Goal: Task Accomplishment & Management: Complete application form

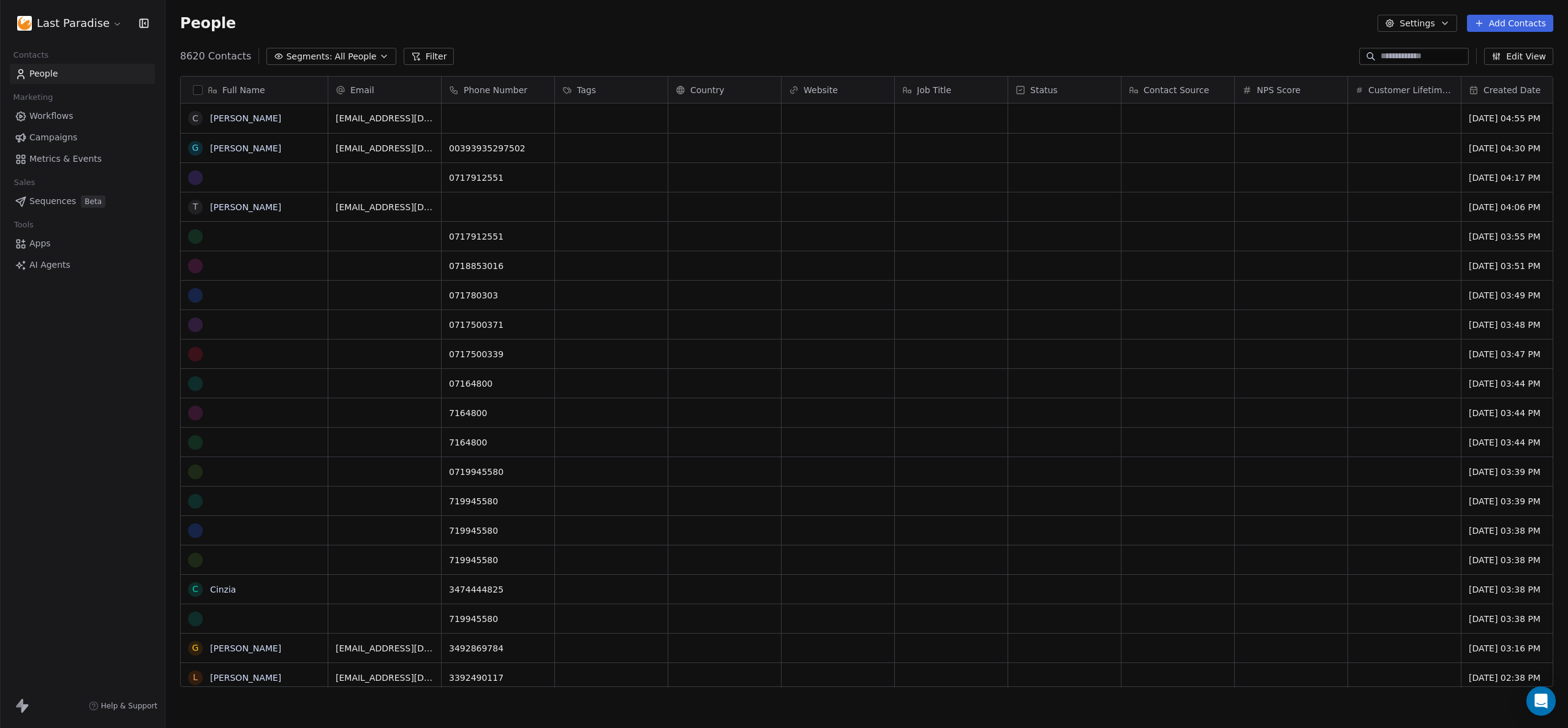
scroll to position [632, 1393]
click at [354, 48] on button "Segments: All People" at bounding box center [330, 56] width 129 height 17
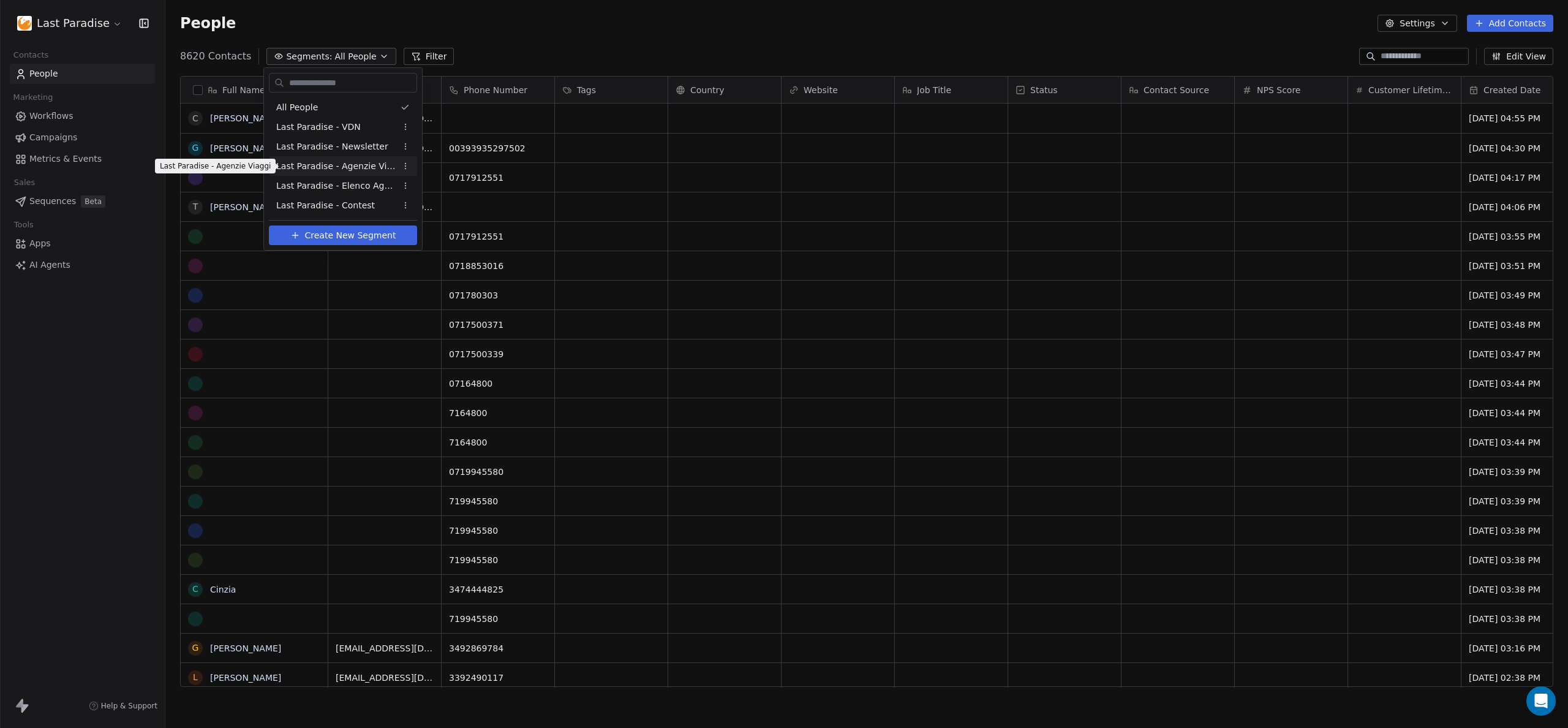
click at [310, 166] on span "Last Paradise - Agenzie Viaggi" at bounding box center [336, 166] width 120 height 13
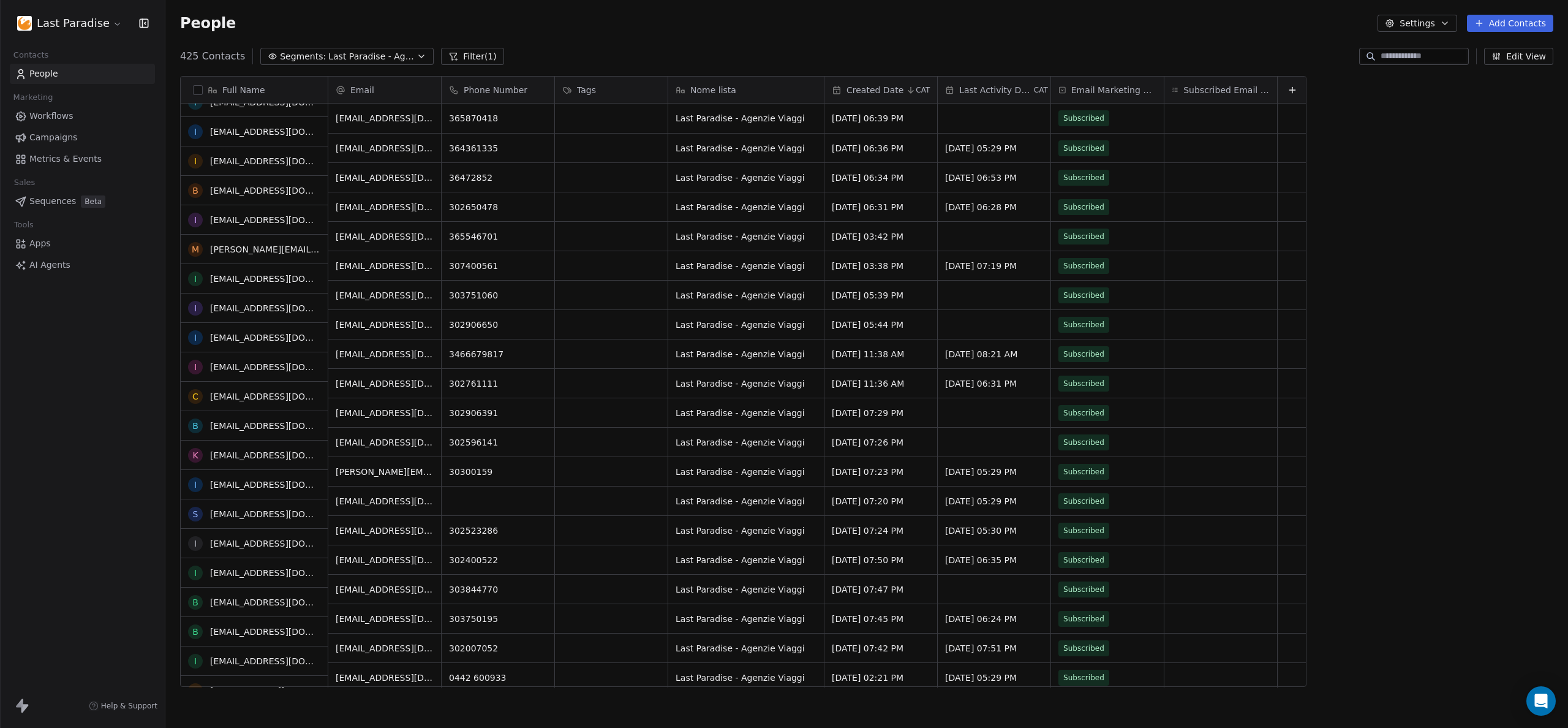
scroll to position [0, 0]
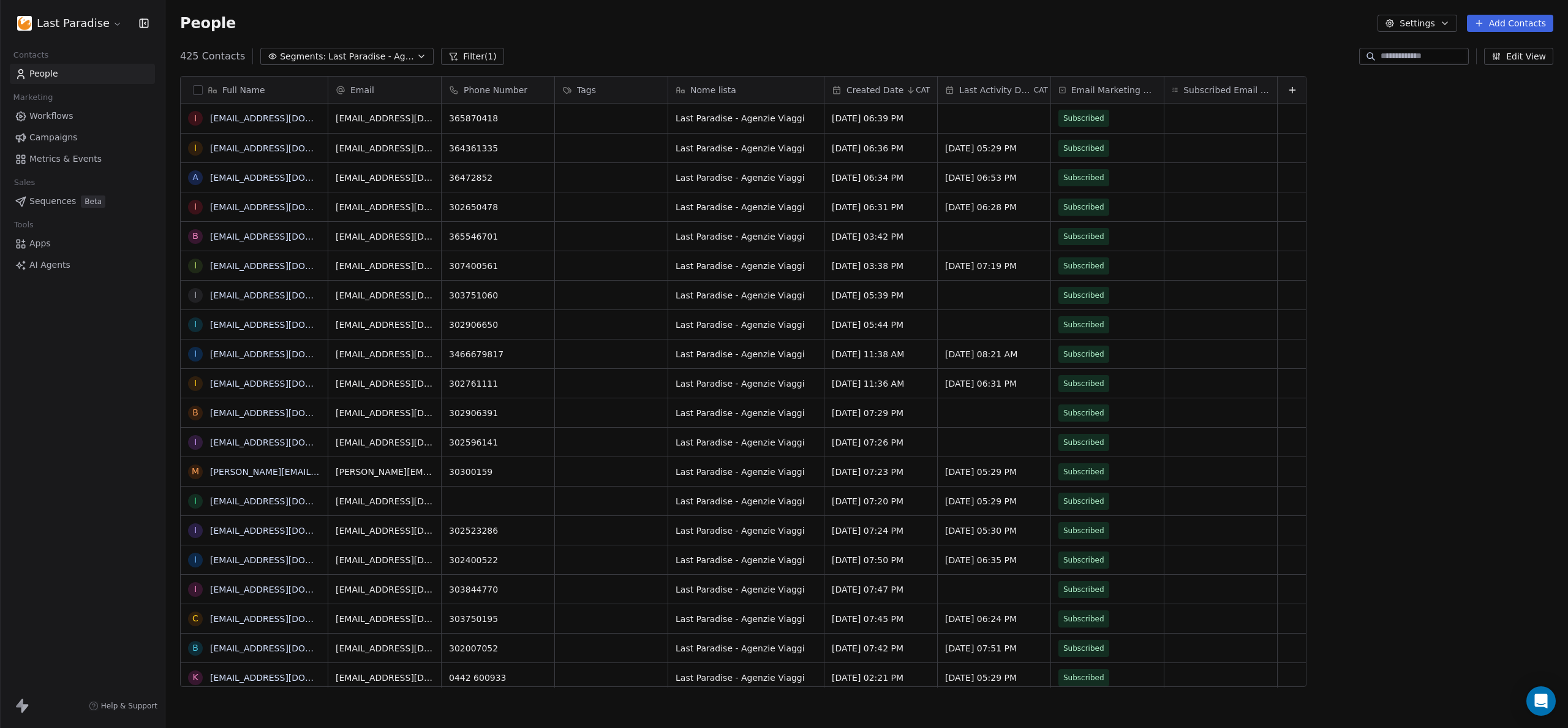
click at [316, 60] on span "Segments:" at bounding box center [303, 56] width 46 height 13
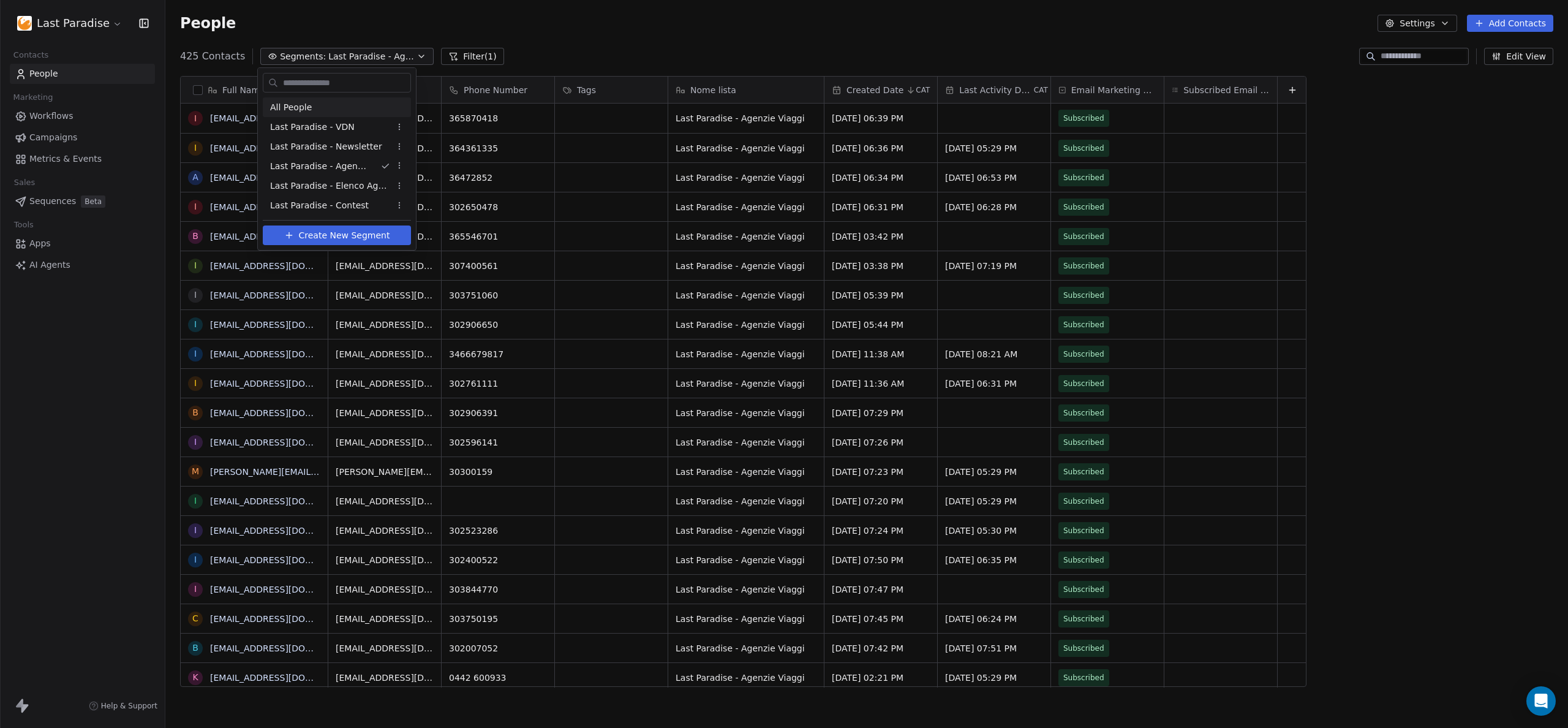
click at [310, 108] on div "All People" at bounding box center [337, 107] width 148 height 20
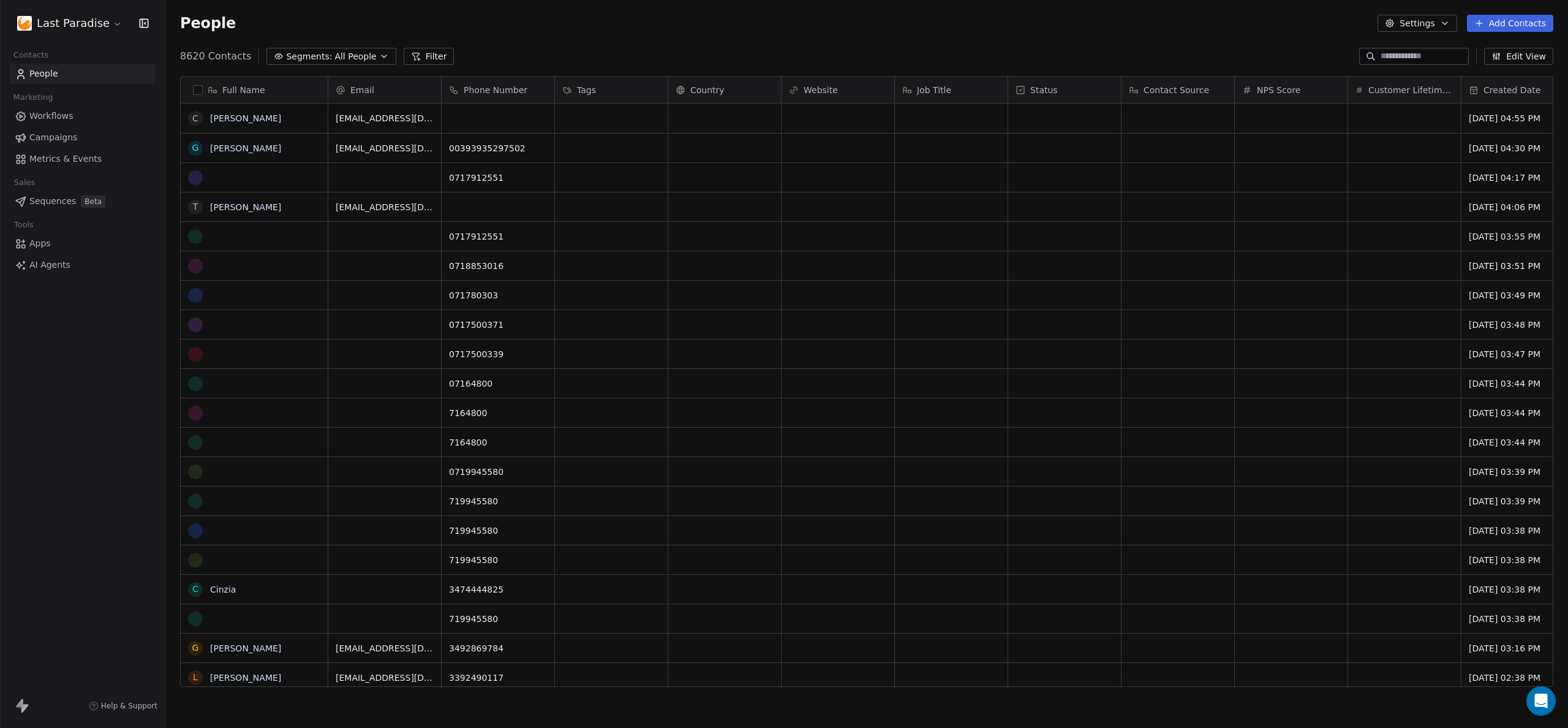
click at [328, 51] on button "Segments: All People" at bounding box center [330, 56] width 129 height 17
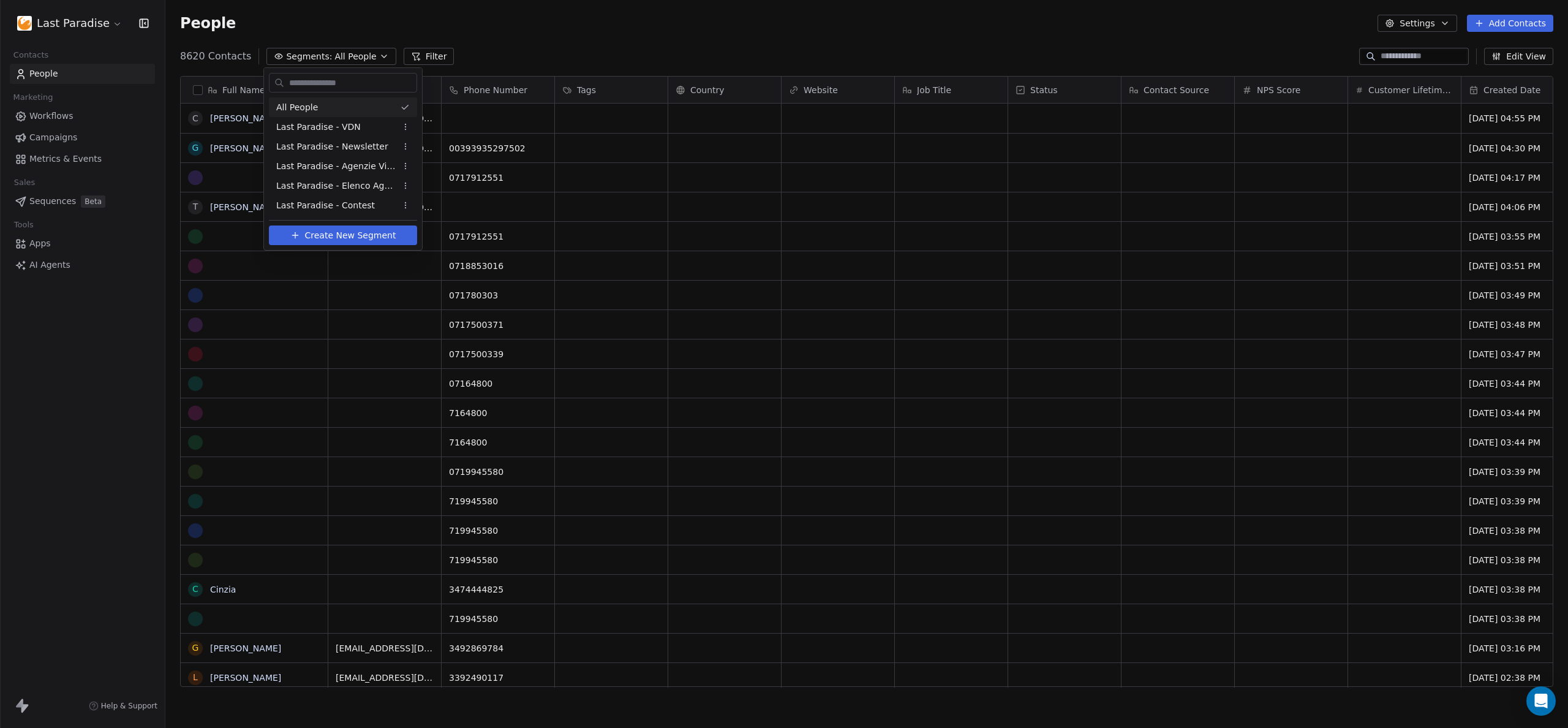
drag, startPoint x: 560, startPoint y: 28, endPoint x: 683, endPoint y: 19, distance: 123.3
click at [560, 28] on html "Last Paradise Contacts People Marketing Workflows Campaigns Metrics & Events Sa…" at bounding box center [784, 364] width 1568 height 728
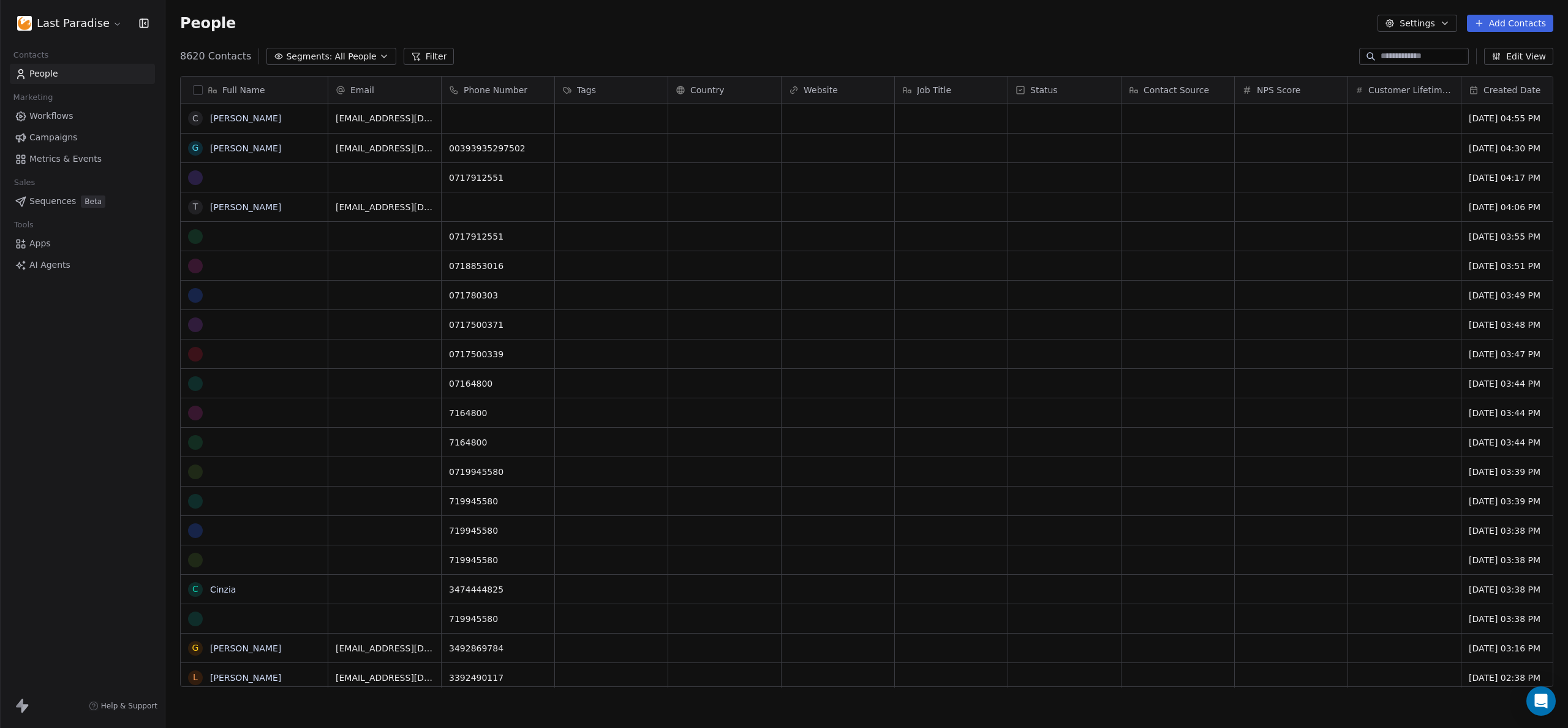
click at [1390, 53] on input at bounding box center [1423, 56] width 86 height 12
type input "******"
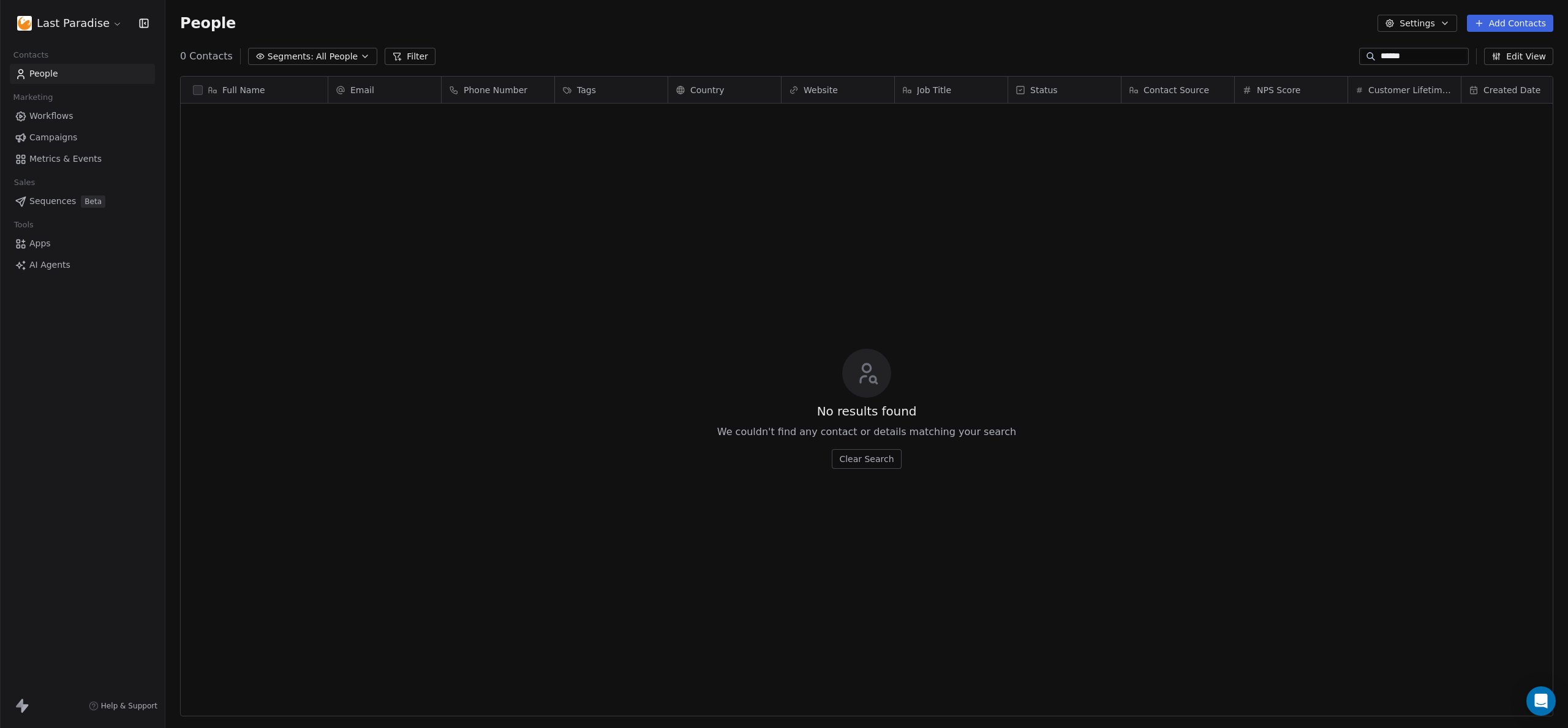
scroll to position [632, 1393]
click at [858, 463] on button "Clear Search" at bounding box center [866, 458] width 69 height 20
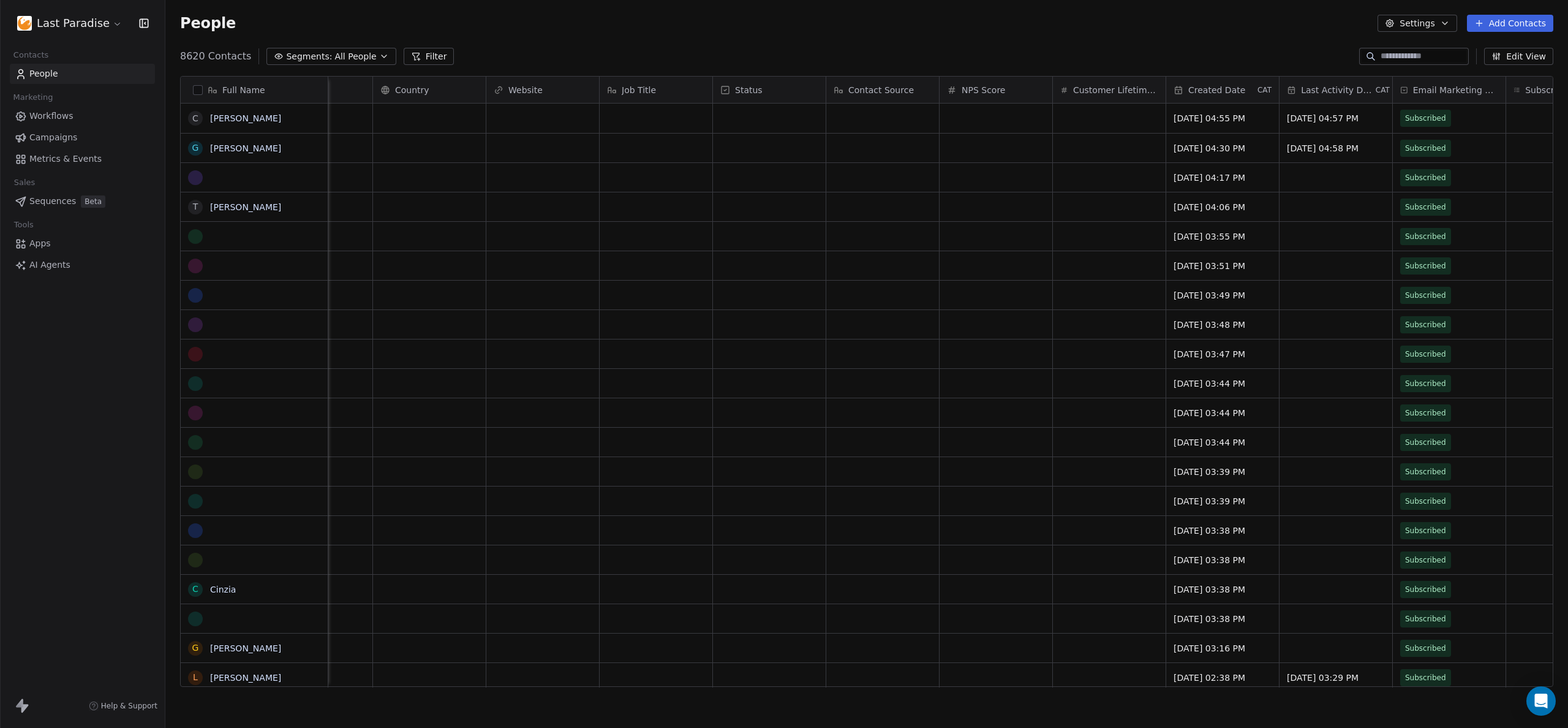
scroll to position [0, 345]
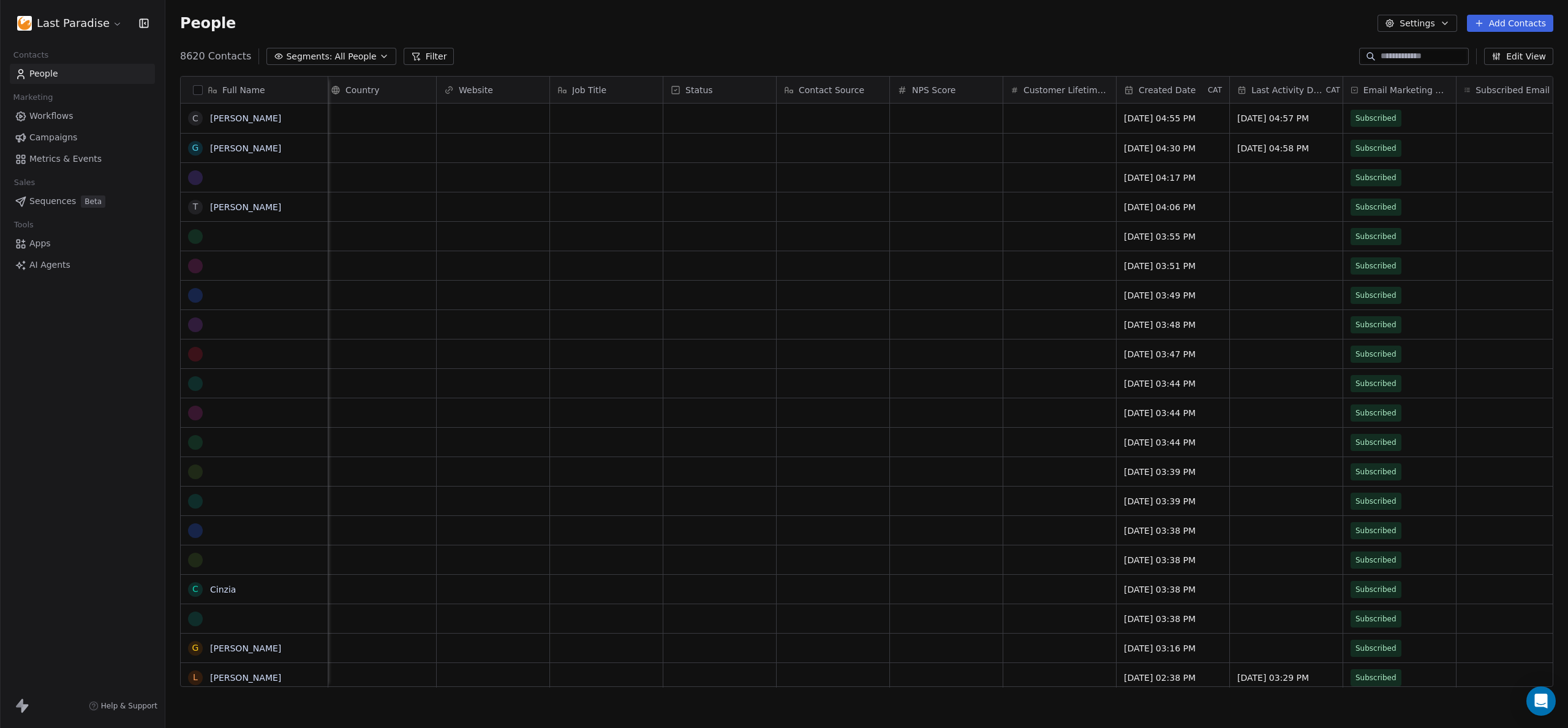
click at [1413, 55] on input at bounding box center [1423, 56] width 86 height 12
click at [342, 53] on span "All People" at bounding box center [355, 56] width 42 height 13
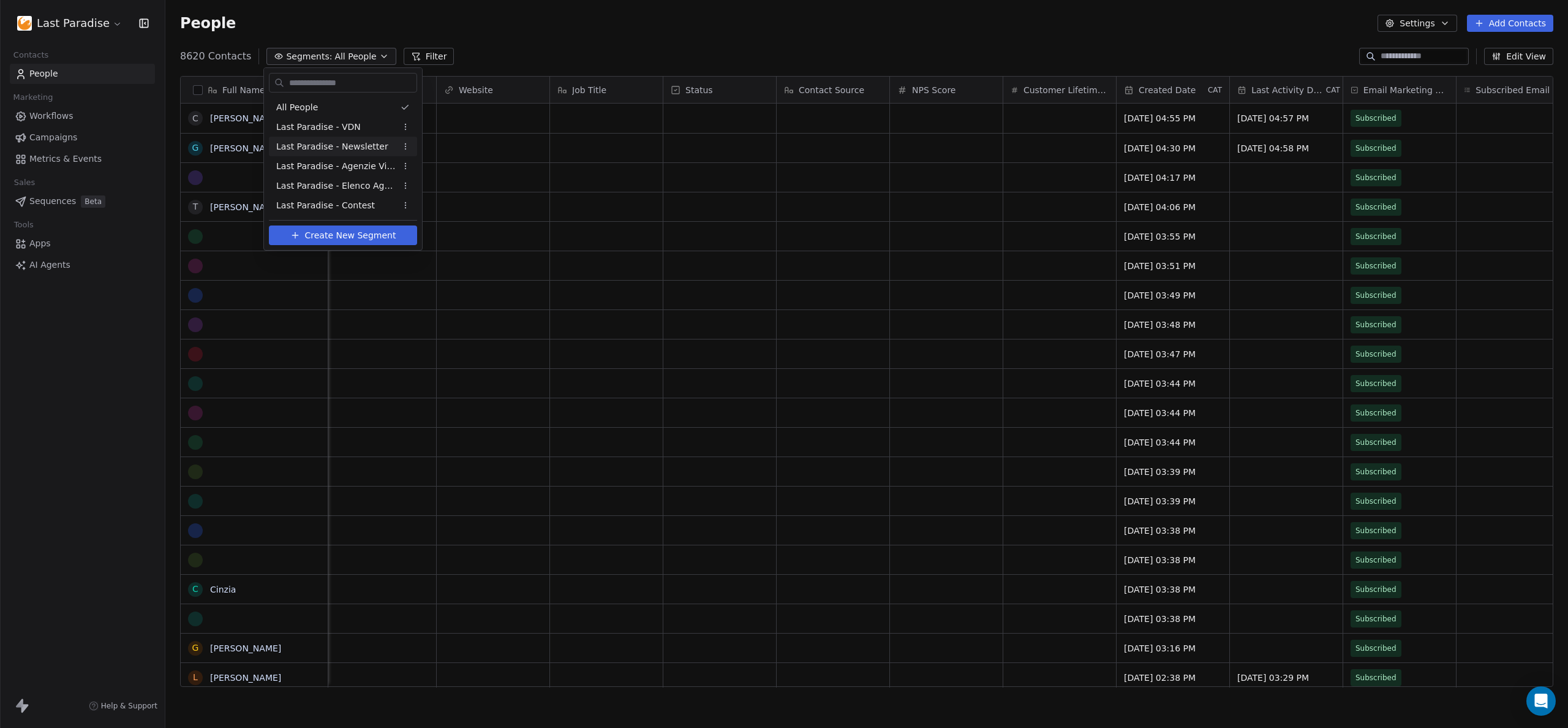
click at [40, 192] on html "Last Paradise Contacts People Marketing Workflows Campaigns Metrics & Events Sa…" at bounding box center [784, 364] width 1568 height 728
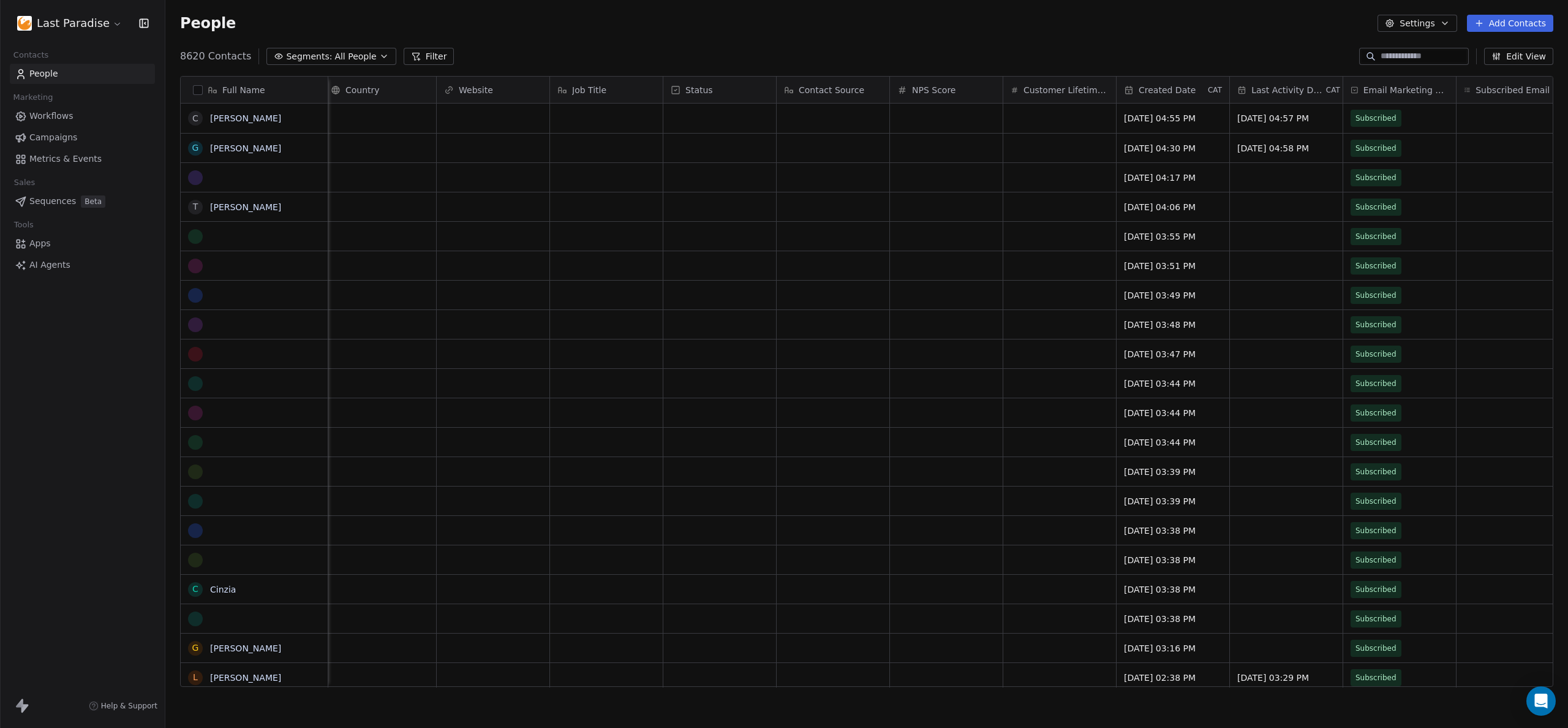
click at [36, 71] on span "People" at bounding box center [44, 73] width 29 height 13
click at [1425, 29] on button "Settings" at bounding box center [1417, 23] width 79 height 17
click at [1298, 23] on html "Last Paradise Contacts People Marketing Workflows Campaigns Metrics & Events Sa…" at bounding box center [784, 364] width 1568 height 728
click at [295, 55] on span "Segments:" at bounding box center [309, 56] width 46 height 13
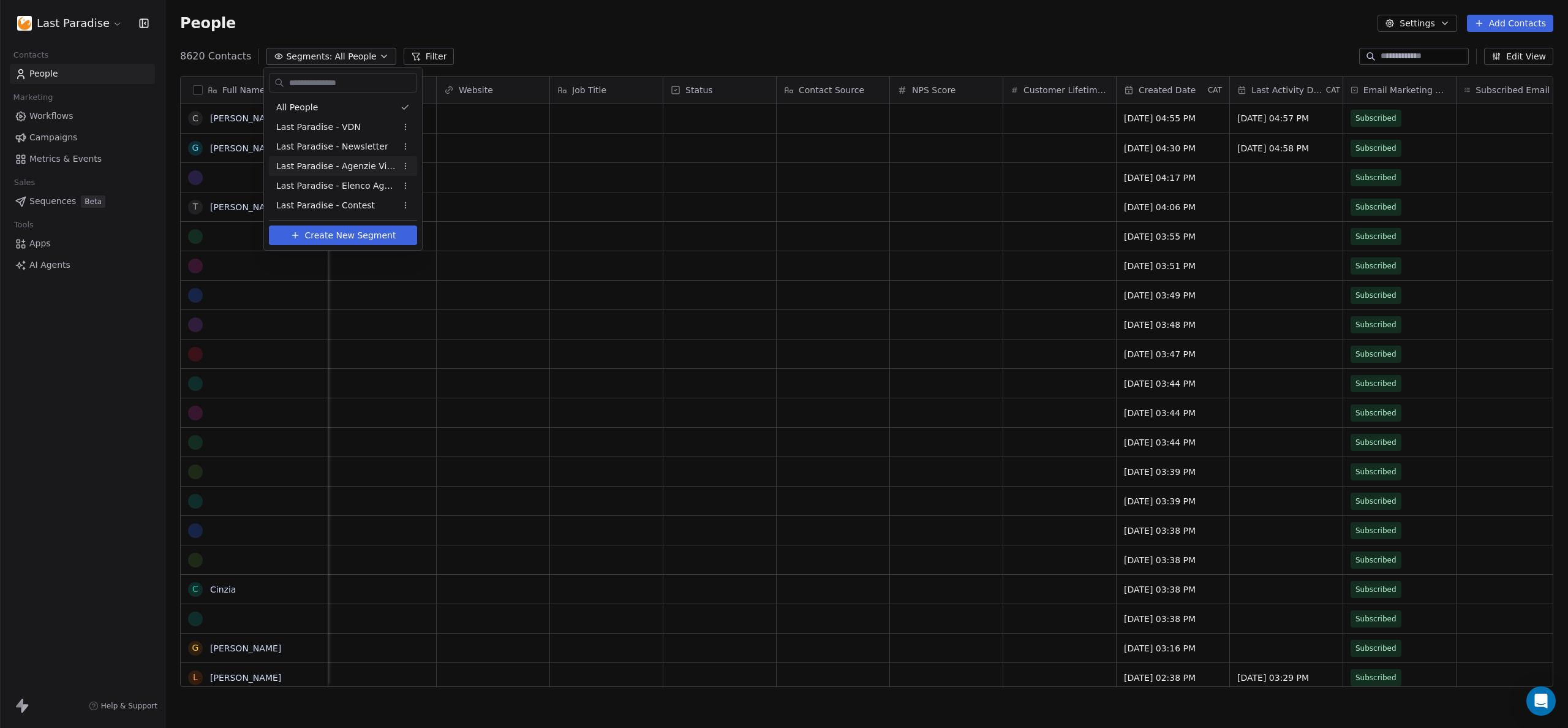
click at [311, 160] on span "Last Paradise - Agenzie Viaggi" at bounding box center [336, 166] width 120 height 13
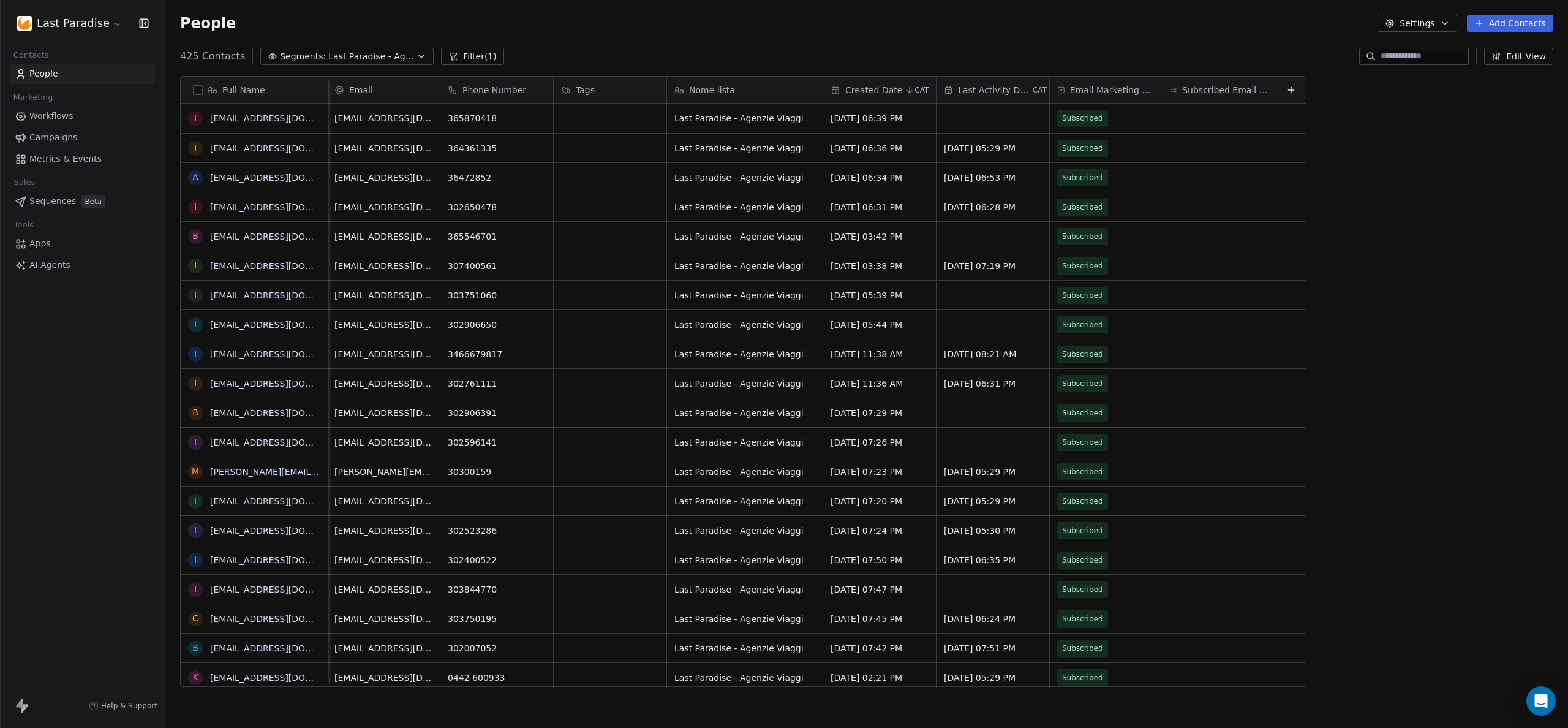
scroll to position [0, 0]
click at [352, 55] on span "Last Paradise - Agenzie Viaggi" at bounding box center [371, 56] width 86 height 13
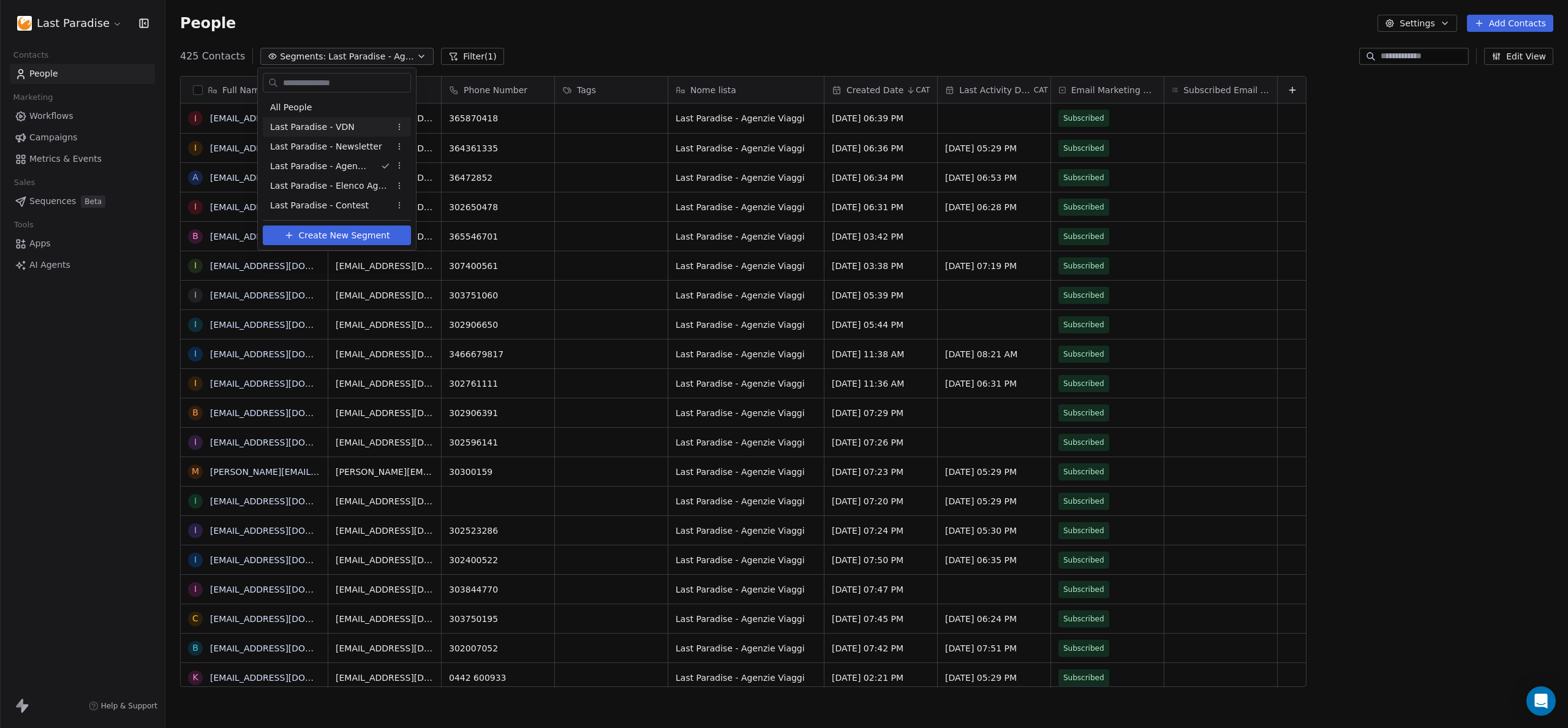
click at [622, 30] on html "Last Paradise Contacts People Marketing Workflows Campaigns Metrics & Events Sa…" at bounding box center [784, 364] width 1568 height 728
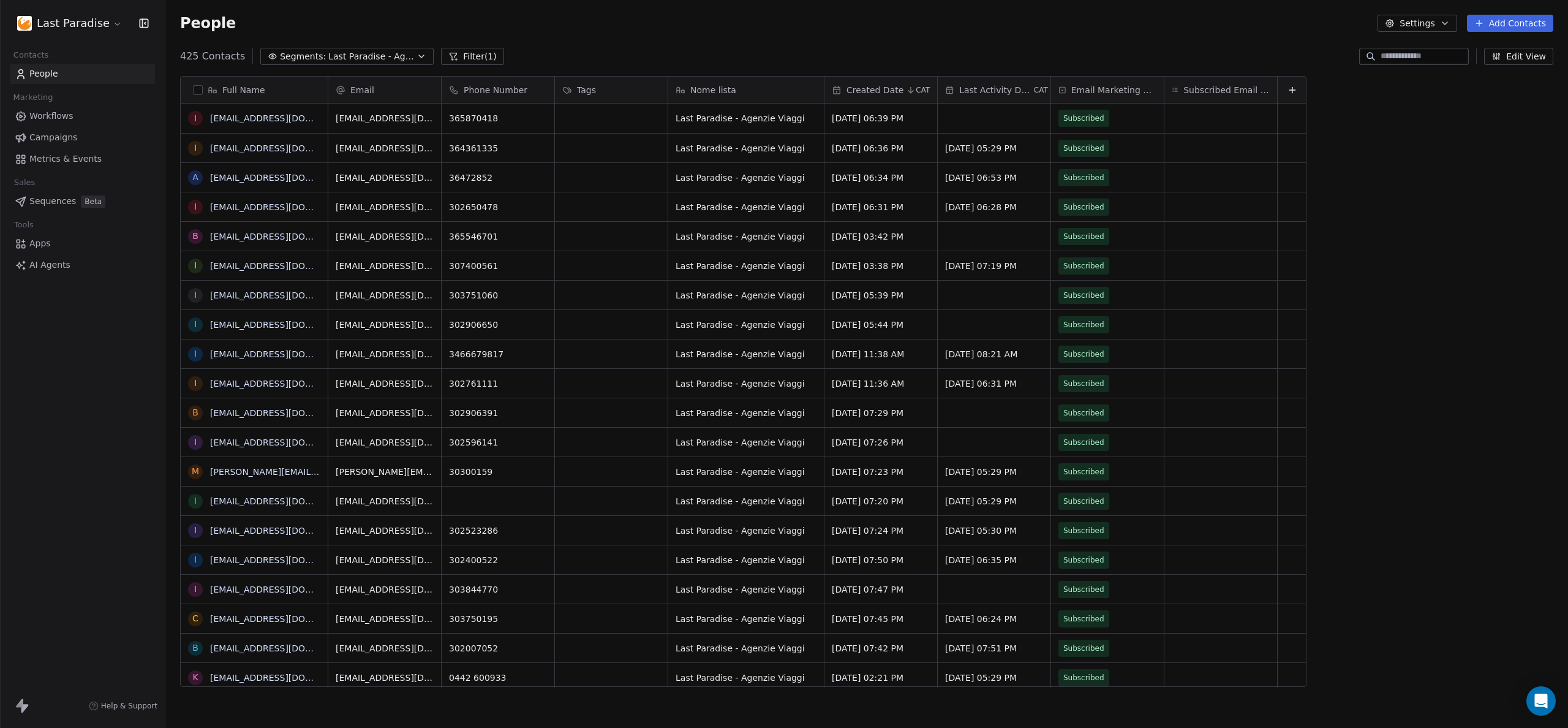
click at [353, 52] on span "Last Paradise - Agenzie Viaggi" at bounding box center [371, 56] width 86 height 13
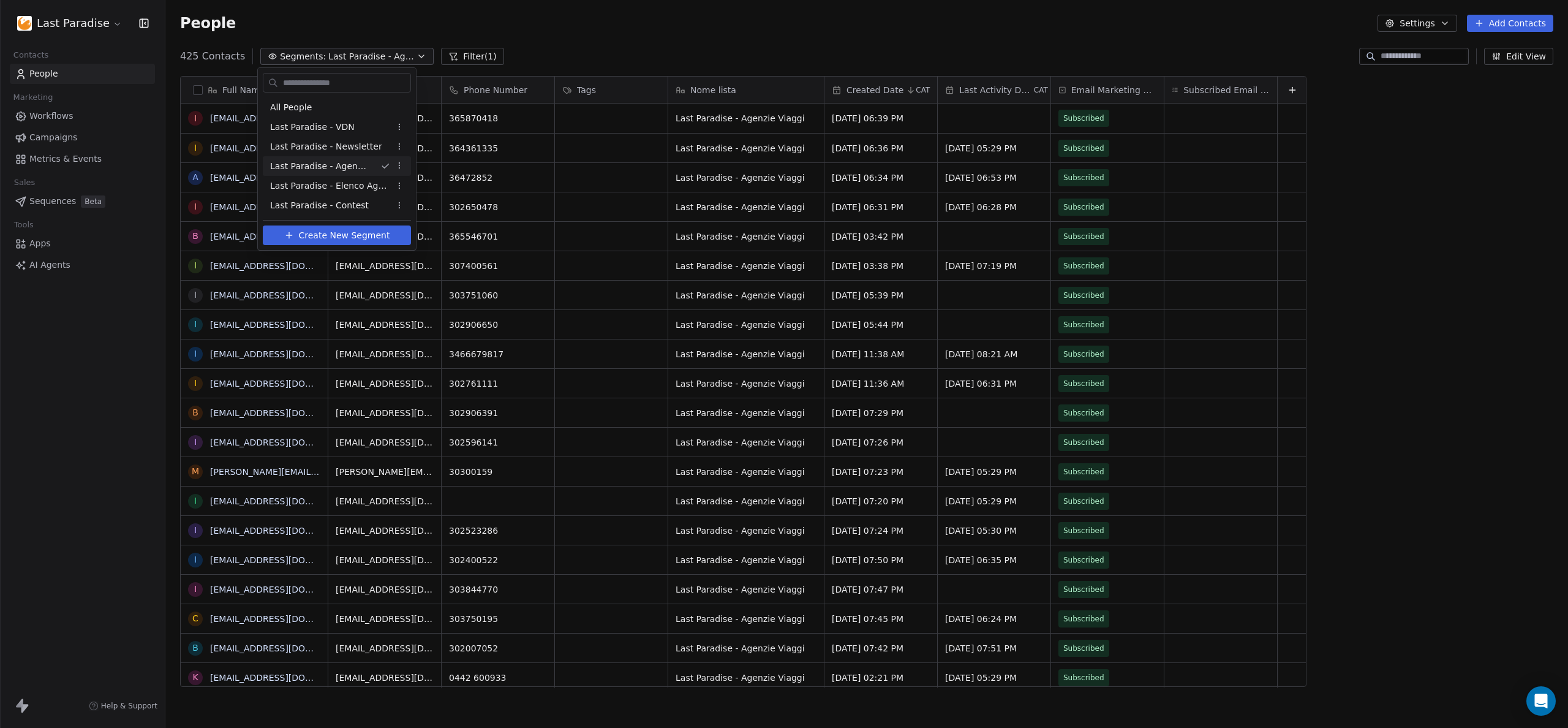
click at [1404, 251] on html "Last Paradise Contacts People Marketing Workflows Campaigns Metrics & Events Sa…" at bounding box center [784, 364] width 1568 height 728
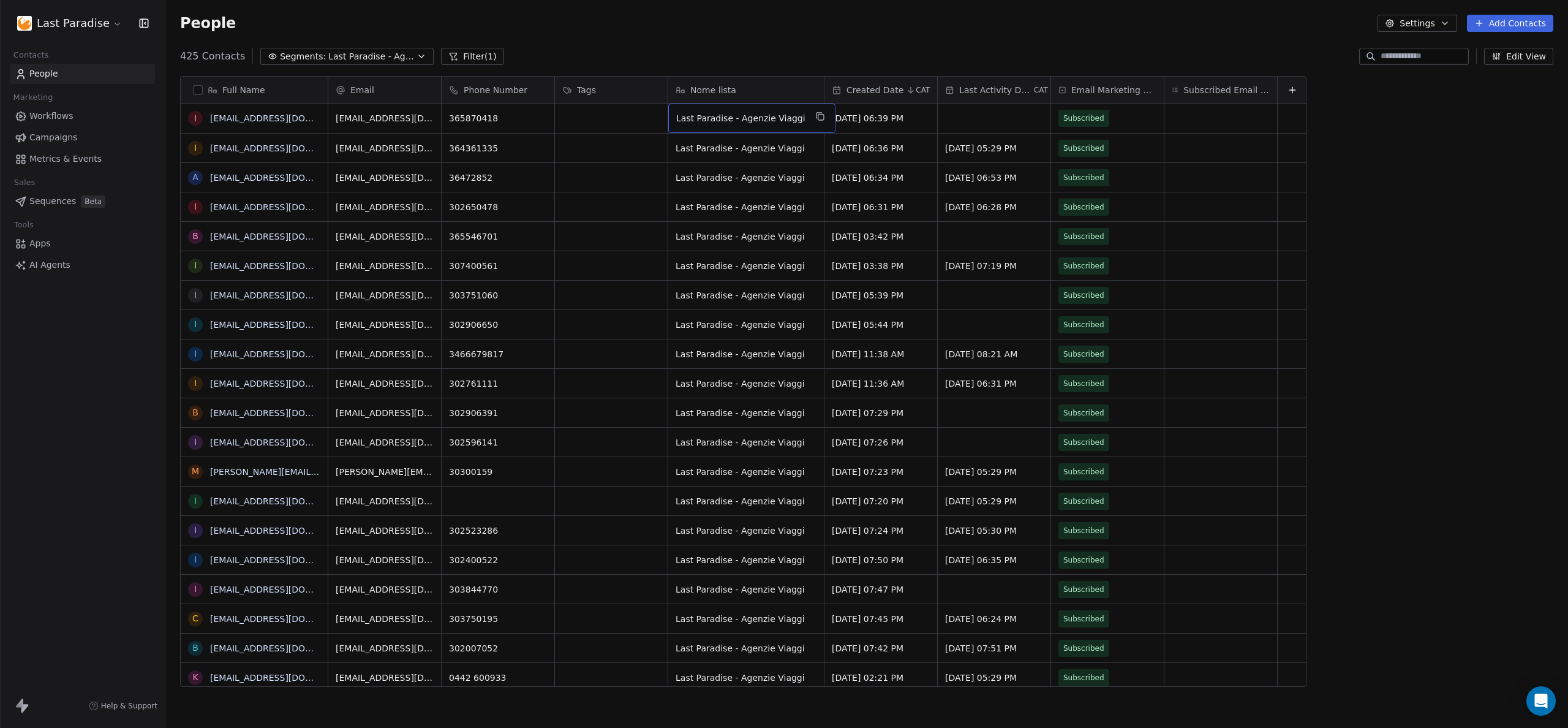
drag, startPoint x: 675, startPoint y: 119, endPoint x: 700, endPoint y: 119, distance: 25.0
click at [700, 119] on div "Last Paradise - Agenzie Viaggi" at bounding box center [752, 118] width 167 height 29
click at [686, 113] on textarea "**********" at bounding box center [747, 123] width 158 height 38
drag, startPoint x: 686, startPoint y: 113, endPoint x: 781, endPoint y: 113, distance: 95.0
click at [781, 113] on textarea "**********" at bounding box center [747, 123] width 158 height 38
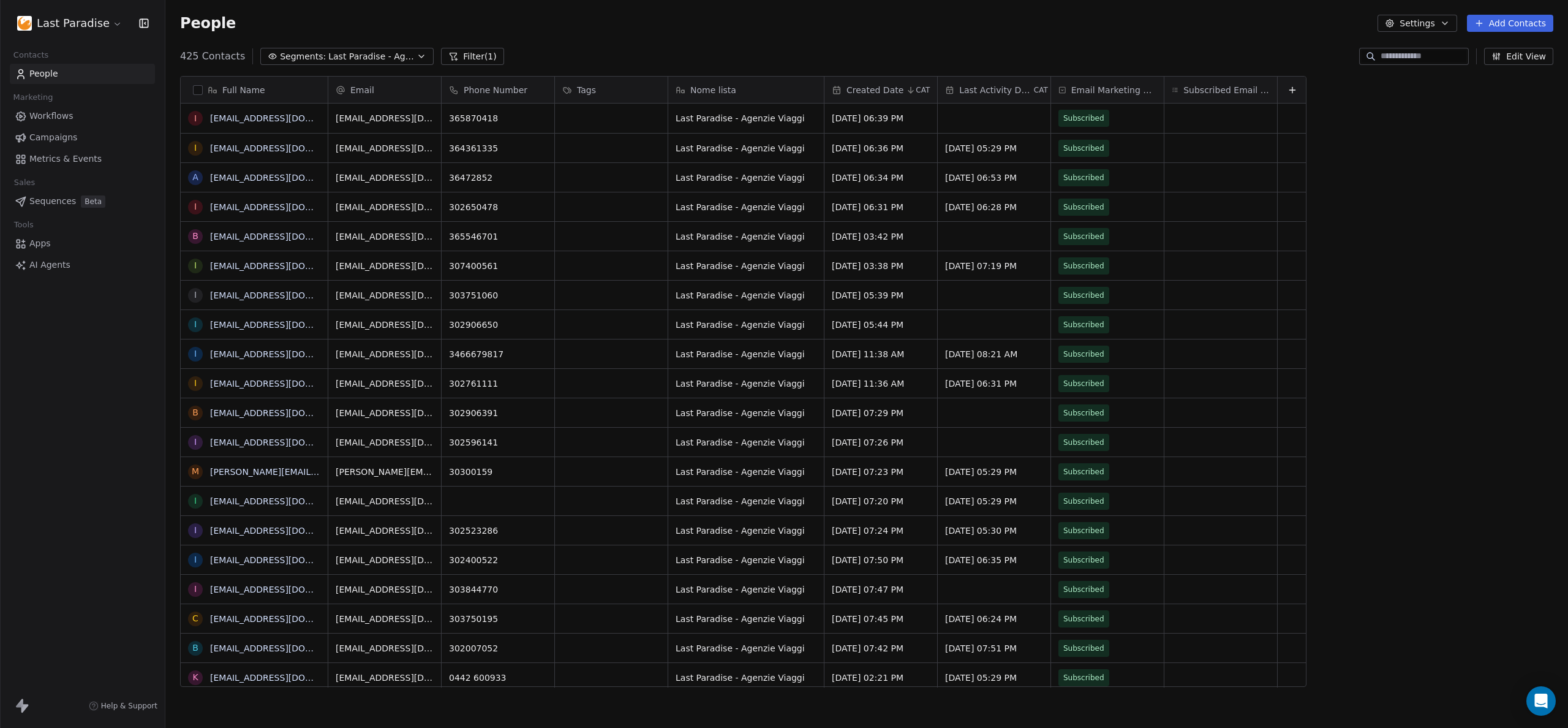
click at [818, 43] on html "Last Paradise Contacts People Marketing Workflows Campaigns Metrics & Events Sa…" at bounding box center [784, 364] width 1568 height 728
click at [372, 60] on span "Last Paradise - Agenzie Viaggi" at bounding box center [371, 56] width 86 height 13
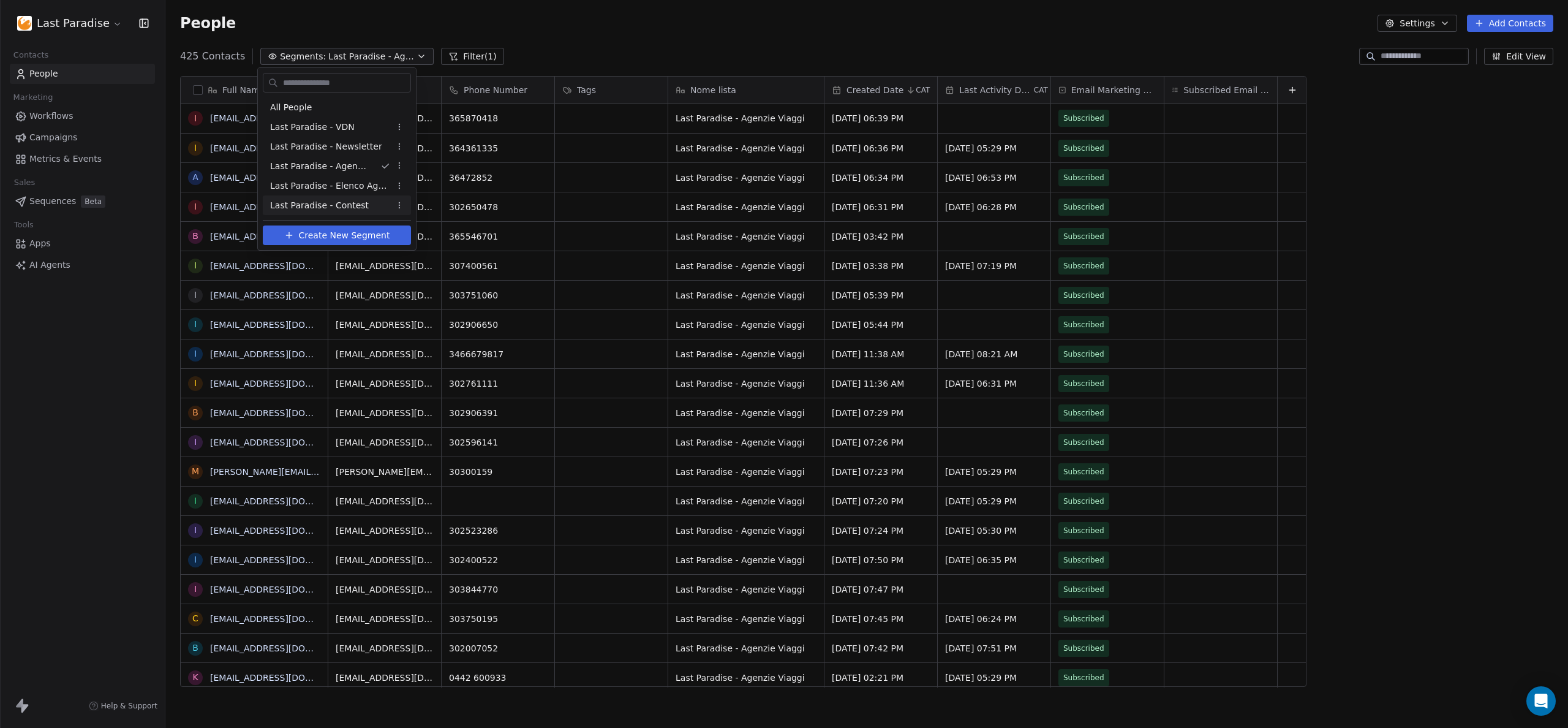
click at [317, 238] on span "Create New Segment" at bounding box center [344, 236] width 91 height 13
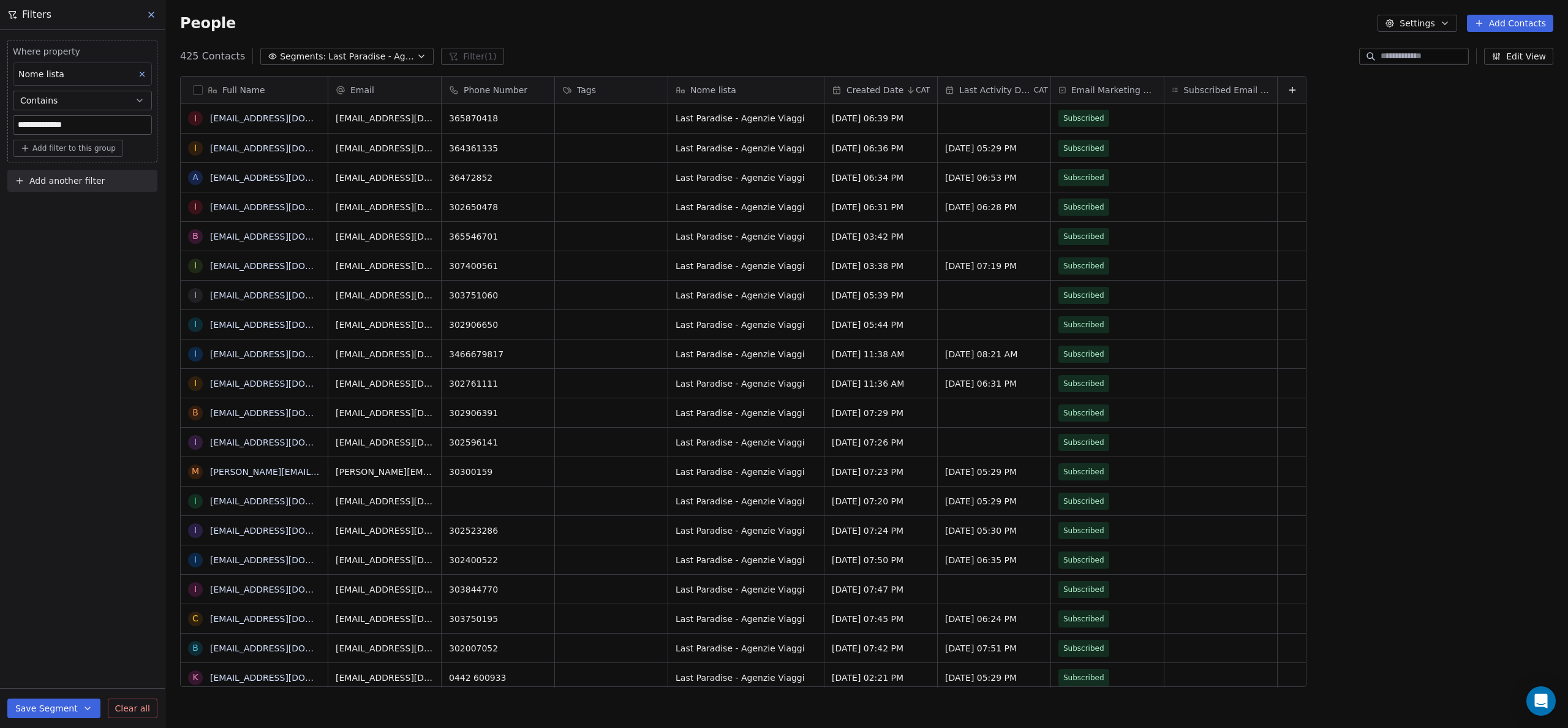
click at [102, 123] on input "**********" at bounding box center [83, 125] width 138 height 19
type input "*******"
click at [52, 323] on div "Where property Nome lista Contains ******* Add filter to this group Add another…" at bounding box center [82, 379] width 165 height 698
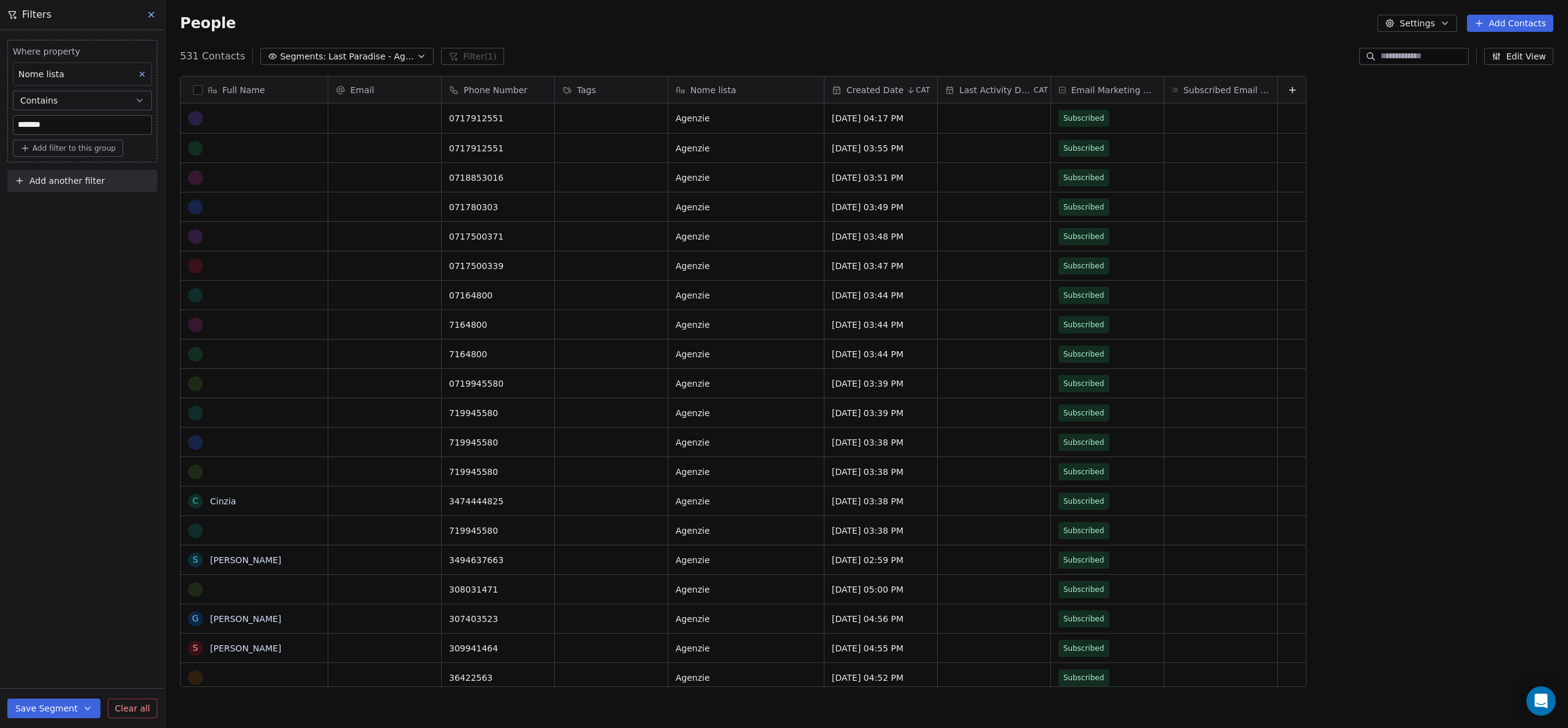
scroll to position [632, 1393]
click at [688, 31] on div "People Settings Add Contacts" at bounding box center [867, 23] width 1373 height 17
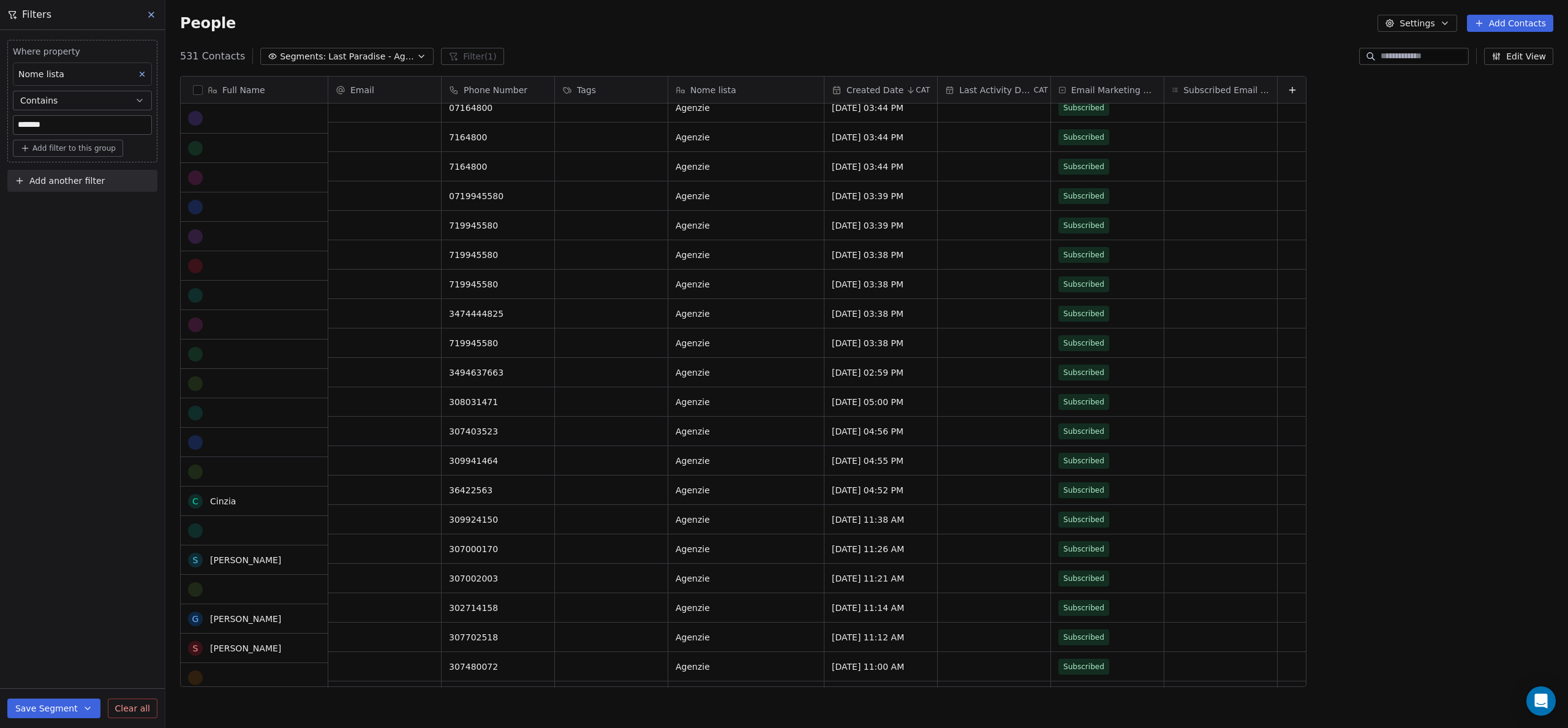
scroll to position [0, 0]
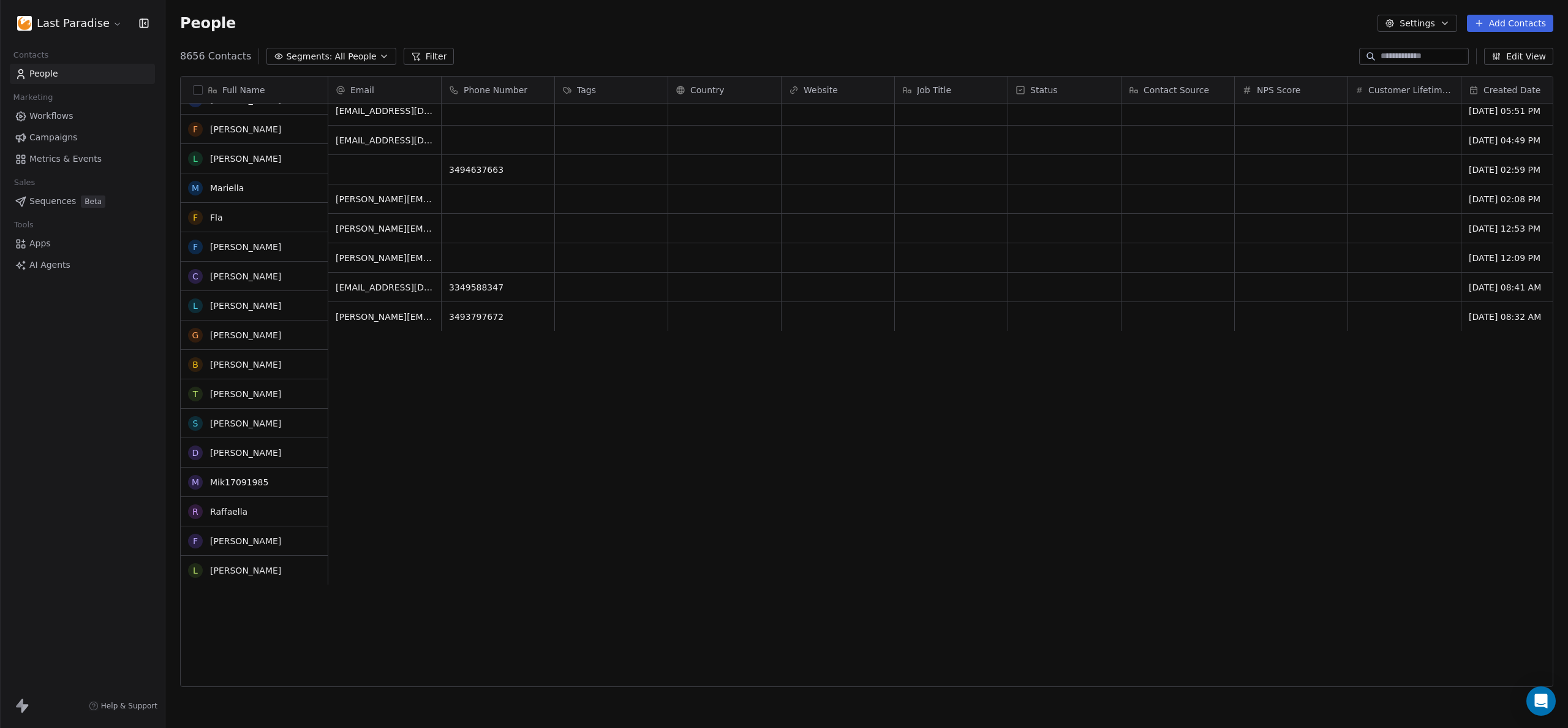
scroll to position [1949, 0]
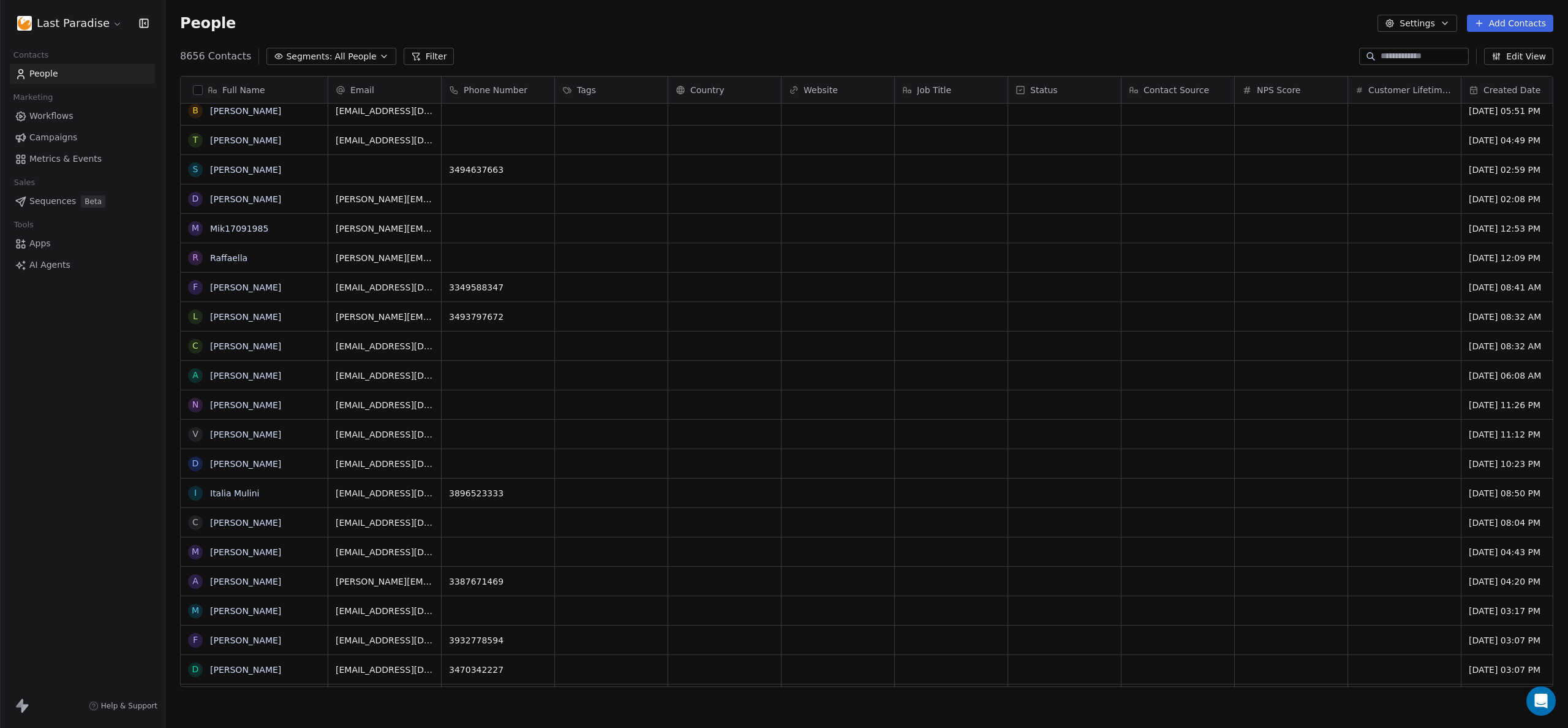
click at [328, 50] on button "Segments: All People" at bounding box center [330, 56] width 129 height 17
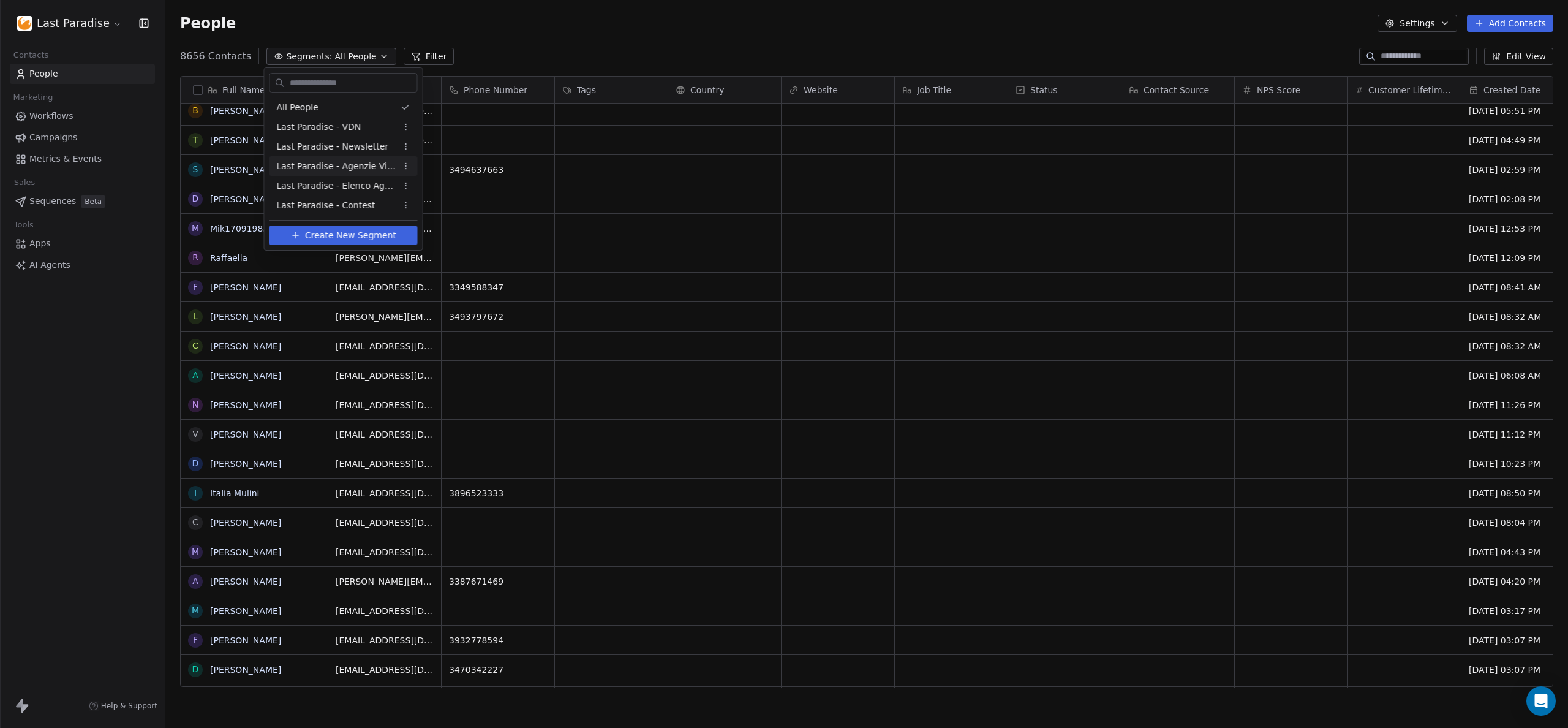
click at [315, 166] on span "Last Paradise - Agenzie Viaggi" at bounding box center [337, 166] width 120 height 13
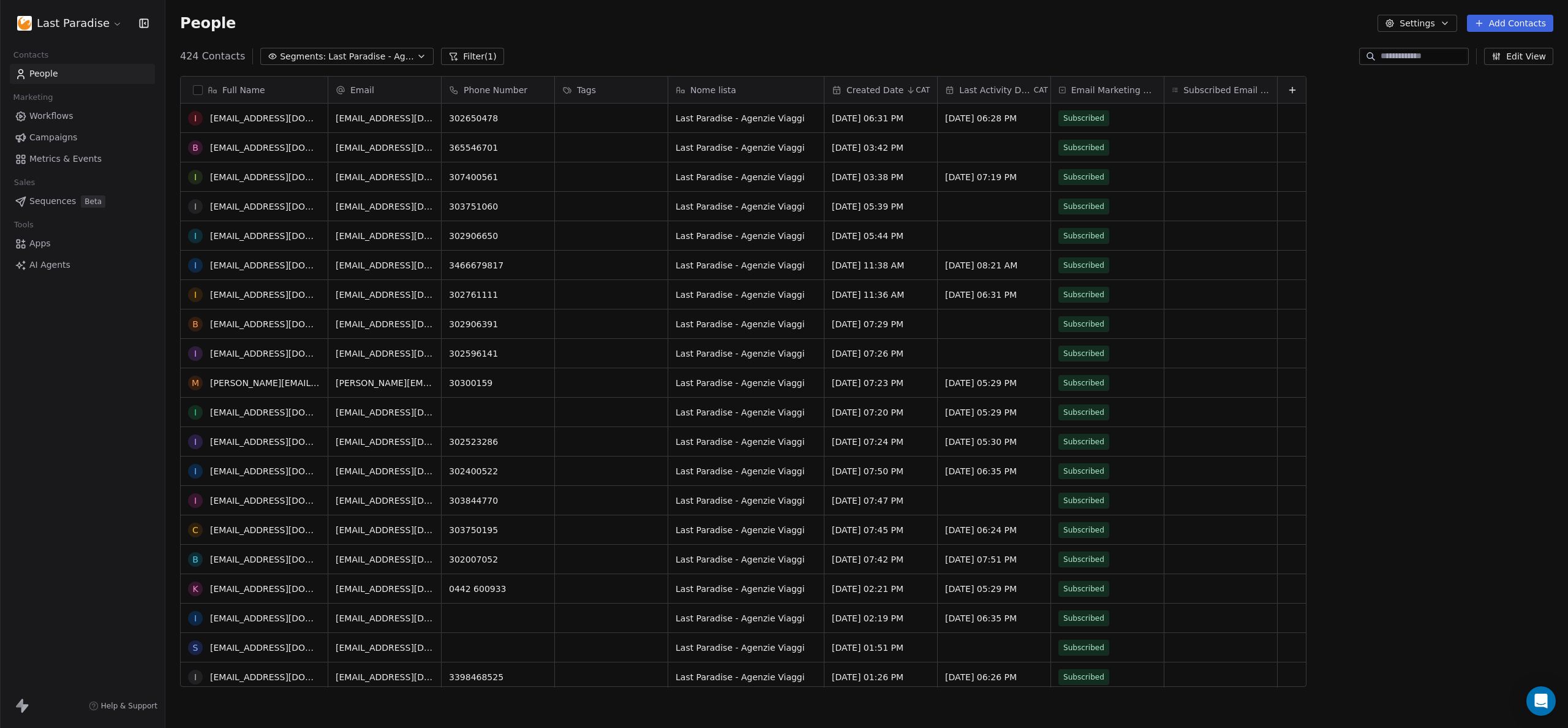
scroll to position [0, 0]
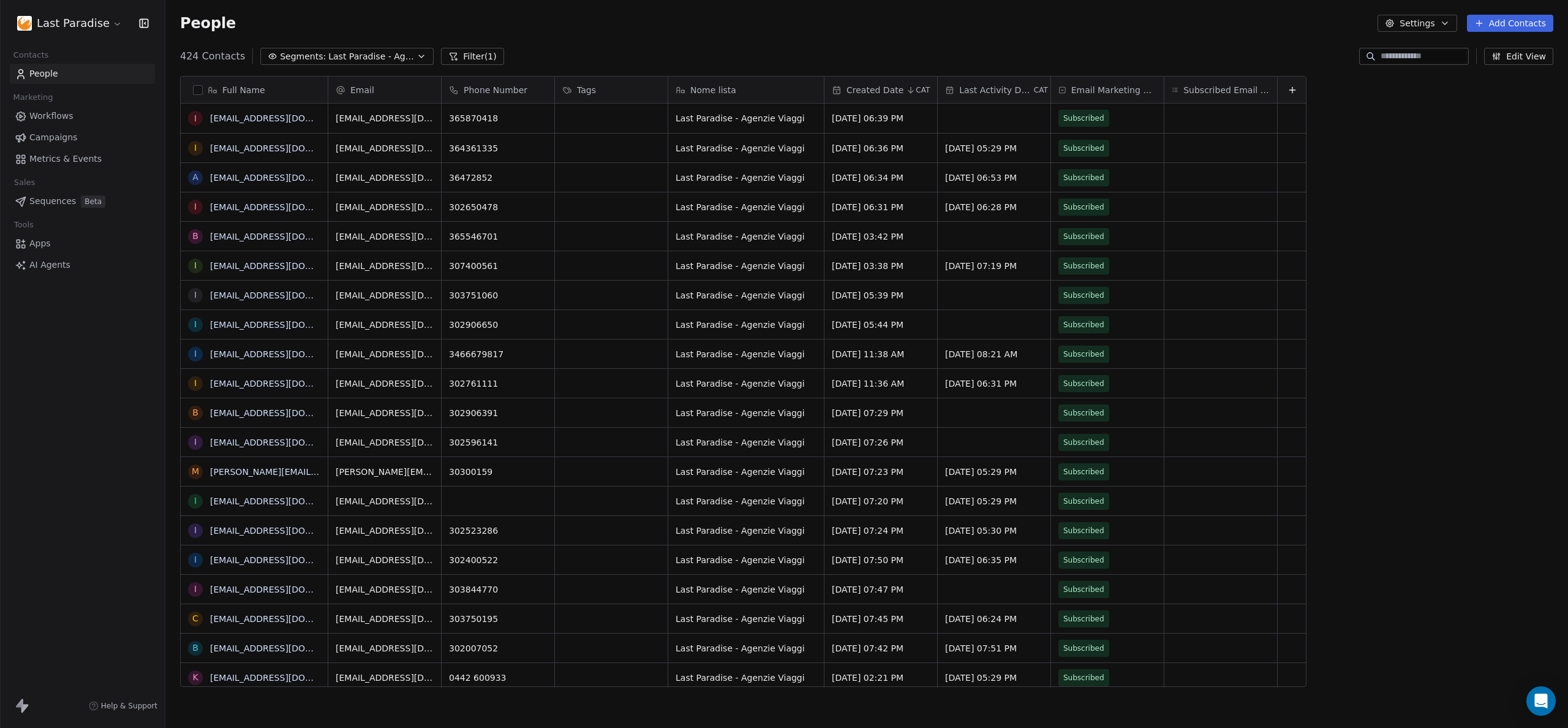
click at [564, 44] on div "People Settings Add Contacts" at bounding box center [867, 23] width 1402 height 47
click at [461, 54] on button "Filter (1)" at bounding box center [473, 56] width 63 height 17
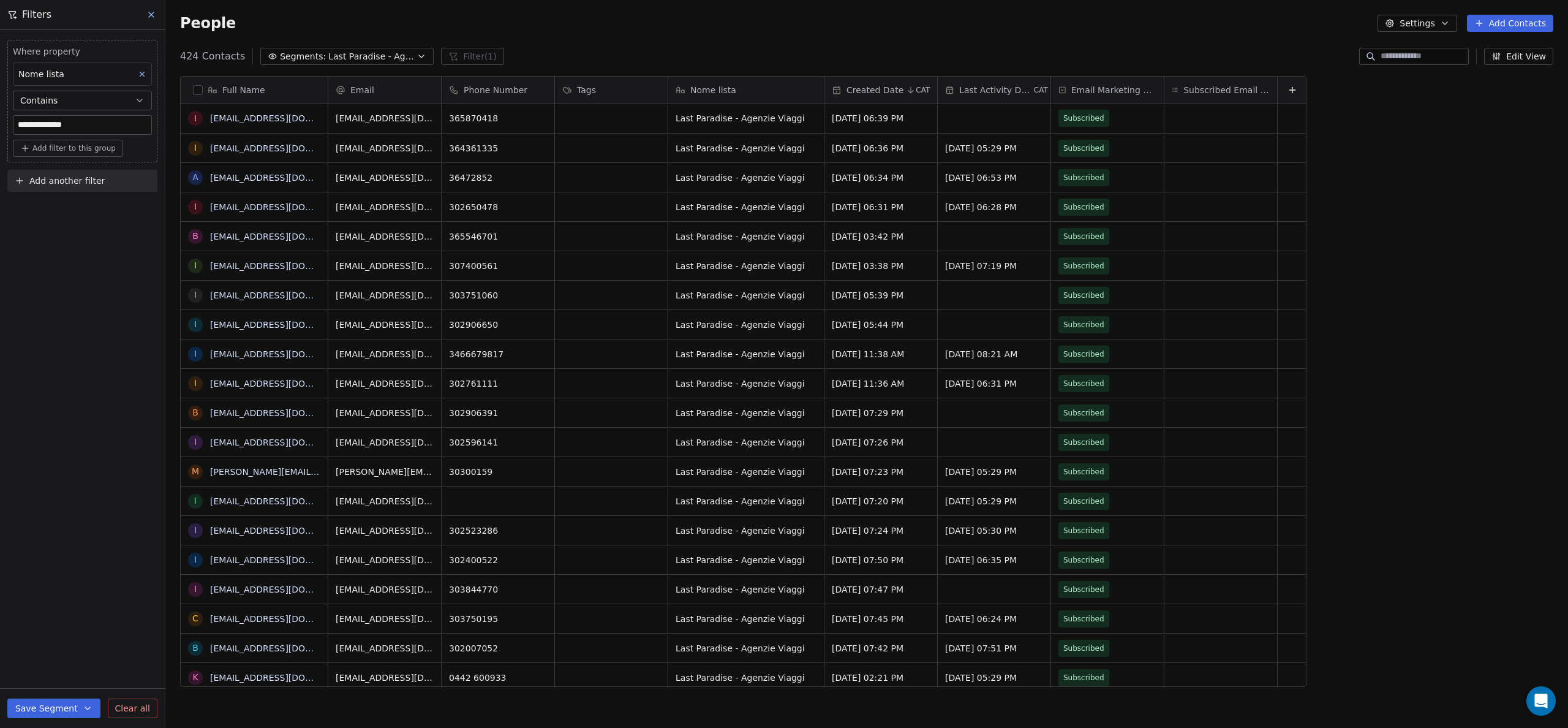
click at [113, 123] on input "**********" at bounding box center [83, 125] width 138 height 19
type input "*******"
click at [40, 709] on button "Save Segment" at bounding box center [54, 708] width 93 height 20
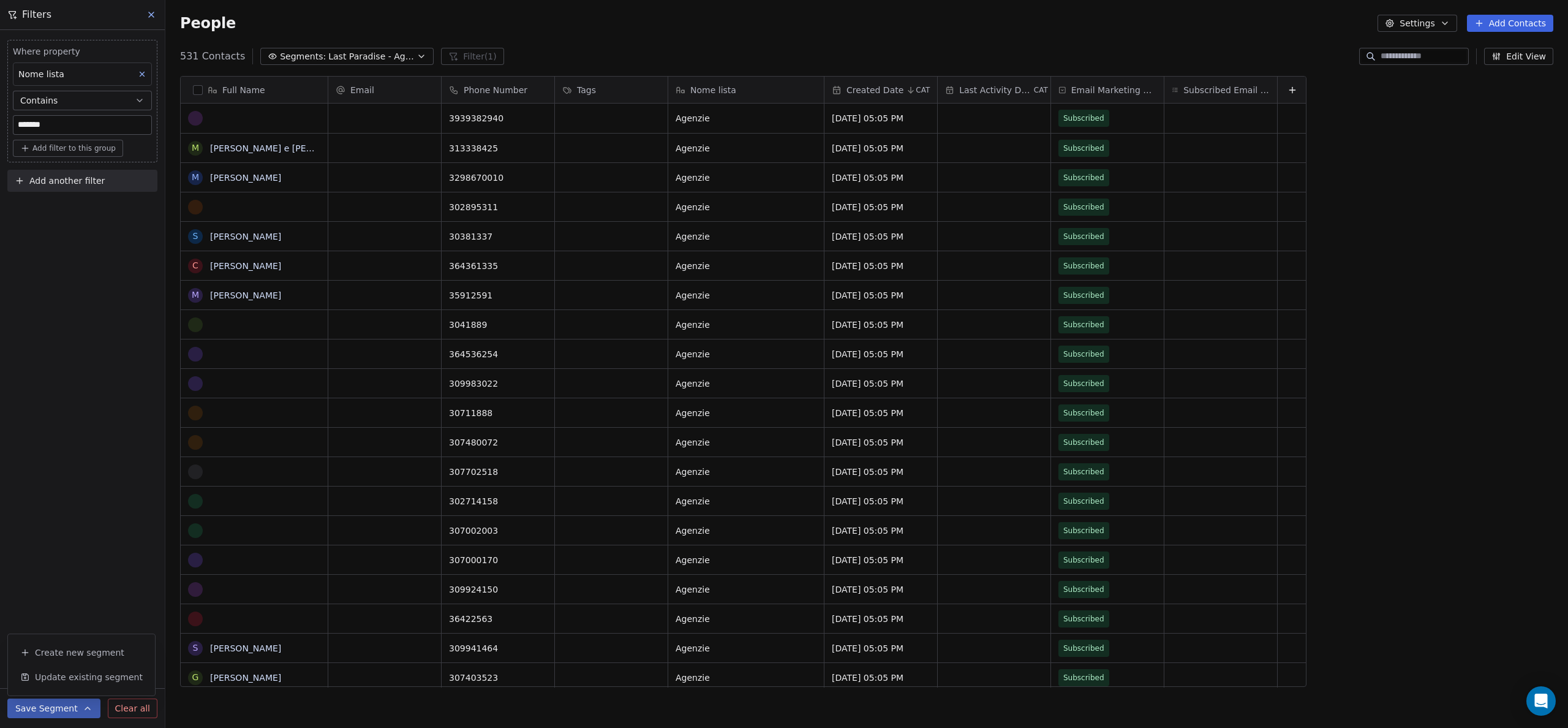
scroll to position [632, 1393]
click at [47, 357] on div "Where property Nome lista Contains ******* Add filter to this group Add another…" at bounding box center [82, 379] width 165 height 698
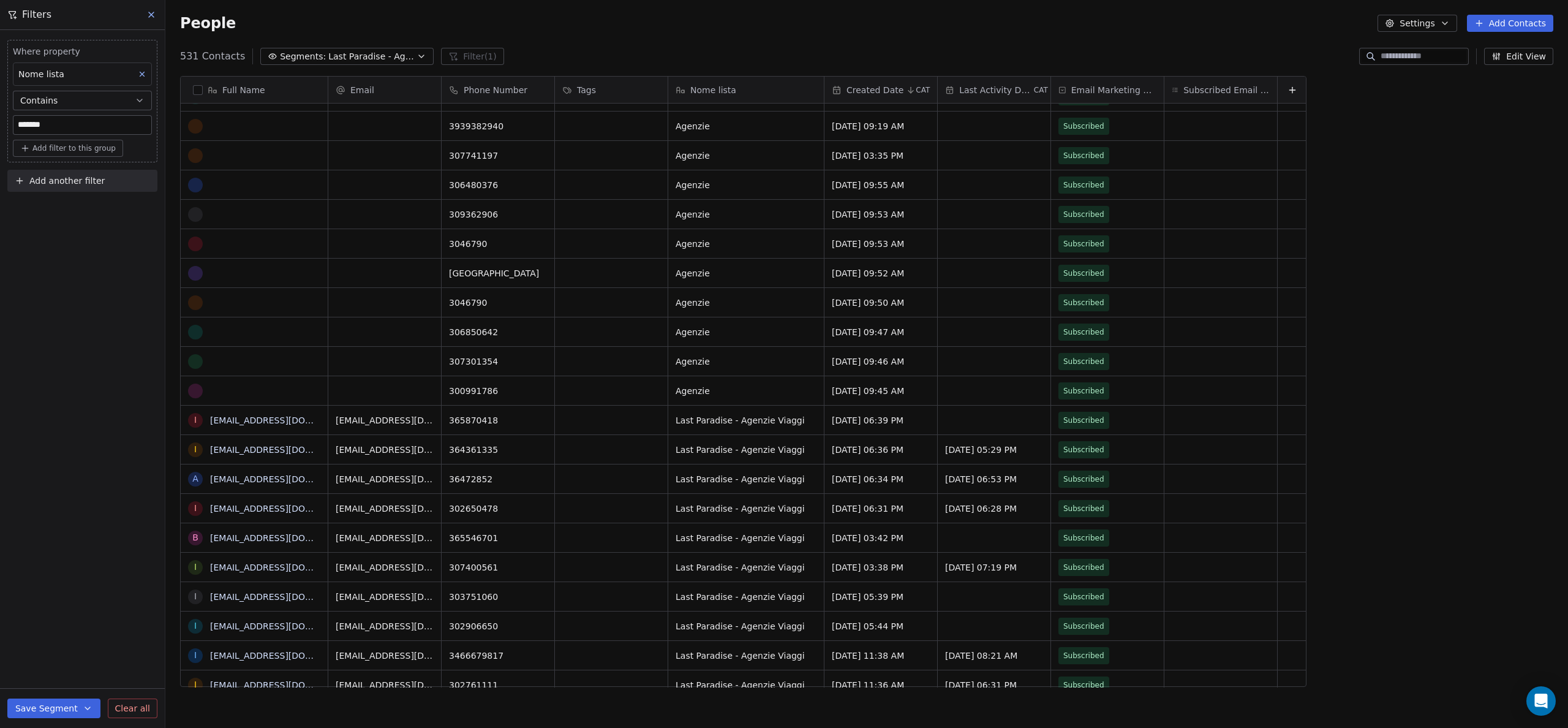
click at [339, 57] on span "Last Paradise - Agenzie Viaggi" at bounding box center [371, 56] width 86 height 13
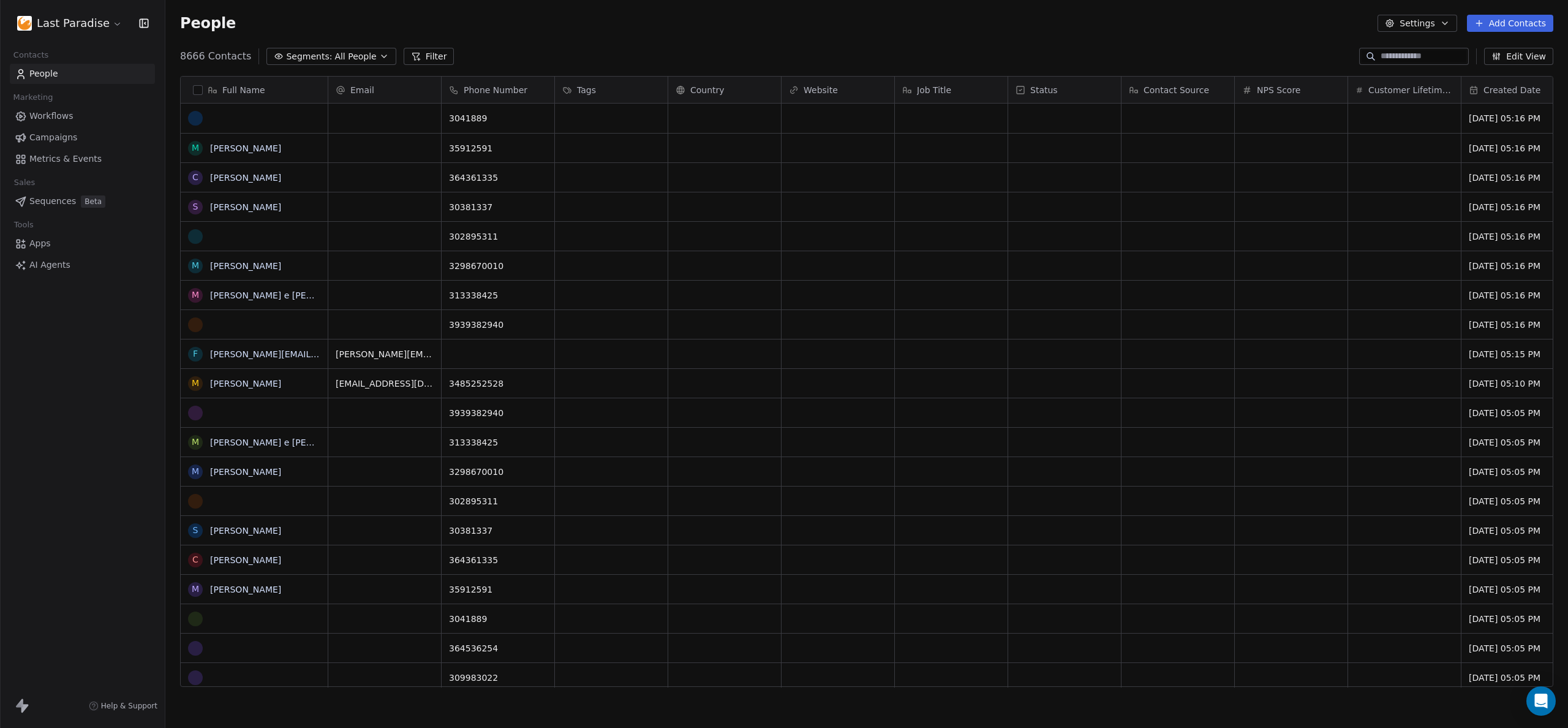
scroll to position [632, 1393]
click at [366, 58] on span "All People" at bounding box center [355, 56] width 42 height 13
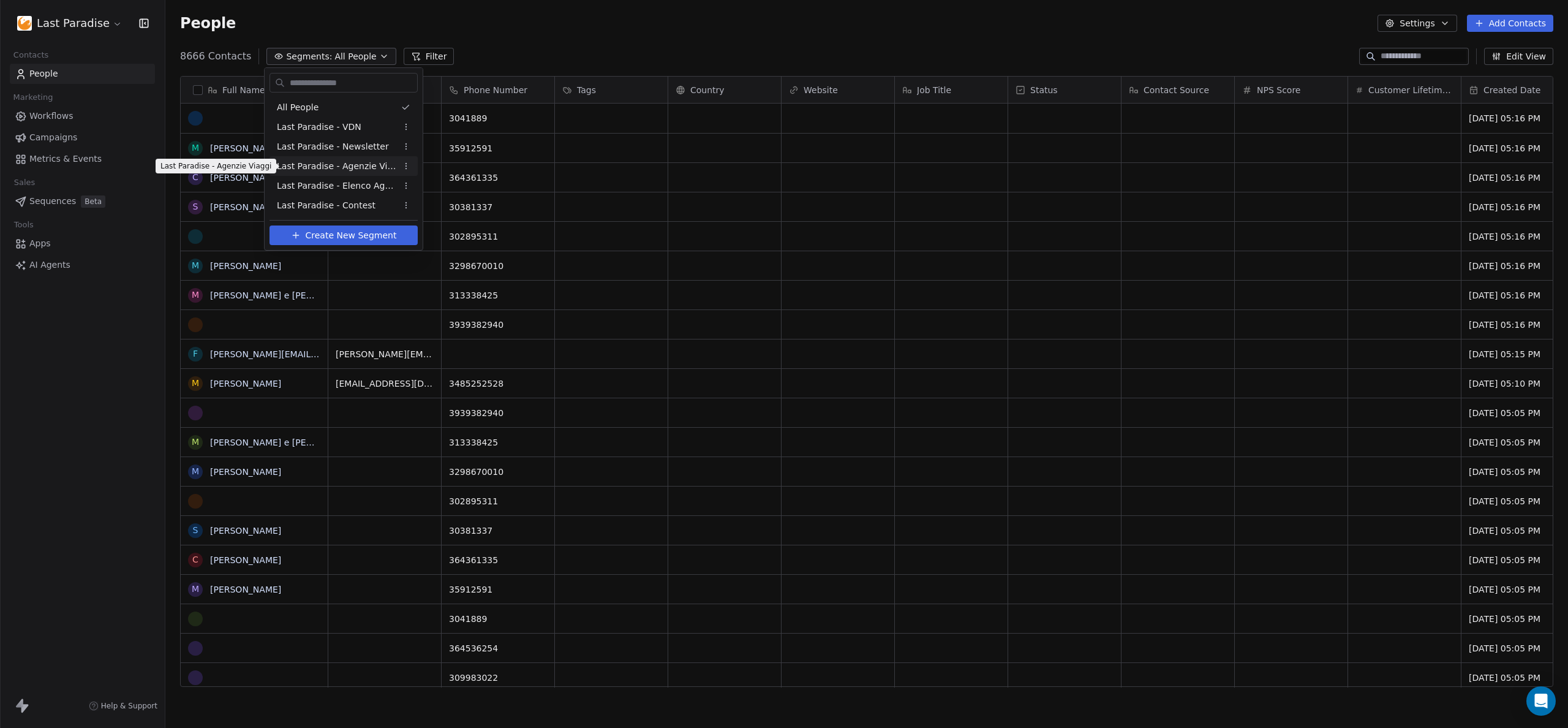
click at [322, 166] on span "Last Paradise - Agenzie Viaggi" at bounding box center [337, 166] width 120 height 13
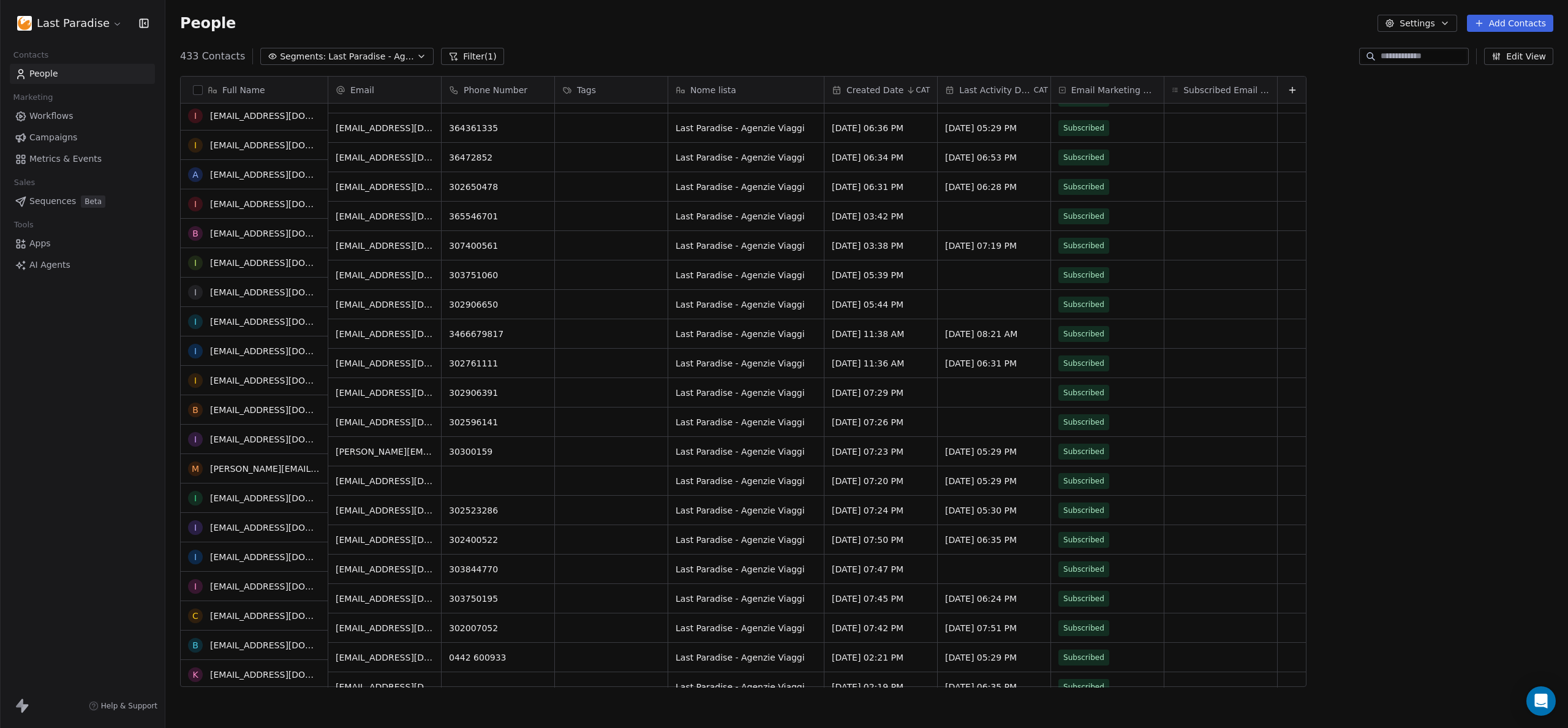
scroll to position [0, 0]
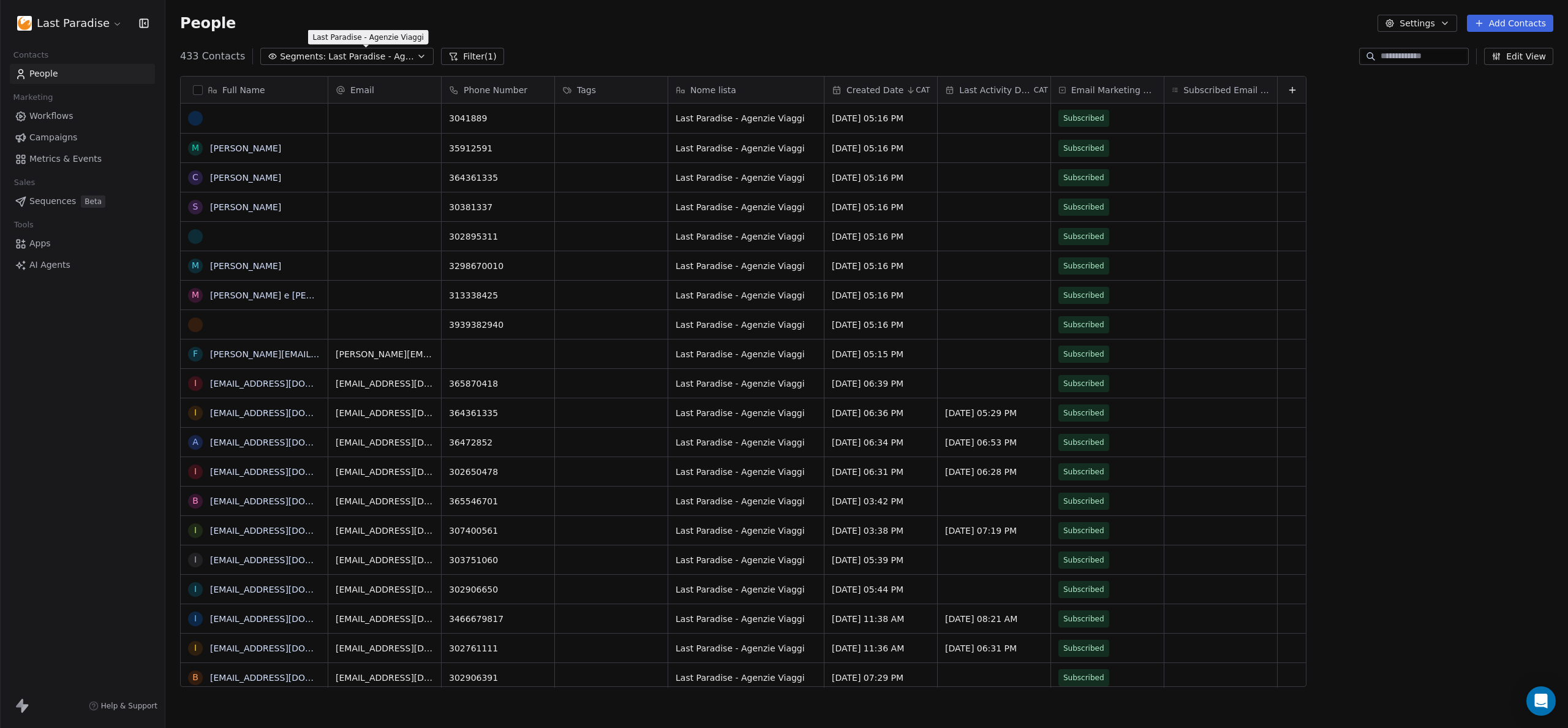
click at [335, 55] on span "Last Paradise - Agenzie Viaggi" at bounding box center [371, 56] width 86 height 13
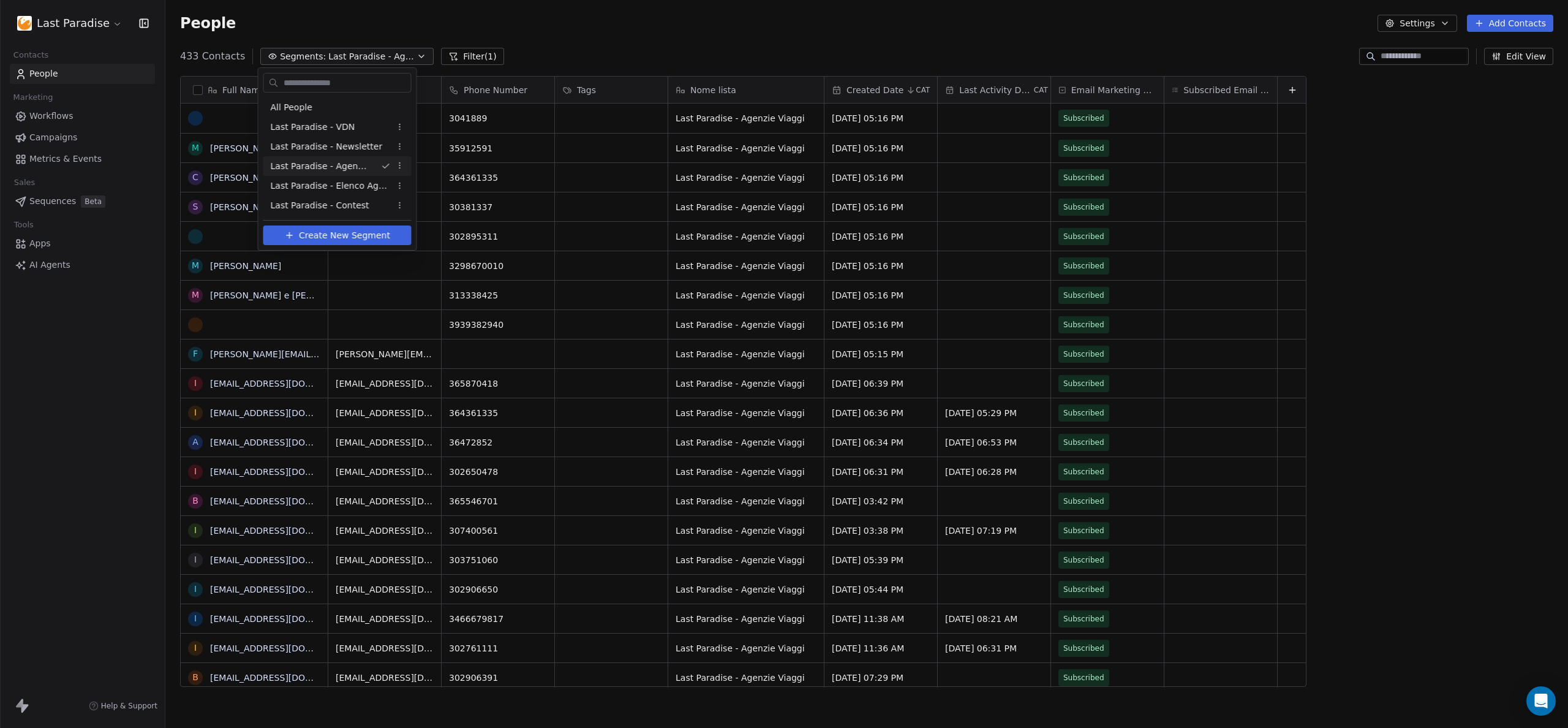
click at [318, 164] on span "Last Paradise - Agenzie Viaggi" at bounding box center [321, 166] width 101 height 13
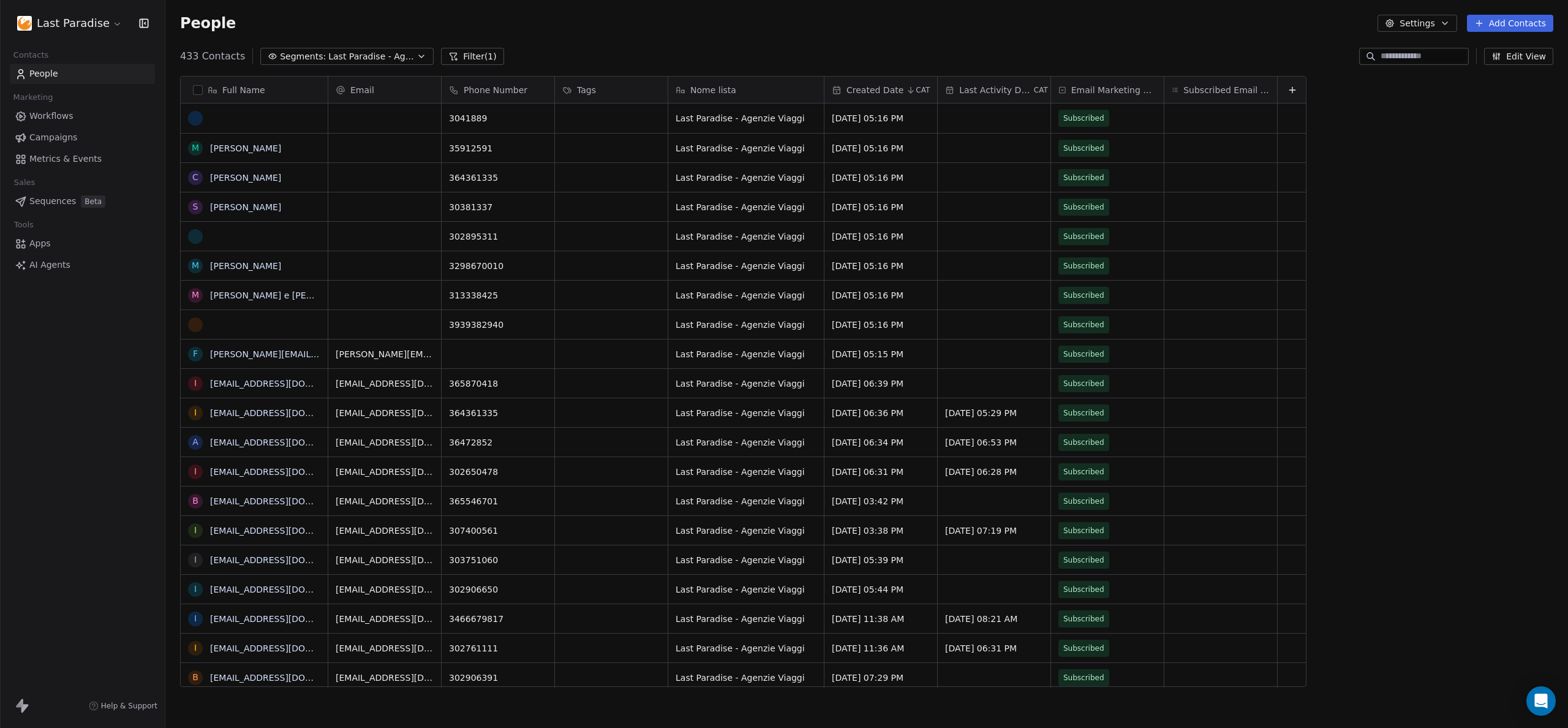
click at [470, 55] on button "Filter (1)" at bounding box center [473, 56] width 63 height 17
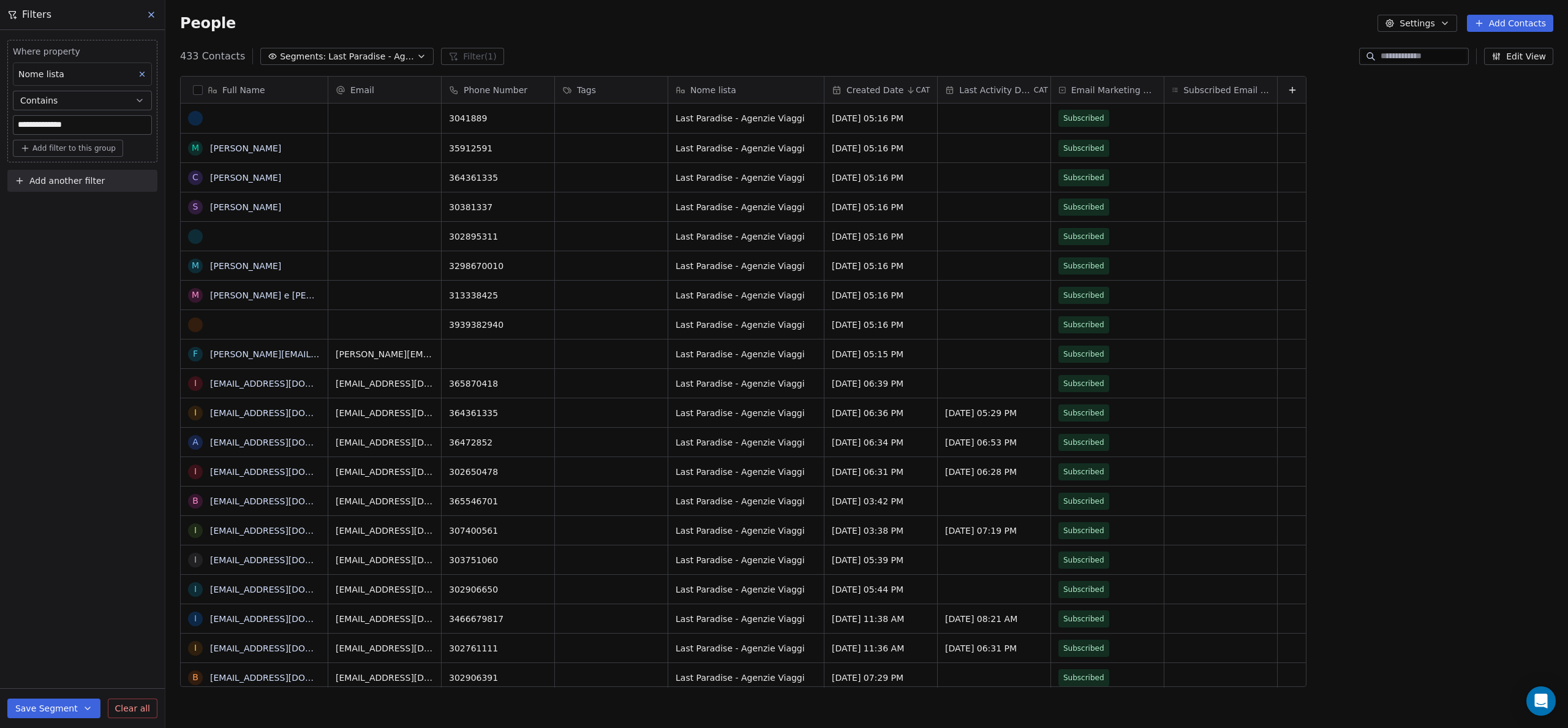
click at [63, 277] on div "**********" at bounding box center [82, 379] width 165 height 698
click at [92, 120] on input "**********" at bounding box center [83, 125] width 138 height 19
type input "*******"
click at [81, 701] on button "Save Segment" at bounding box center [54, 708] width 93 height 20
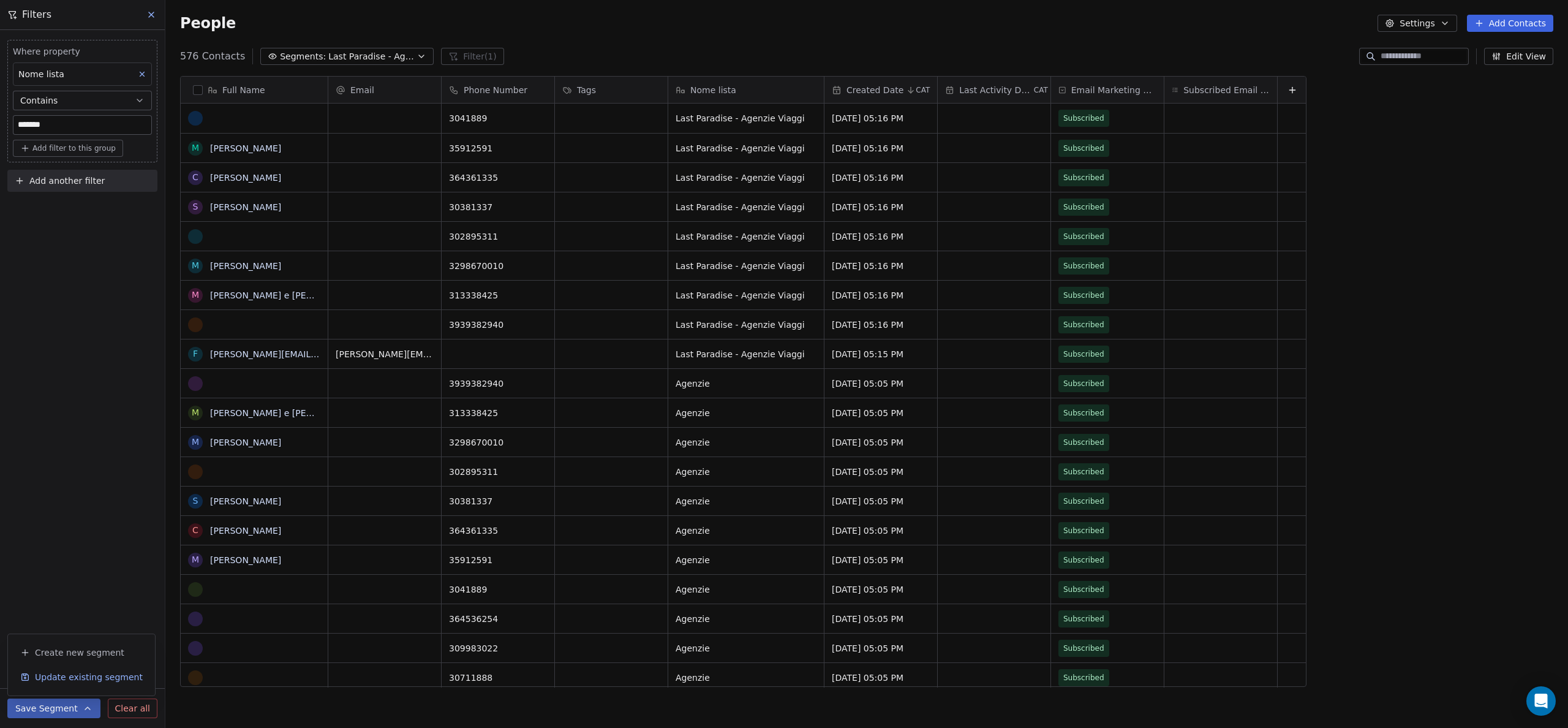
click at [53, 683] on span "Update existing segment" at bounding box center [89, 677] width 107 height 12
click at [60, 413] on div "Where property Nome lista Contains ******* Add filter to this group Add another…" at bounding box center [82, 379] width 165 height 698
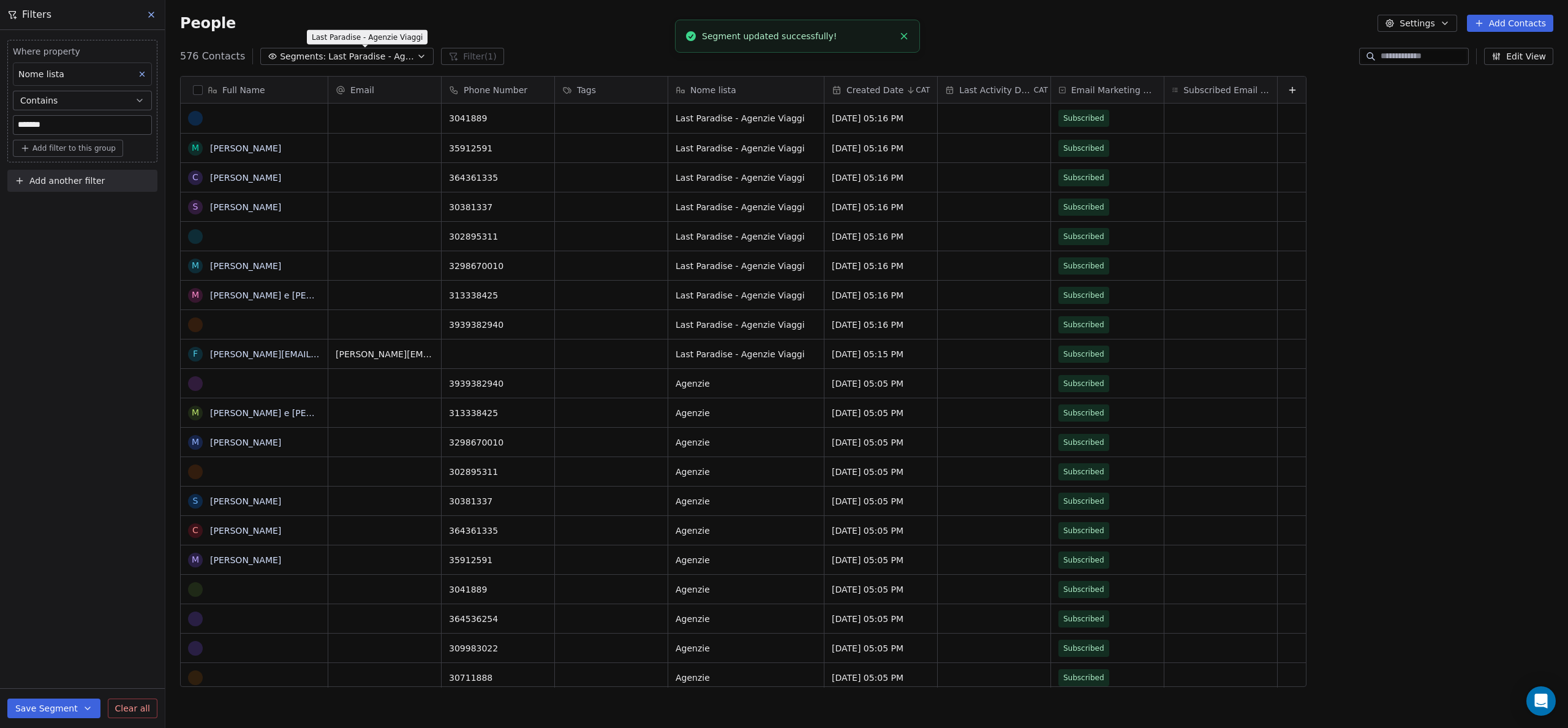
click at [357, 59] on span "Last Paradise - Agenzie Viaggi" at bounding box center [371, 56] width 86 height 13
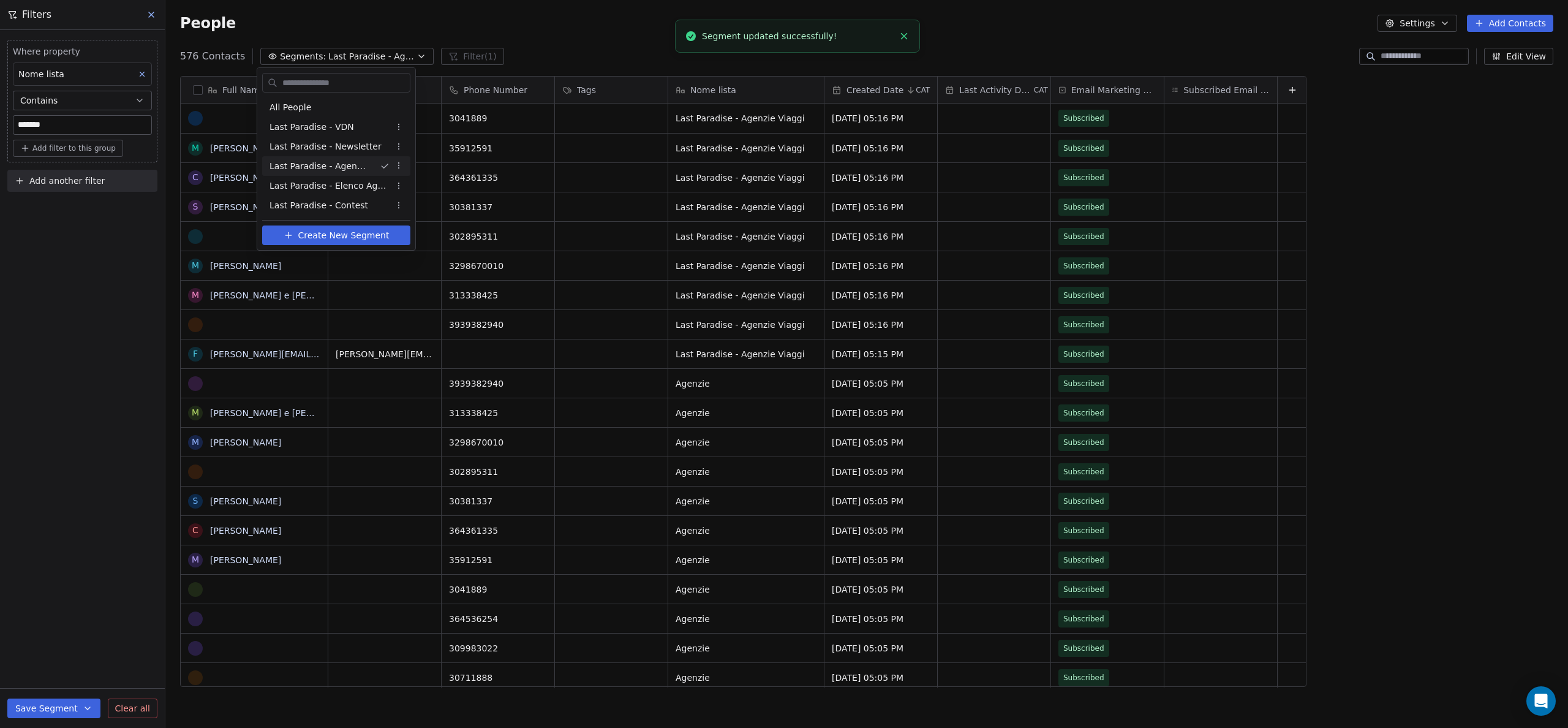
click at [63, 368] on html "Last Paradise Contacts People Marketing Workflows Campaigns Metrics & Events Sa…" at bounding box center [784, 364] width 1568 height 728
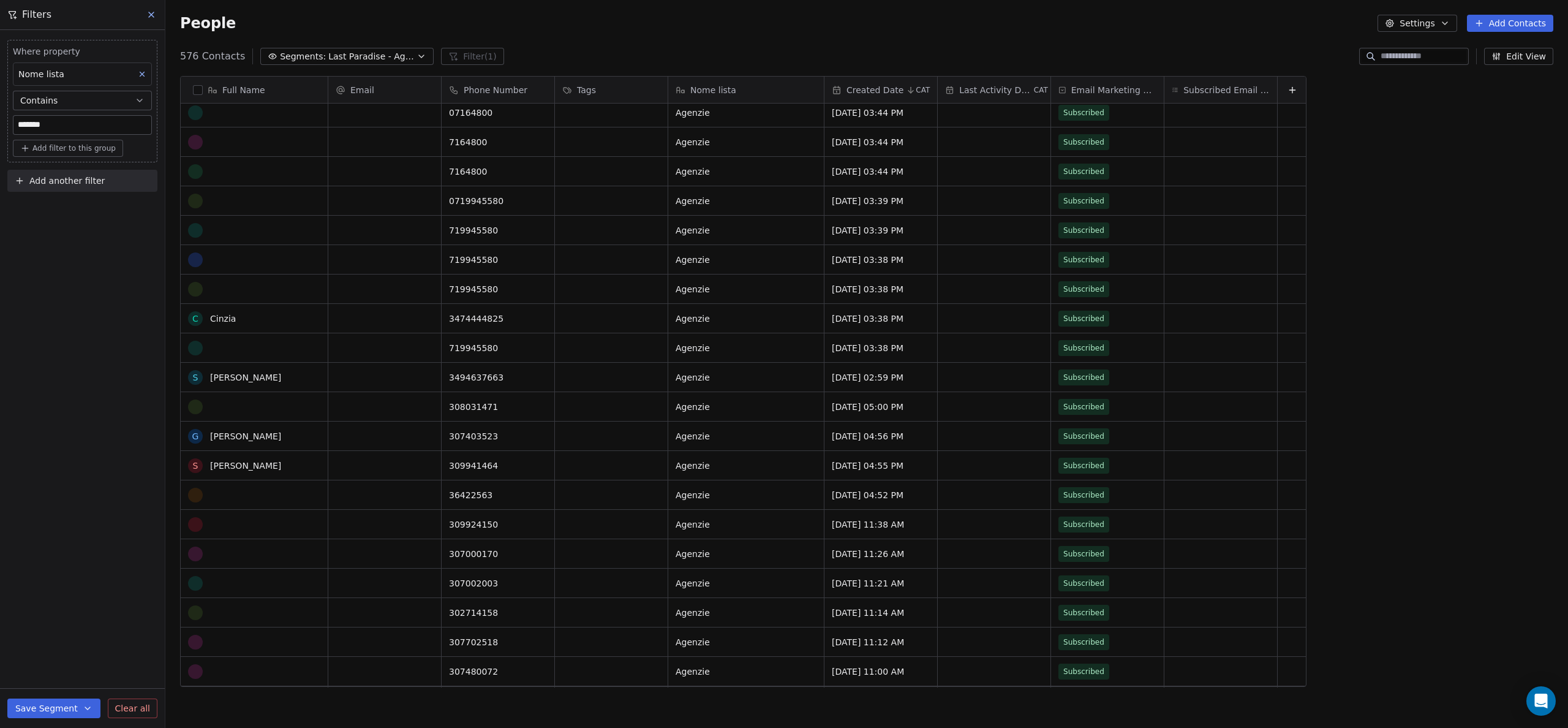
scroll to position [1555, 0]
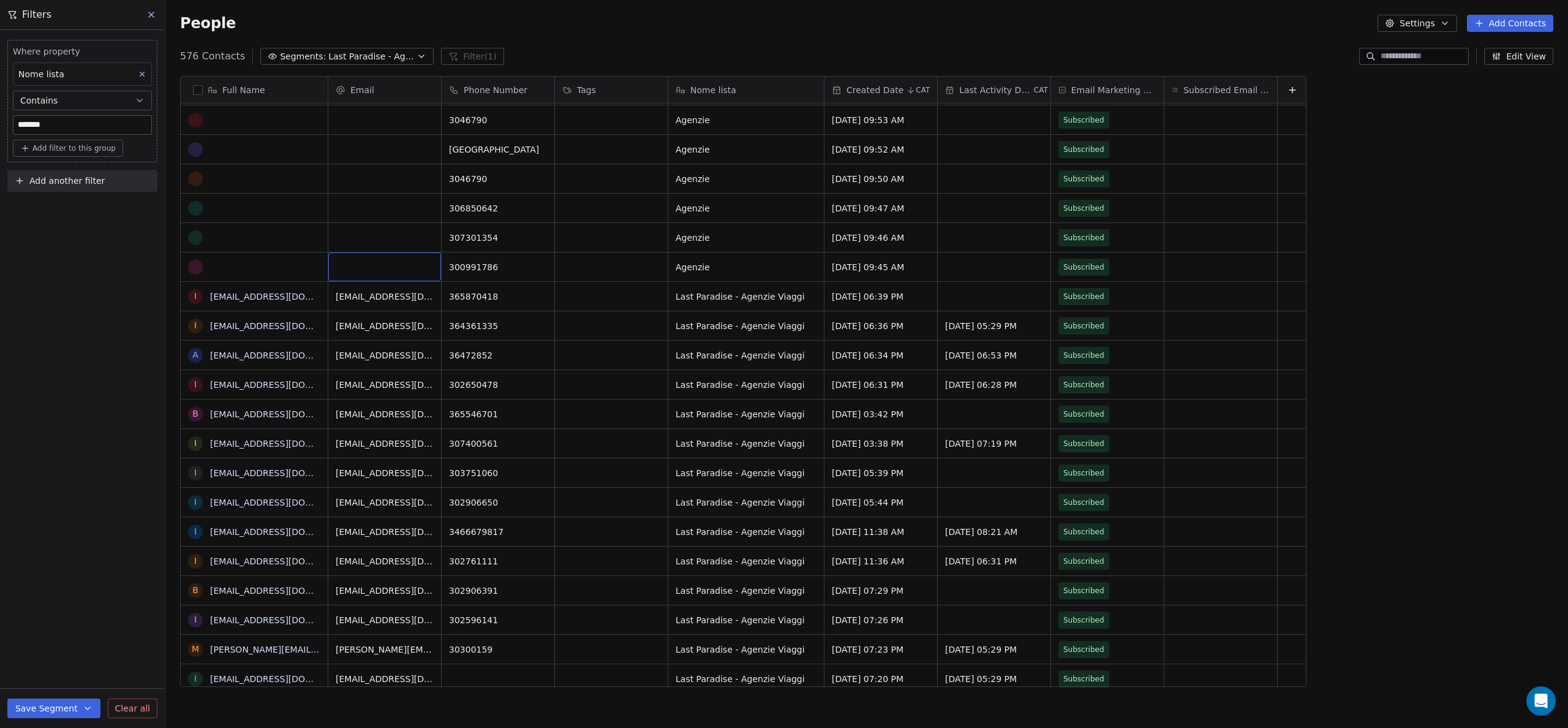
click at [351, 271] on div "grid" at bounding box center [385, 267] width 113 height 29
click at [373, 267] on input "email" at bounding box center [385, 267] width 107 height 25
click at [1420, 51] on html "Last Paradise Contacts People Marketing Workflows Campaigns Metrics & Events Sa…" at bounding box center [784, 364] width 1568 height 728
click at [1408, 55] on input at bounding box center [1423, 56] width 86 height 12
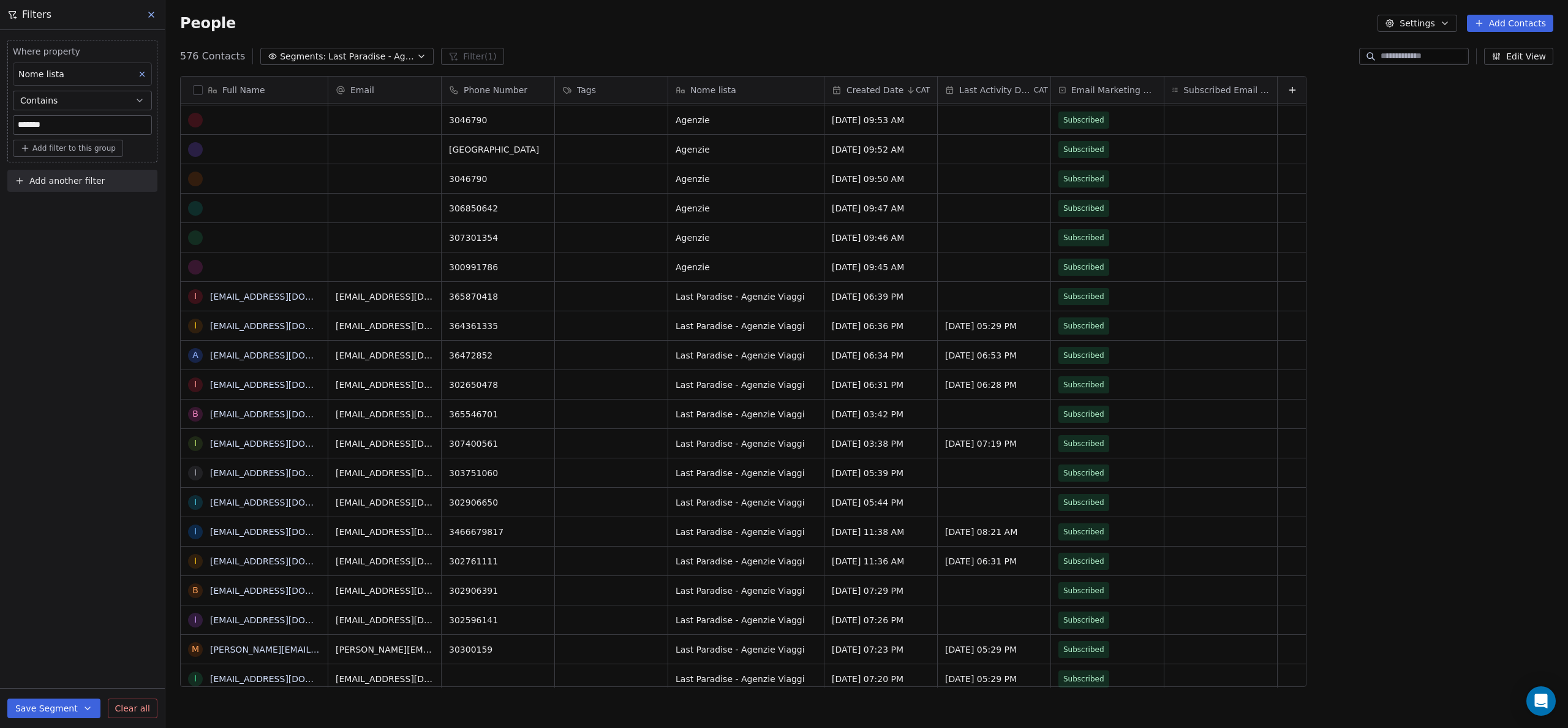
paste input "*********"
type input "*********"
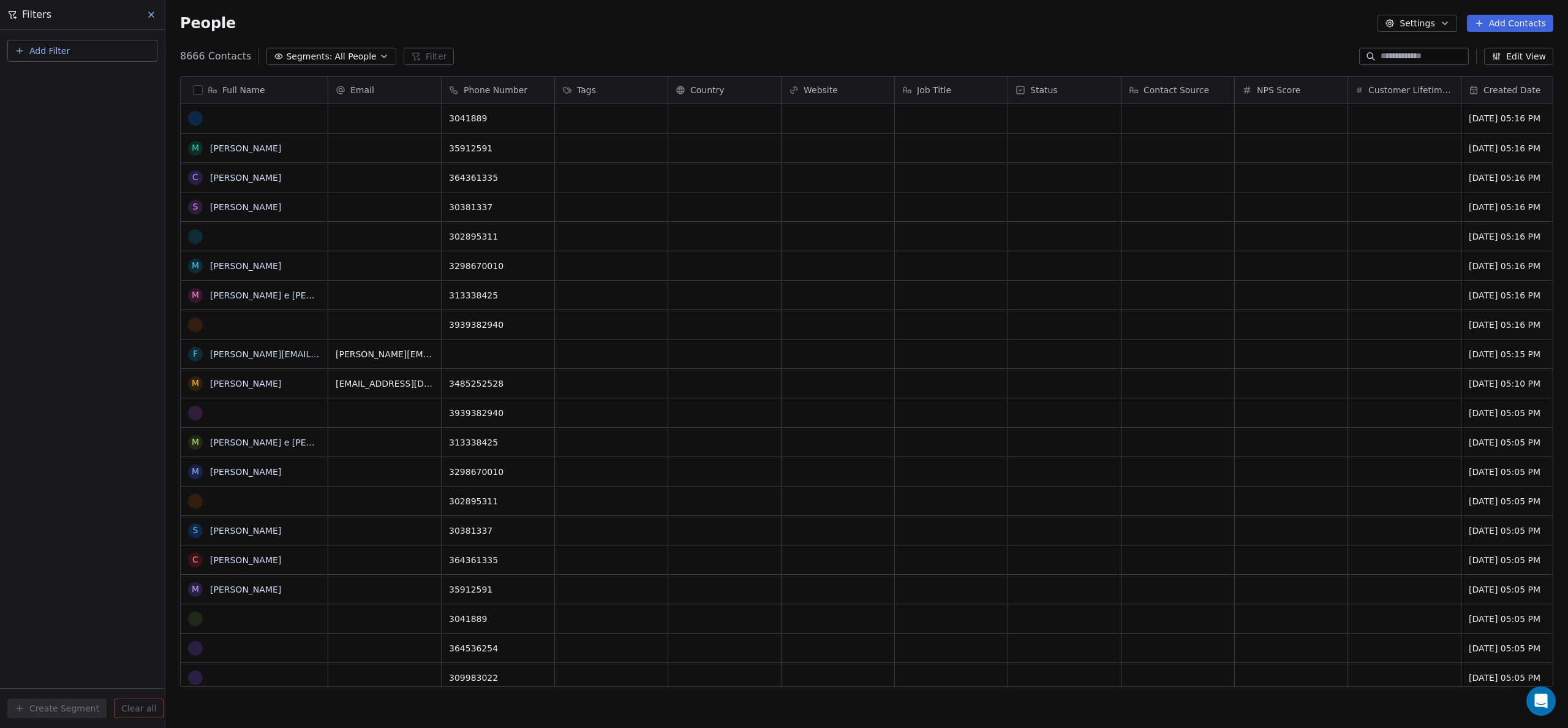
scroll to position [632, 1393]
click at [1240, 34] on div "People Settings Add Contacts" at bounding box center [867, 23] width 1402 height 47
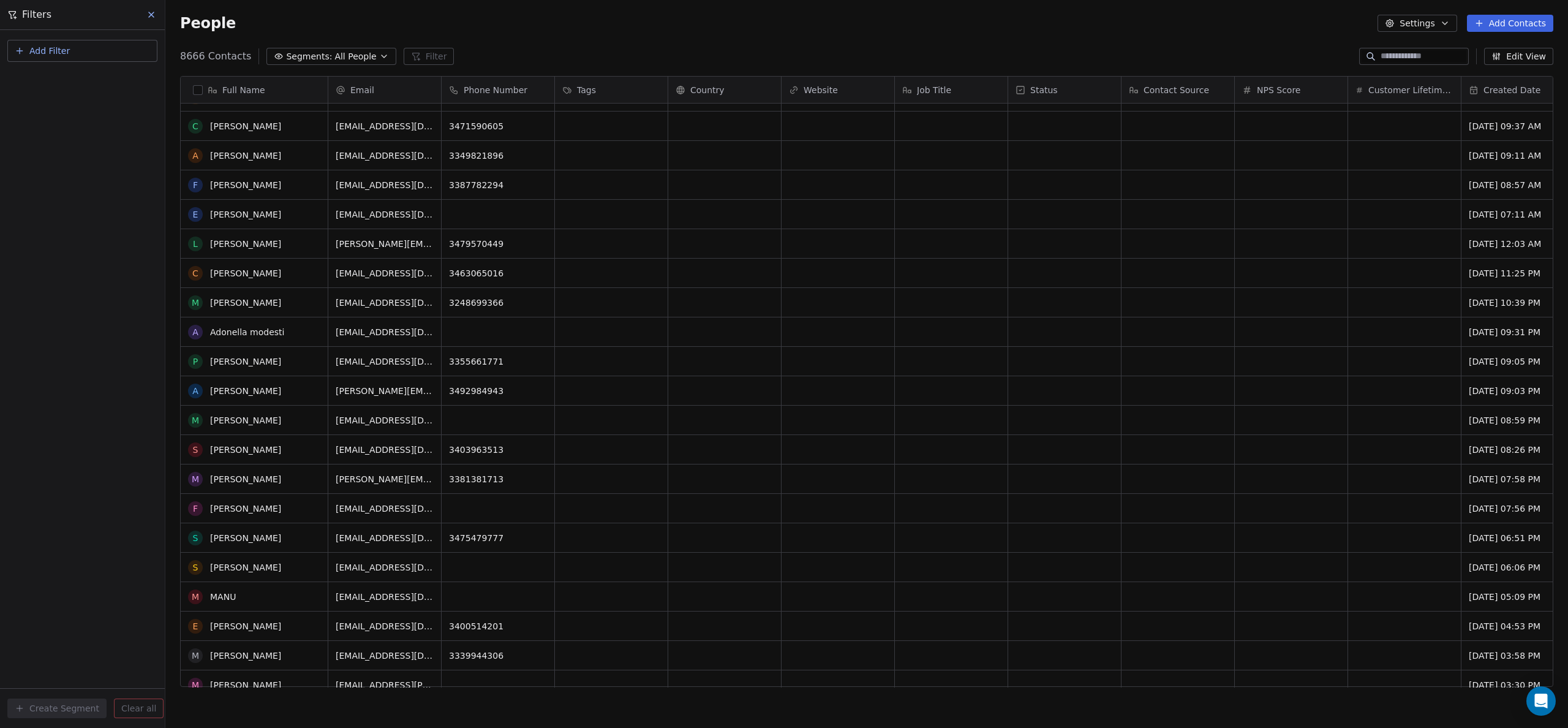
scroll to position [5943, 0]
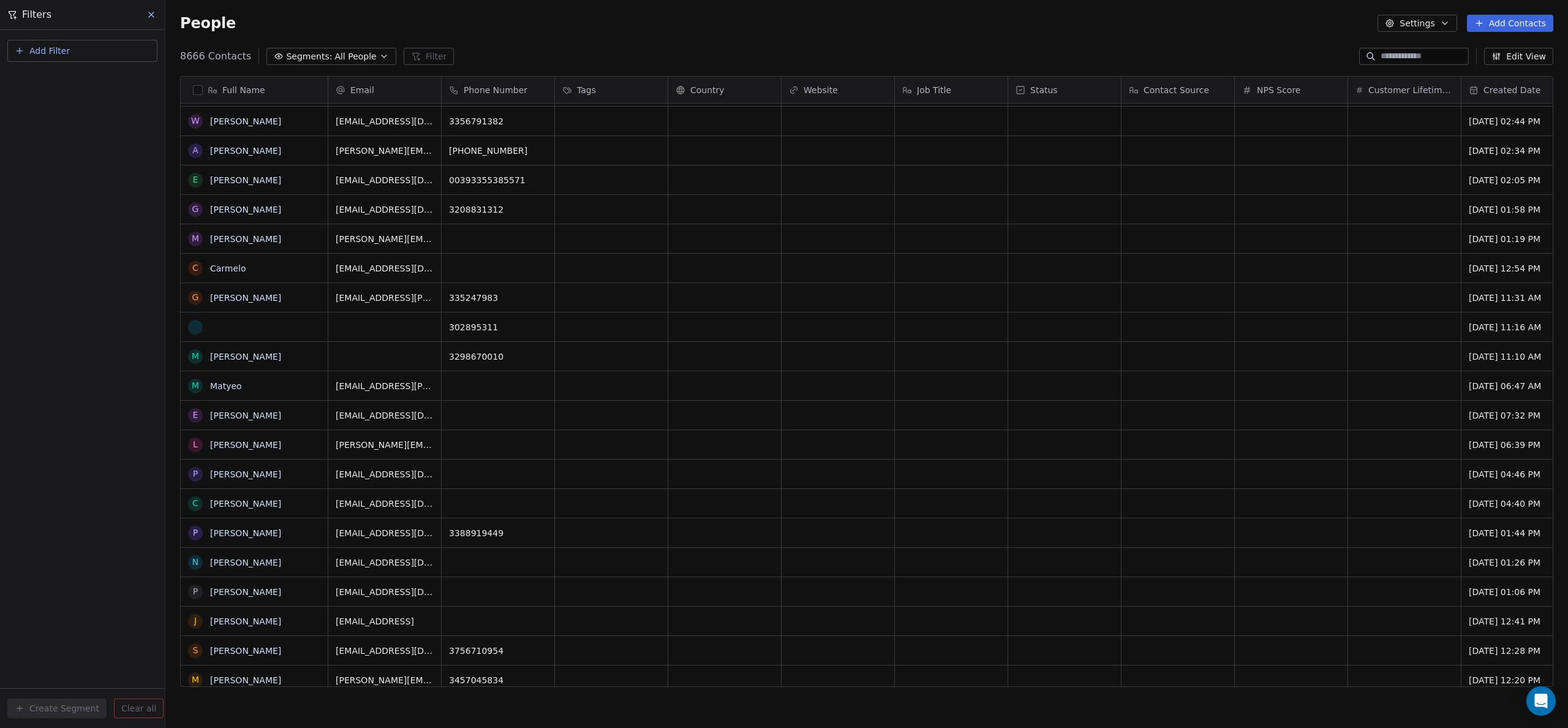
click at [351, 53] on span "All People" at bounding box center [355, 56] width 42 height 13
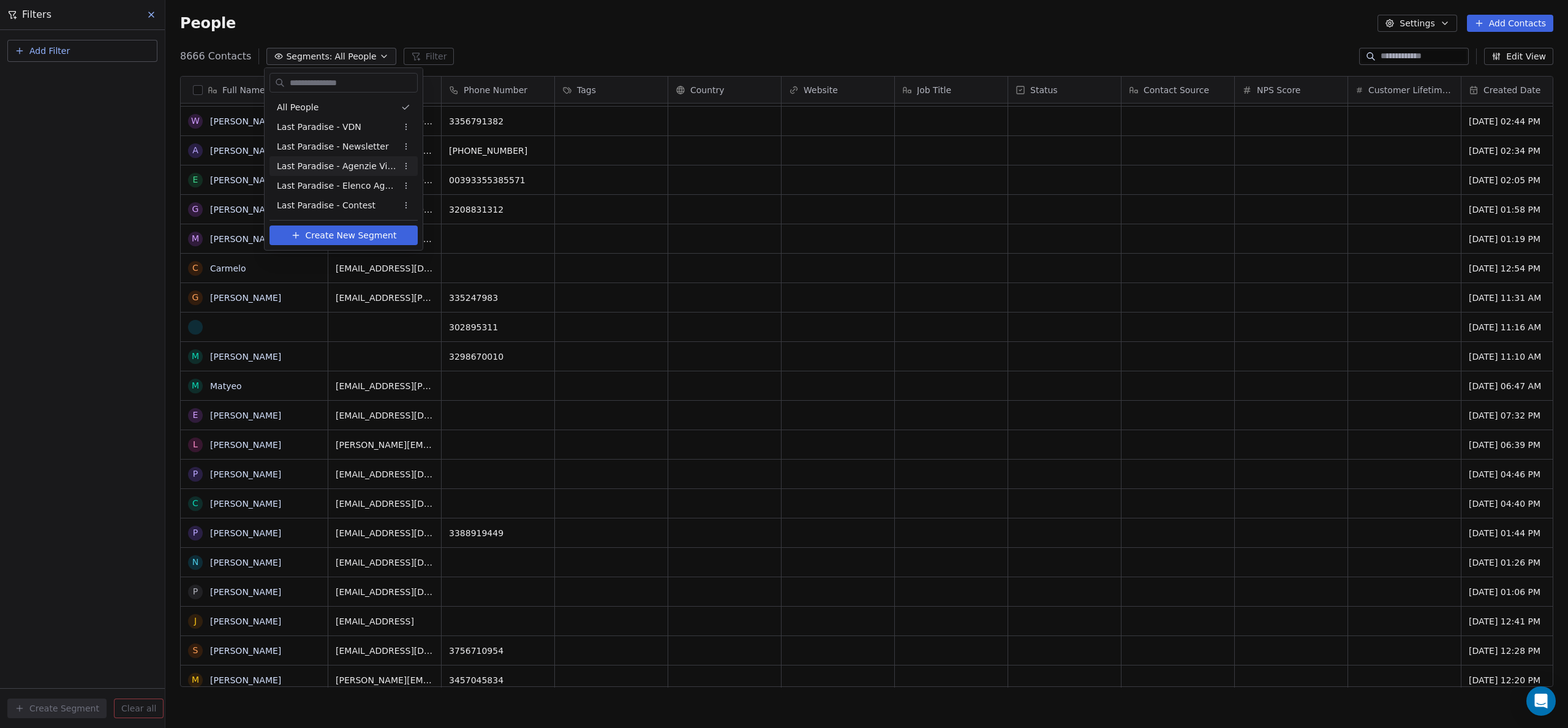
click at [331, 170] on span "Last Paradise - Agenzie Viaggi" at bounding box center [337, 166] width 120 height 13
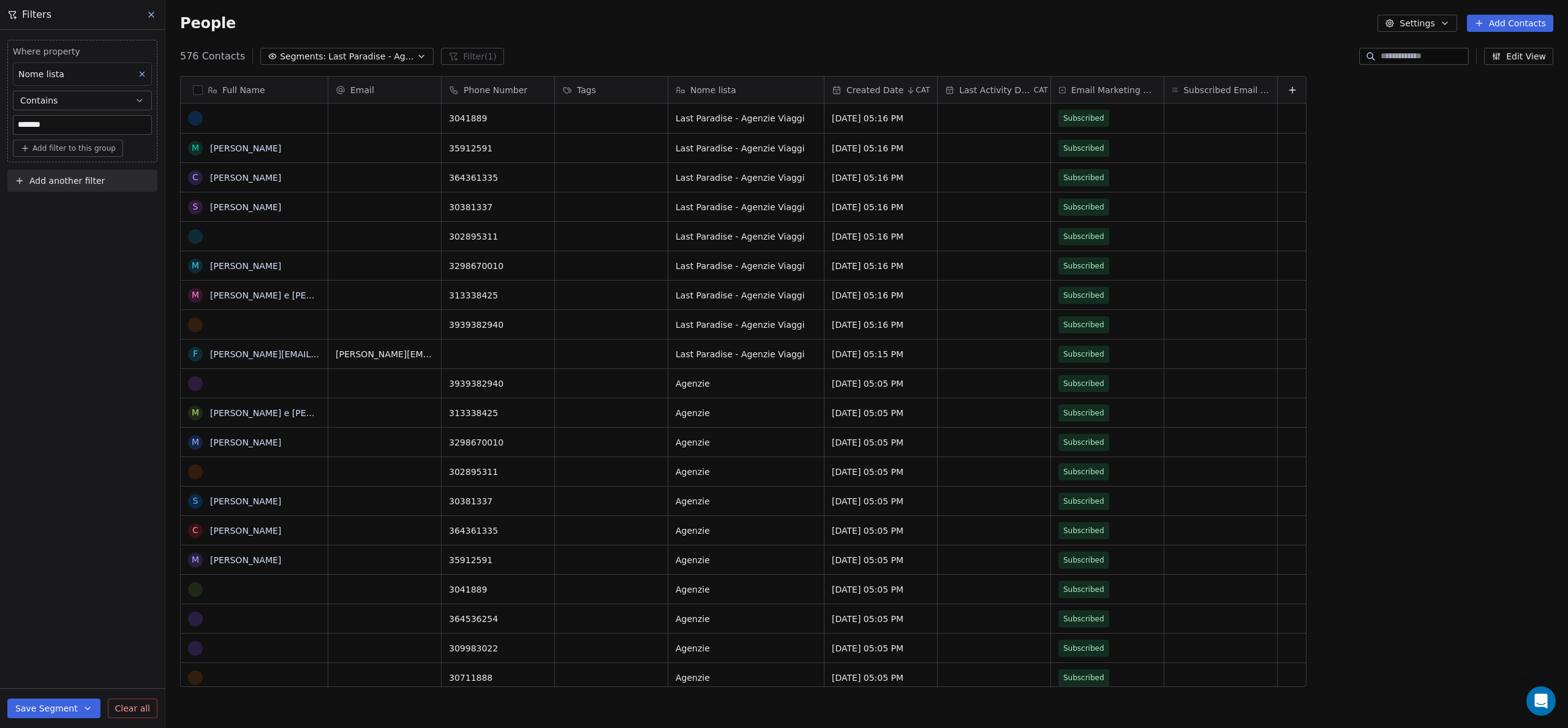
click at [63, 275] on div "Where property Nome lista Contains ******* Add filter to this group Add another…" at bounding box center [82, 379] width 165 height 698
click at [150, 14] on icon at bounding box center [151, 15] width 5 height 5
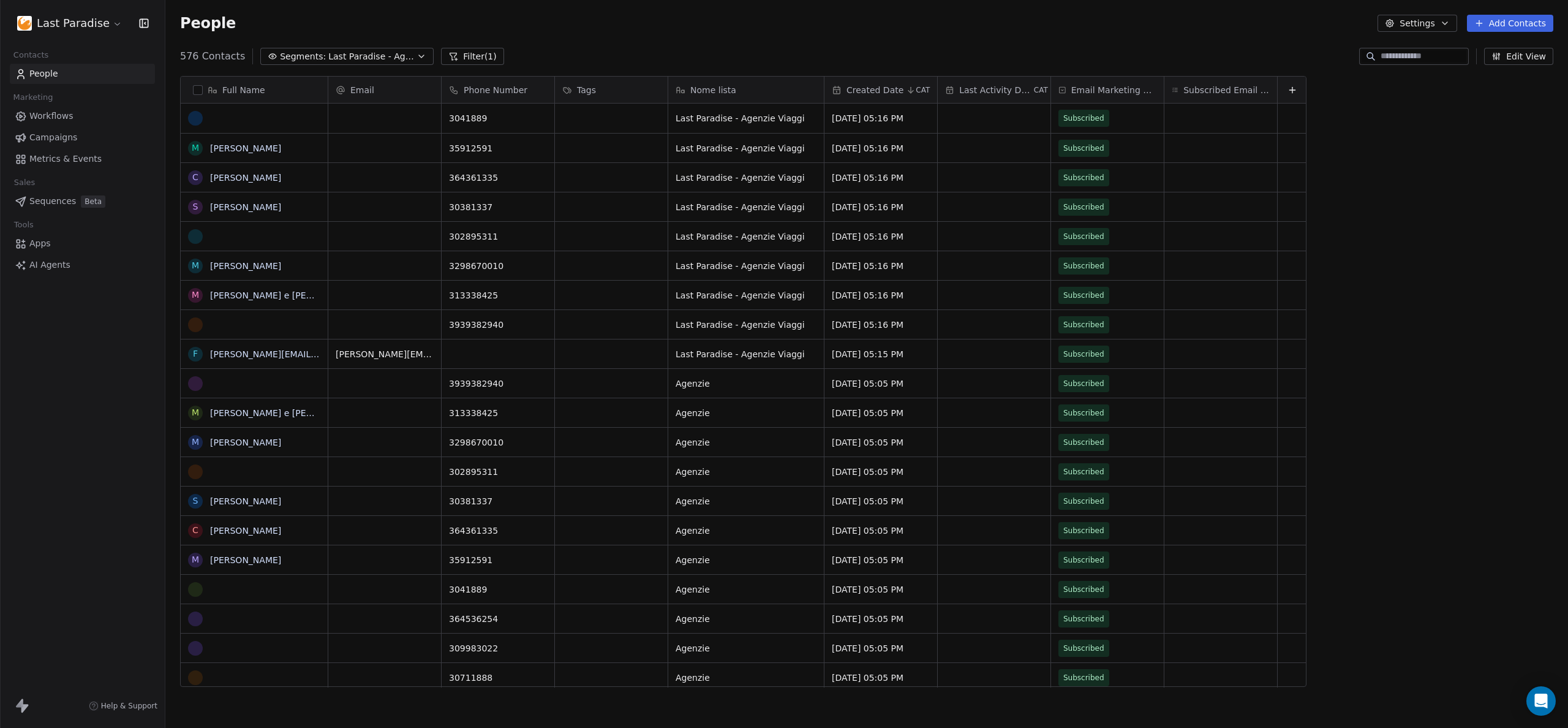
click at [44, 427] on div "Last Paradise Contacts People Marketing Workflows Campaigns Metrics & Events Sa…" at bounding box center [82, 364] width 165 height 728
click at [349, 60] on span "Last Paradise - Agenzie Viaggi" at bounding box center [371, 56] width 86 height 13
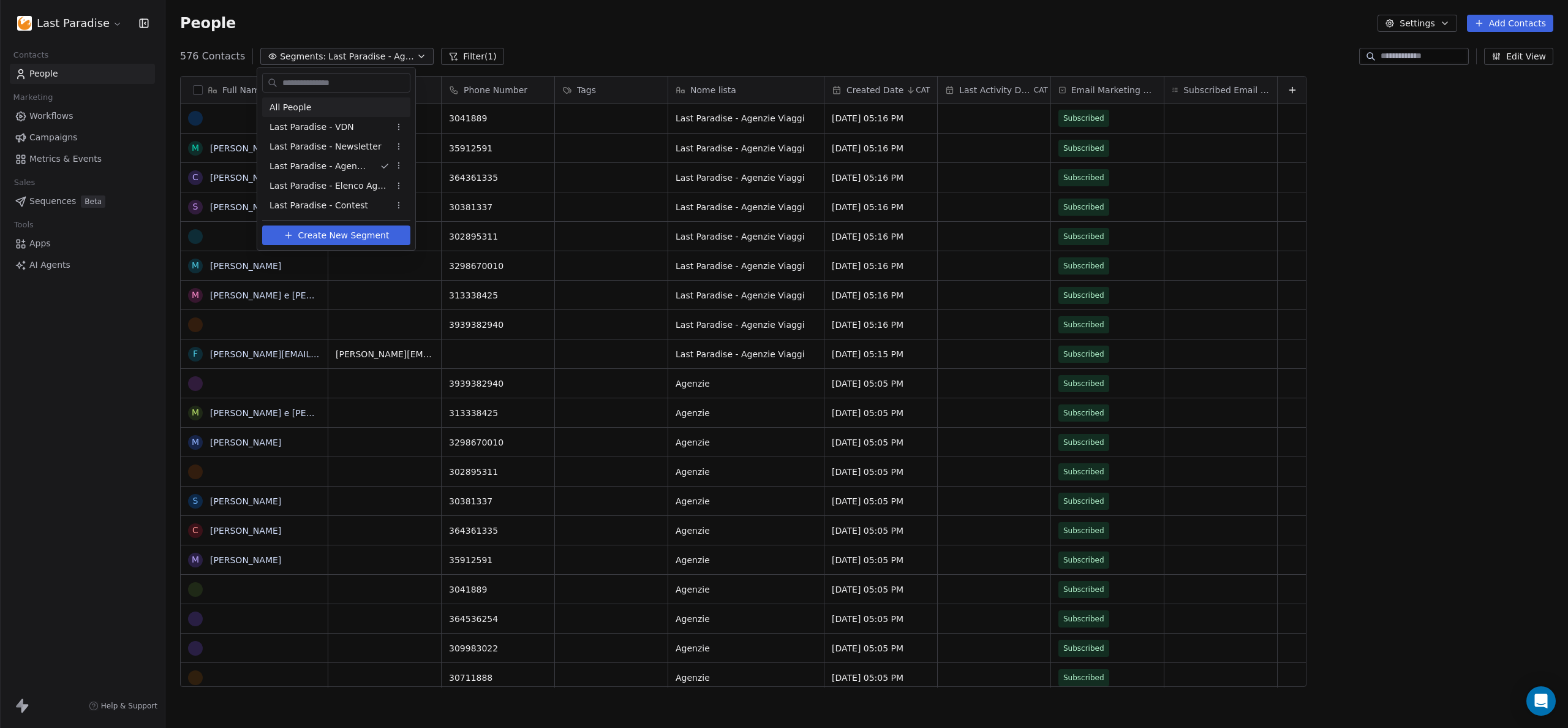
click at [275, 109] on span "All People" at bounding box center [290, 107] width 42 height 13
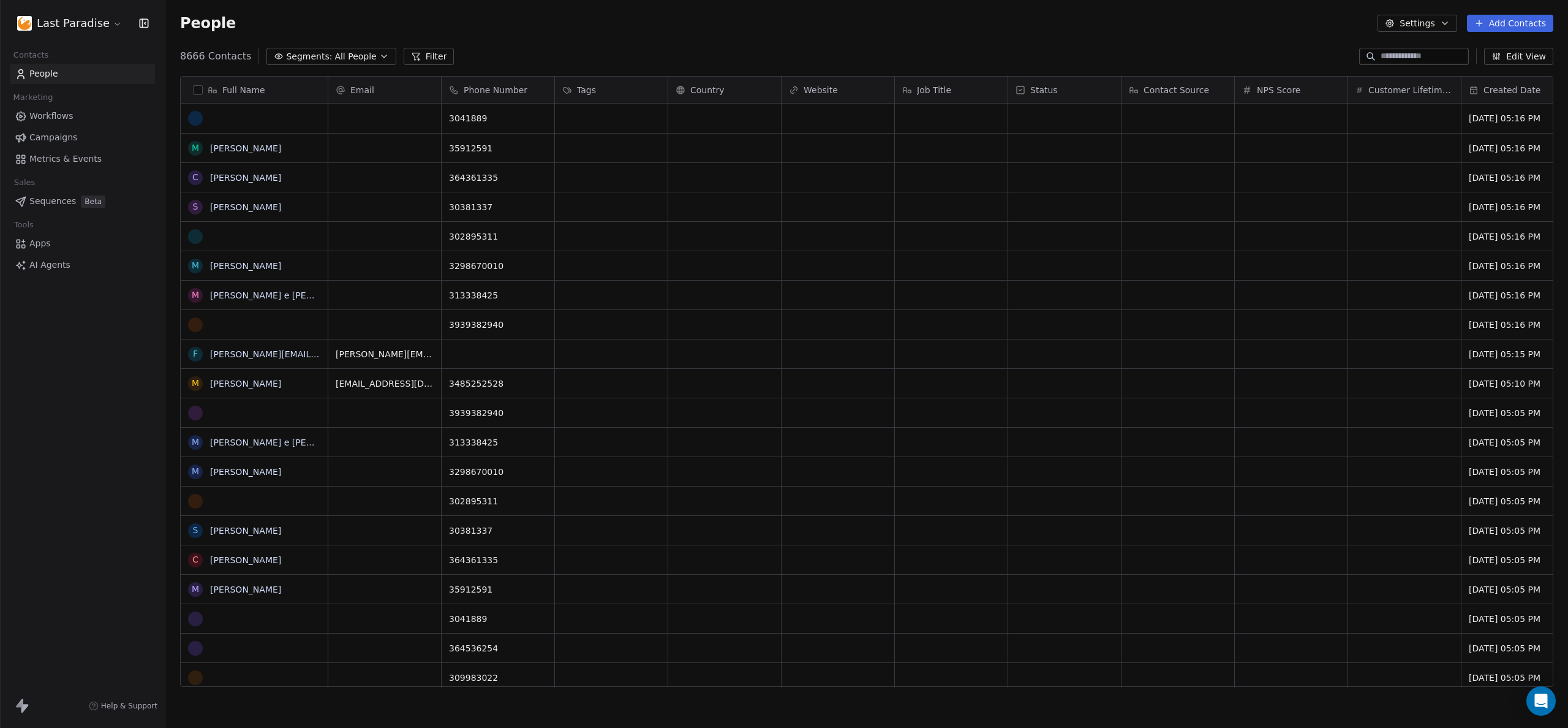
click at [1388, 54] on input at bounding box center [1423, 56] width 86 height 12
paste input "*********"
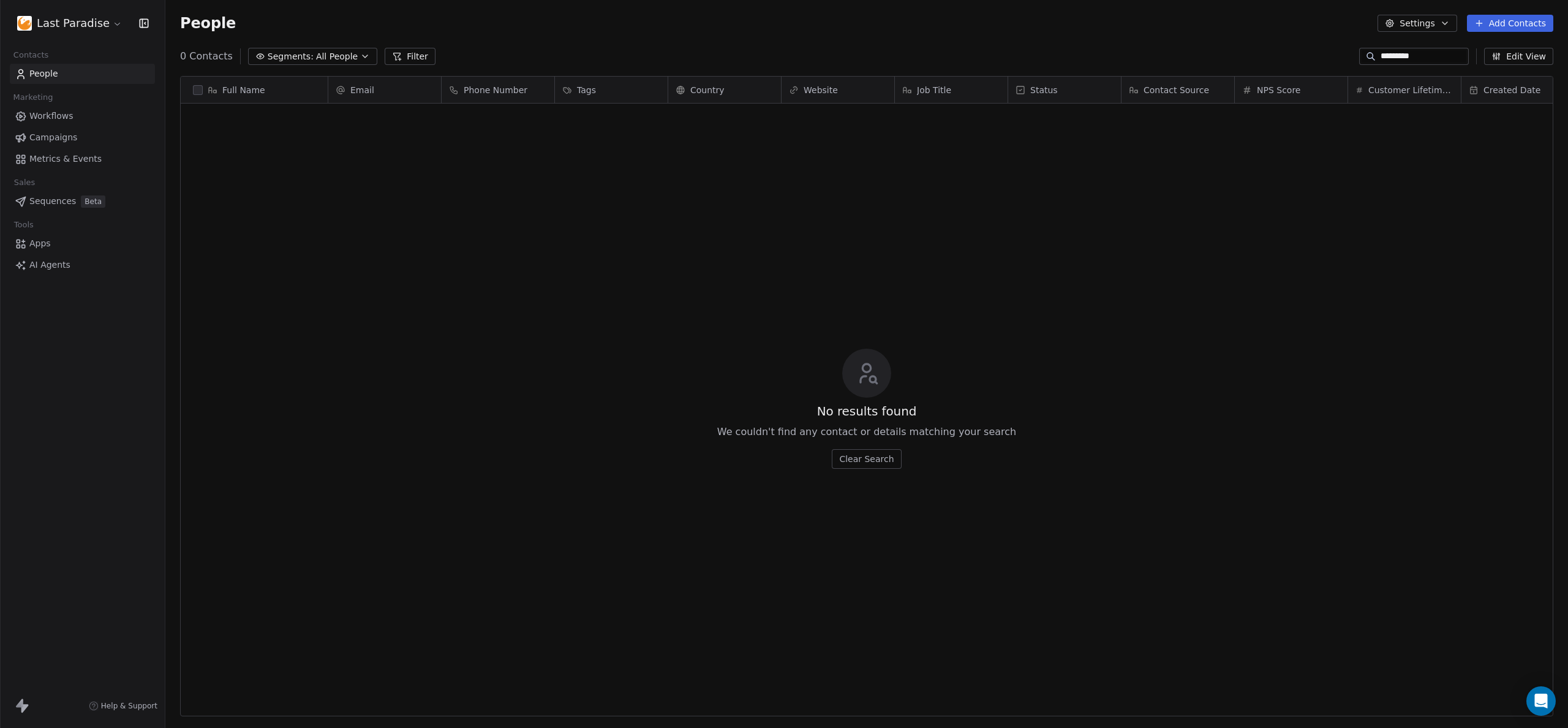
type input "*********"
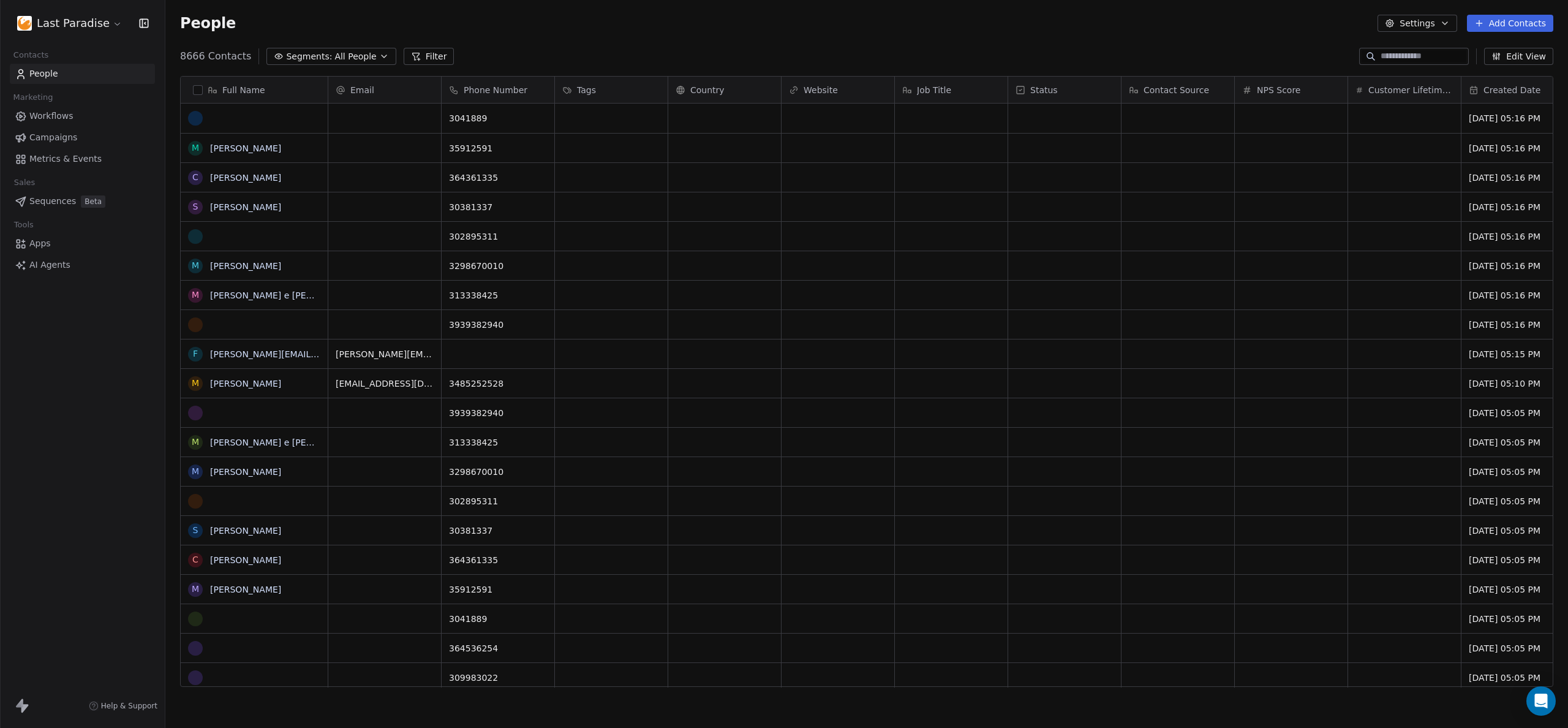
click at [1122, 54] on div "8666 Contacts Segments: All People Filter Edit View" at bounding box center [867, 56] width 1402 height 20
click at [334, 60] on span "All People" at bounding box center [355, 56] width 42 height 13
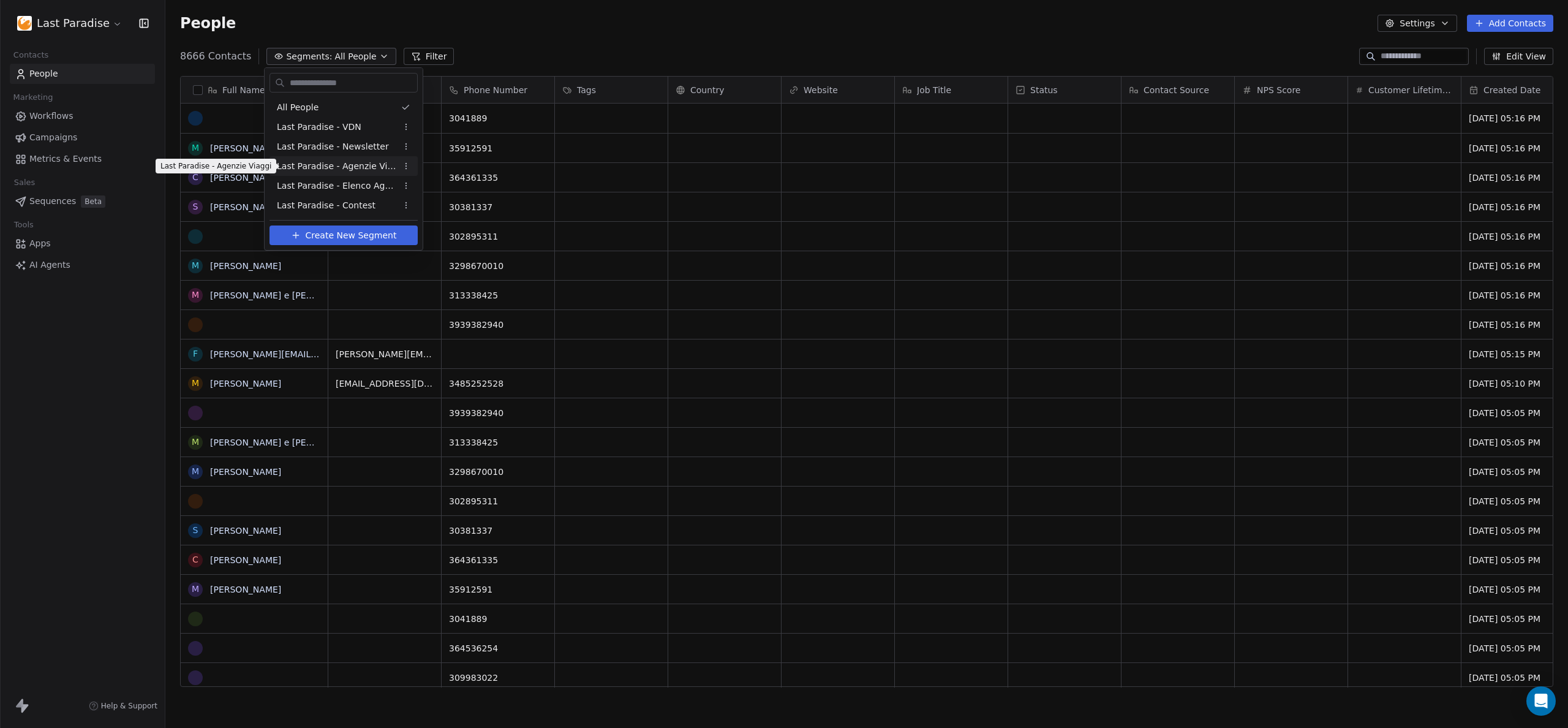
click at [326, 166] on span "Last Paradise - Agenzie Viaggi" at bounding box center [337, 166] width 120 height 13
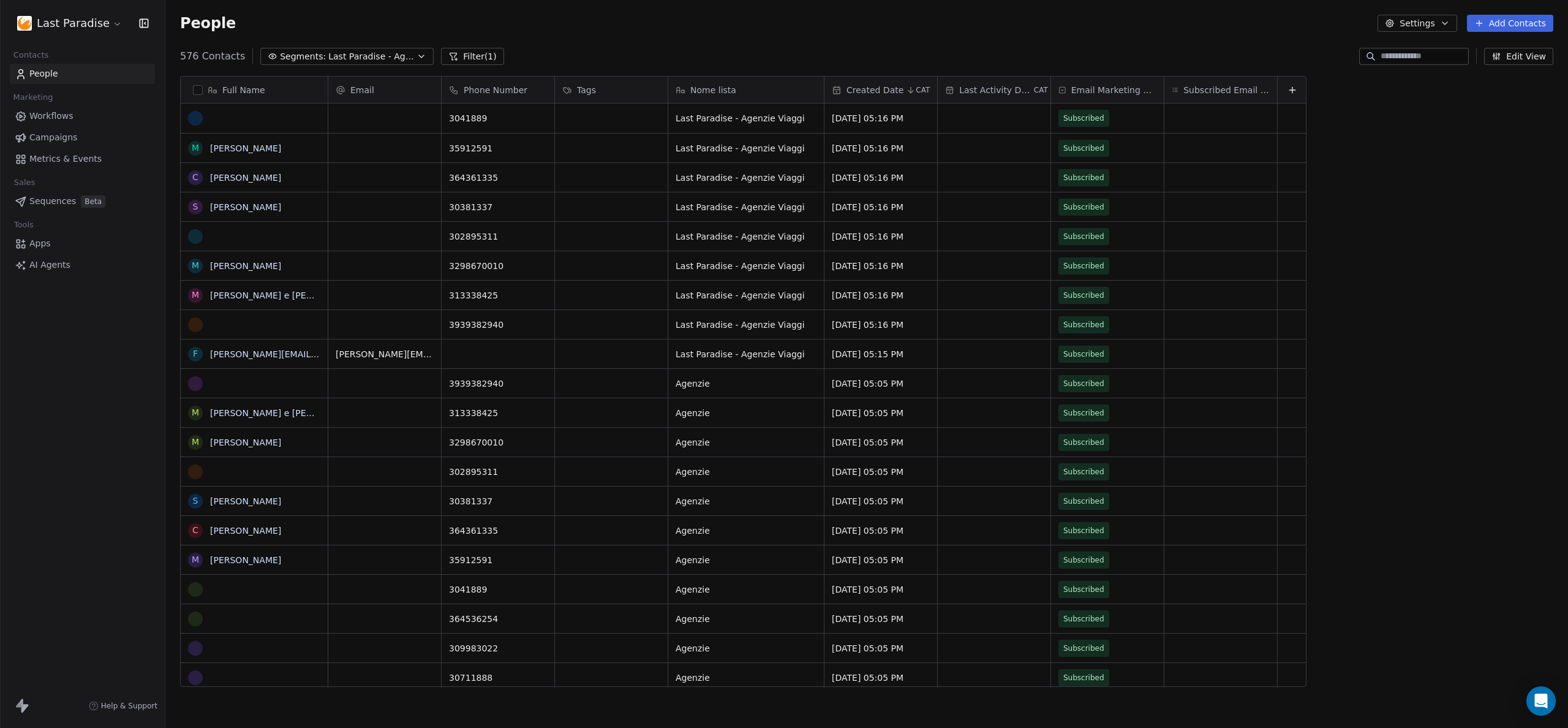
click at [600, 40] on div "People Settings Add Contacts" at bounding box center [867, 23] width 1402 height 47
click at [1536, 33] on div "People Settings Add Contacts" at bounding box center [867, 23] width 1402 height 47
click at [1532, 27] on button "Add Contacts" at bounding box center [1510, 23] width 86 height 17
click at [1491, 67] on span "Import from CSV" at bounding box center [1507, 69] width 71 height 13
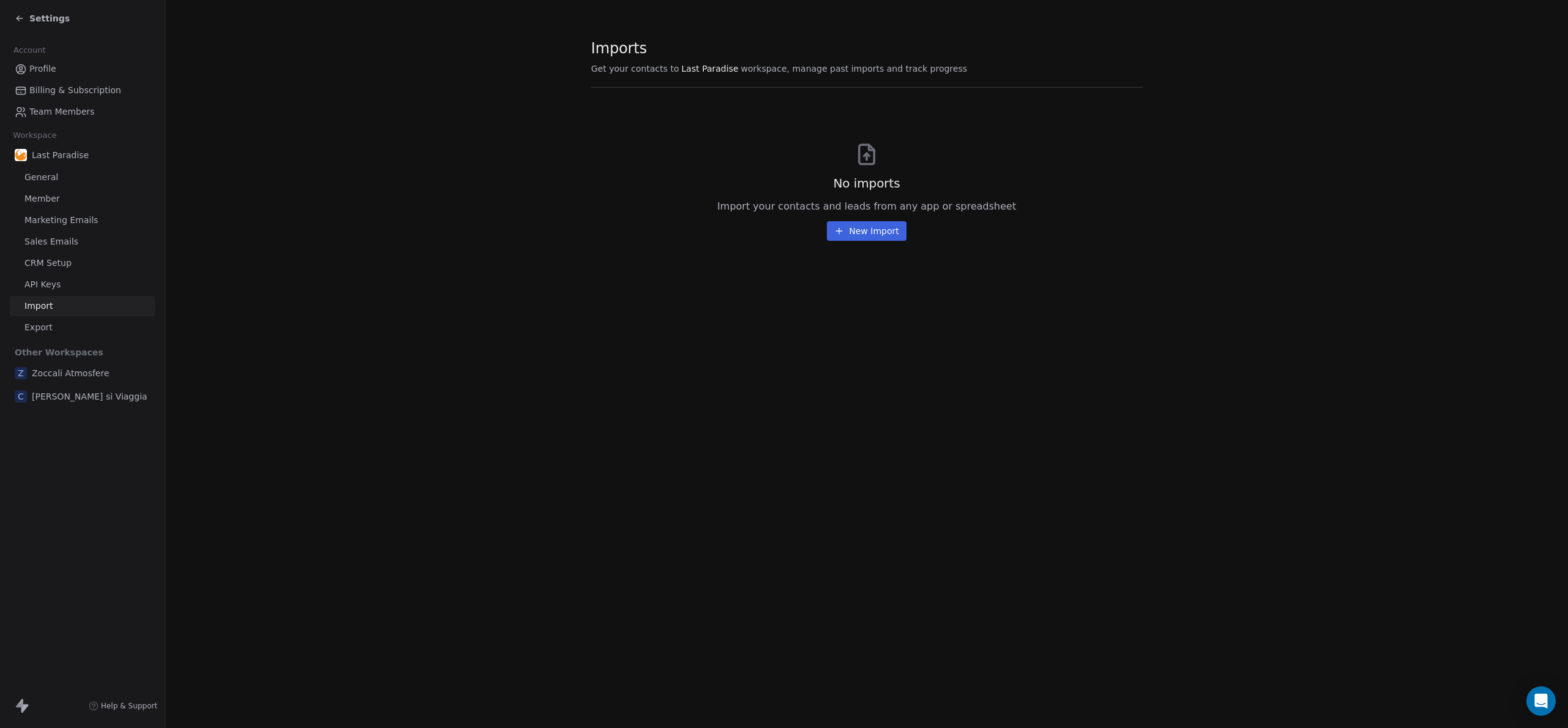
click at [855, 223] on button "New Import" at bounding box center [866, 230] width 79 height 20
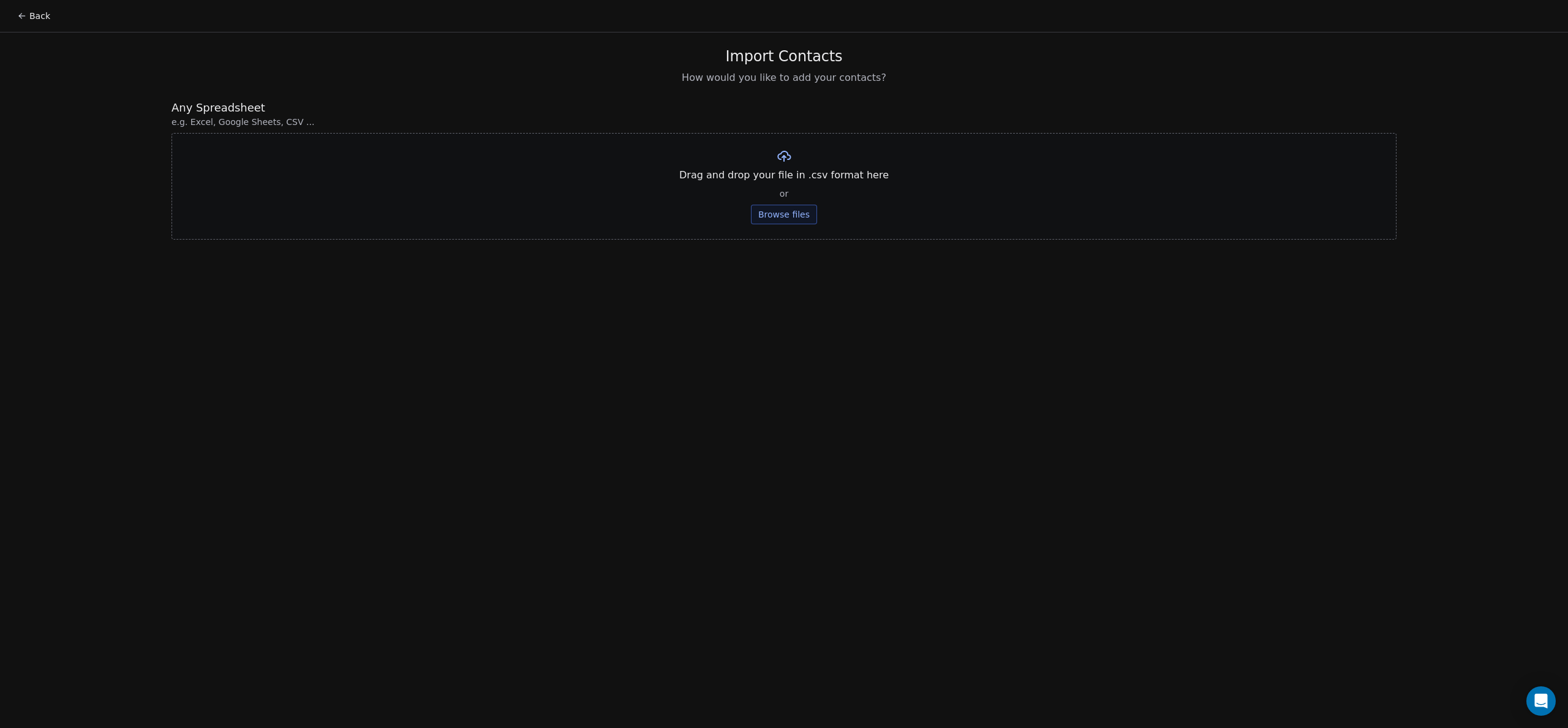
click at [783, 215] on button "Browse files" at bounding box center [784, 214] width 67 height 20
click at [789, 178] on button "Upload" at bounding box center [783, 180] width 44 height 20
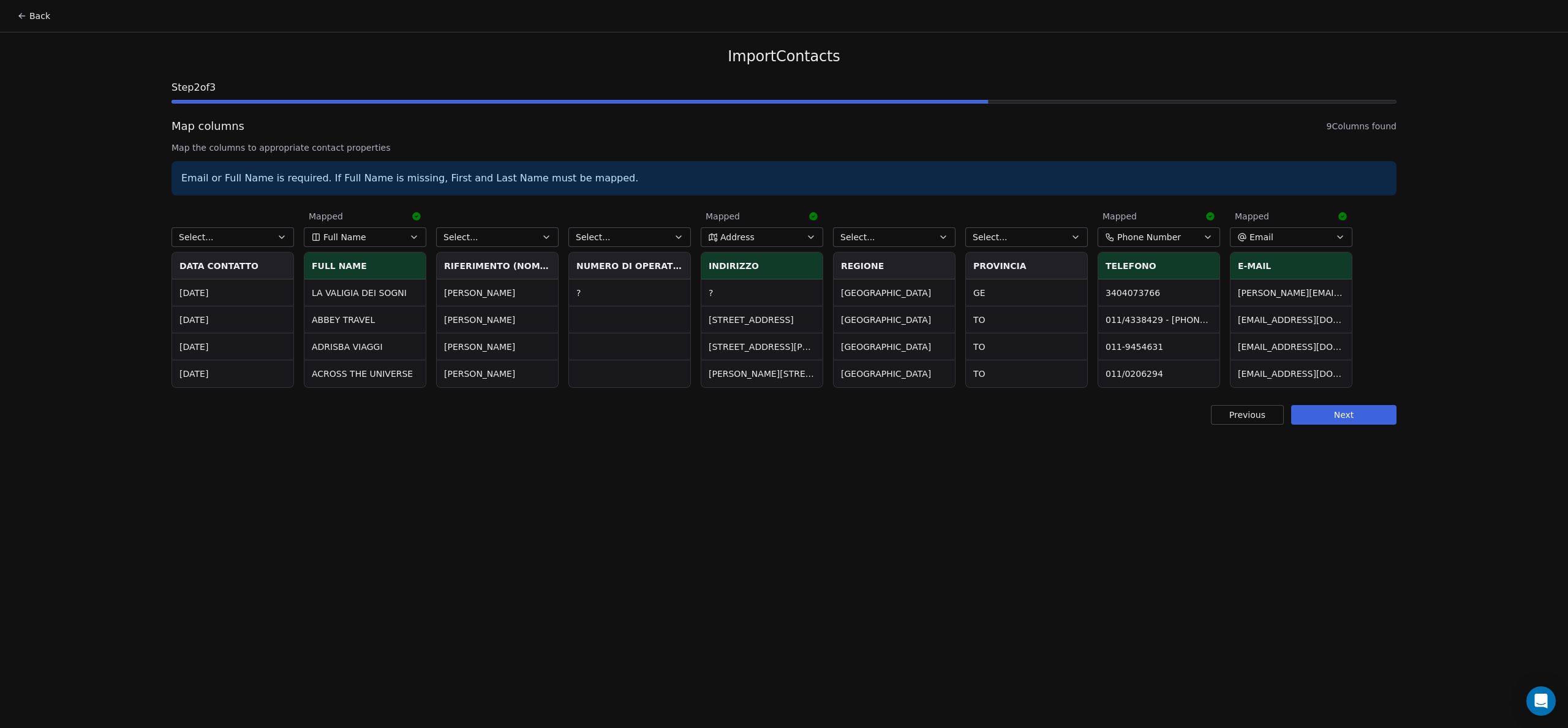
click at [545, 234] on icon "button" at bounding box center [546, 236] width 9 height 9
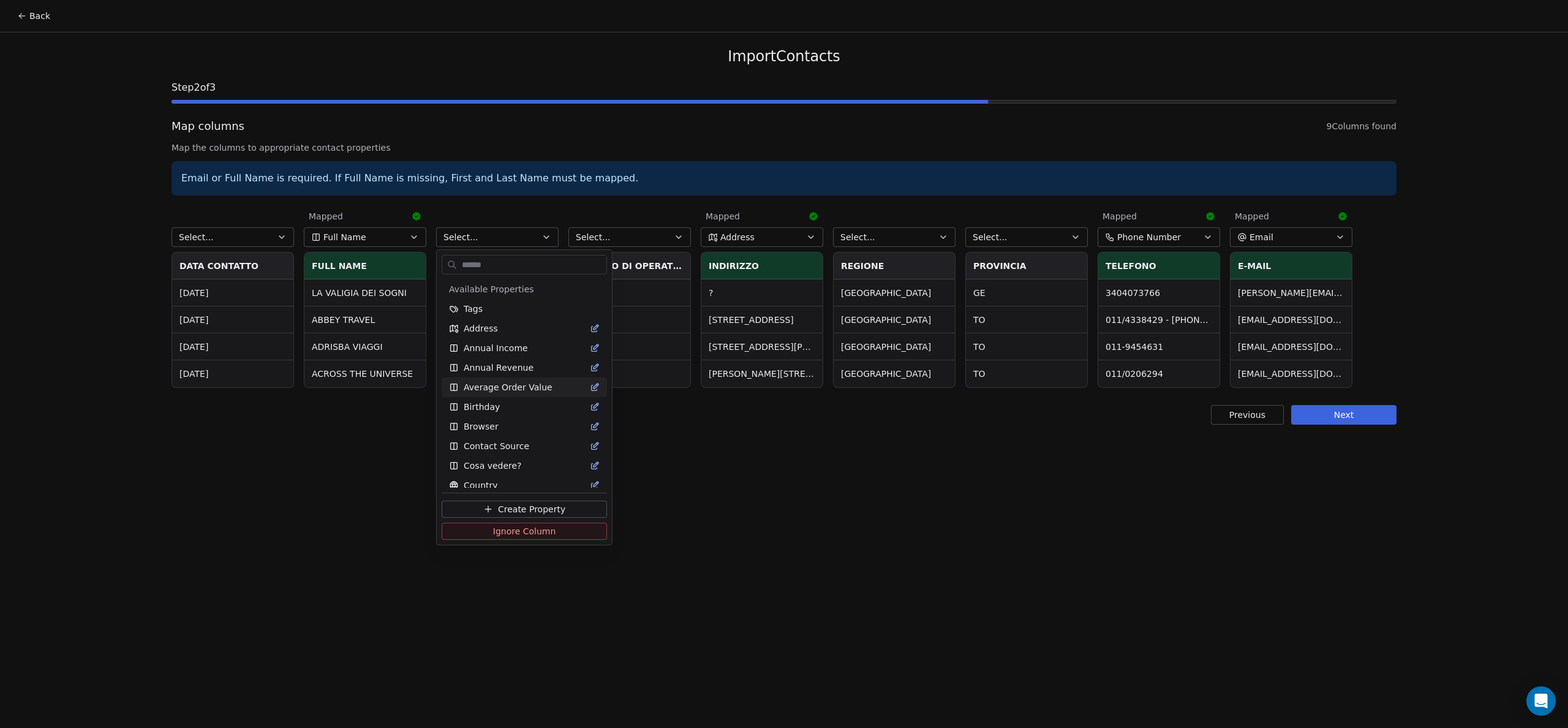
click at [355, 405] on html "Back Import Contacts Step 2 of 3 Map columns 9 Columns found Map the columns to…" at bounding box center [784, 364] width 1568 height 728
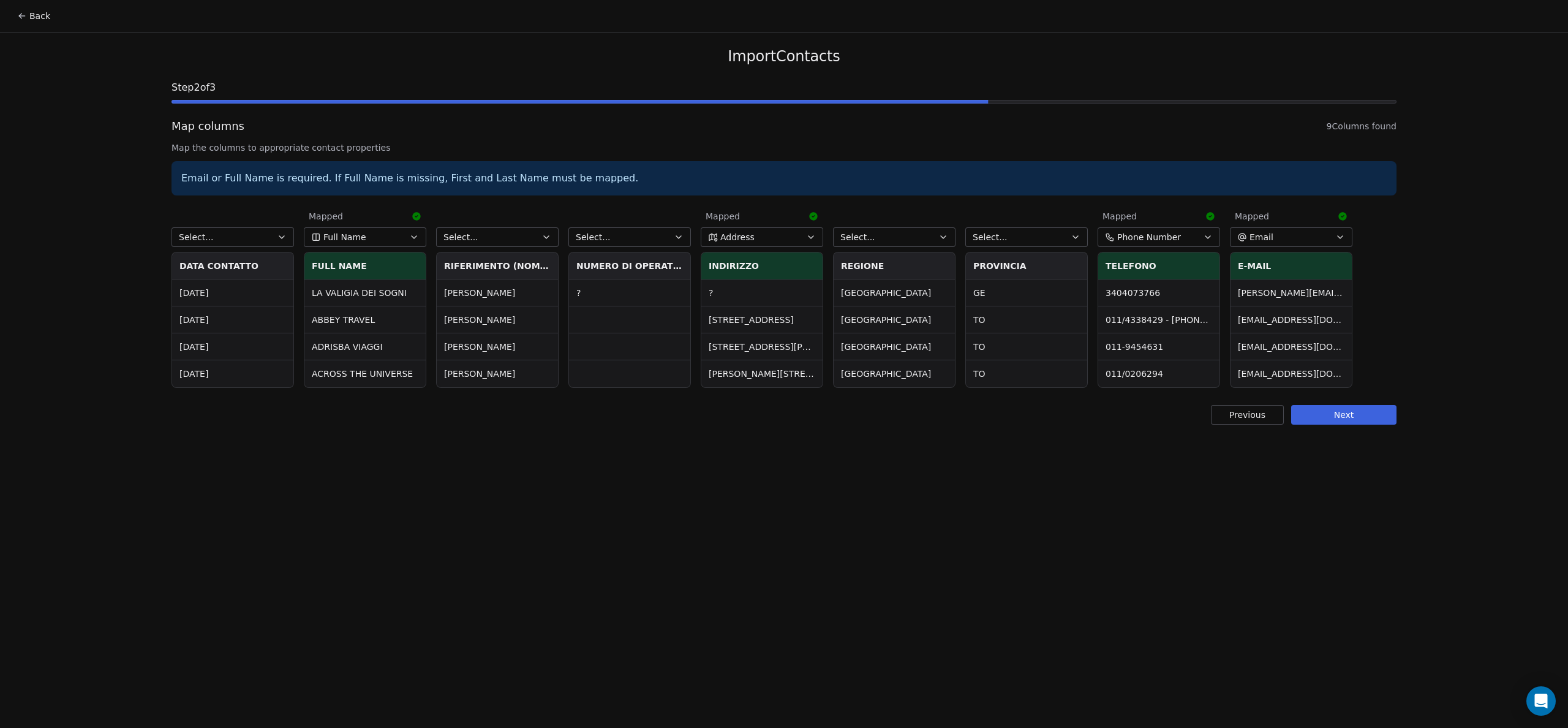
click at [890, 294] on td "LIGURIA" at bounding box center [894, 293] width 121 height 27
click at [38, 17] on button "Back" at bounding box center [33, 16] width 48 height 22
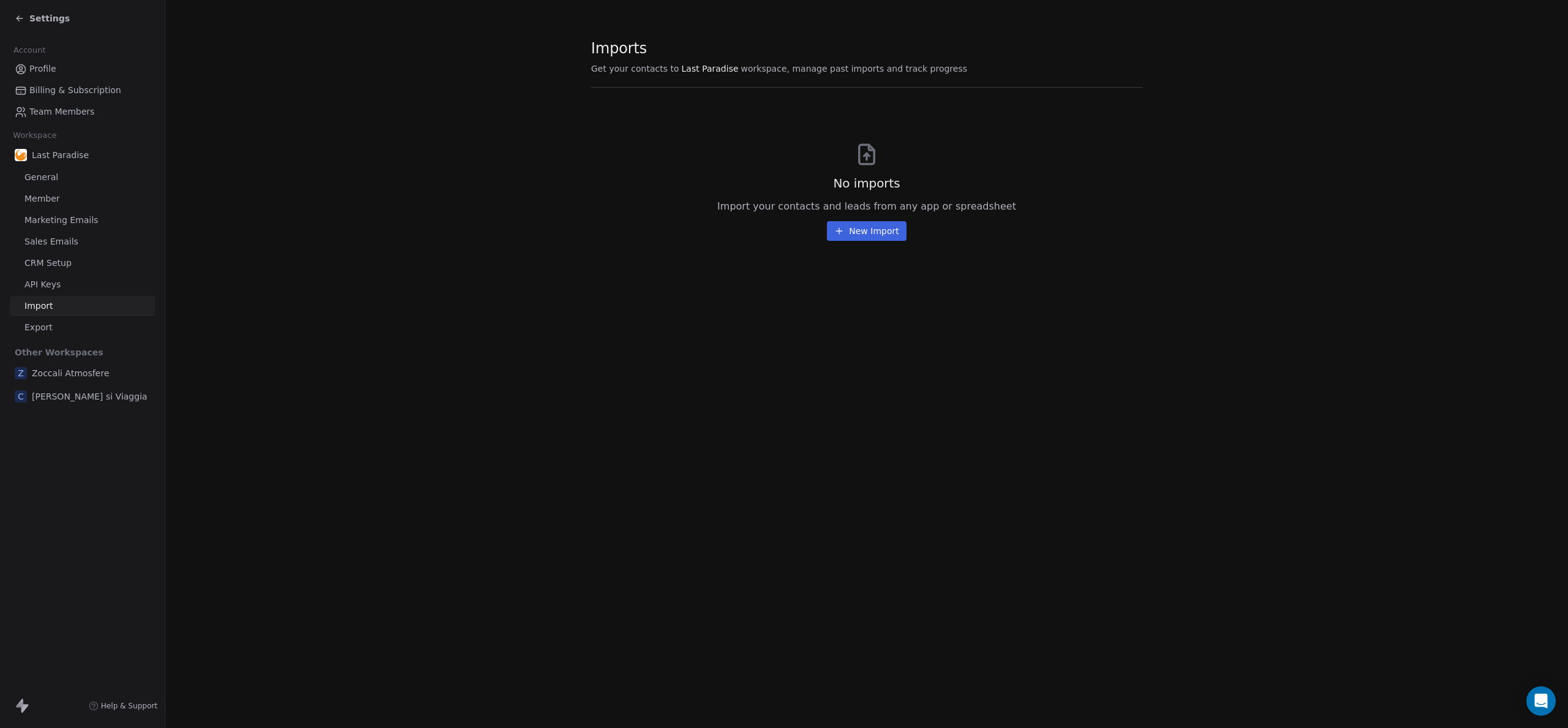
click at [852, 231] on button "New Import" at bounding box center [866, 230] width 79 height 20
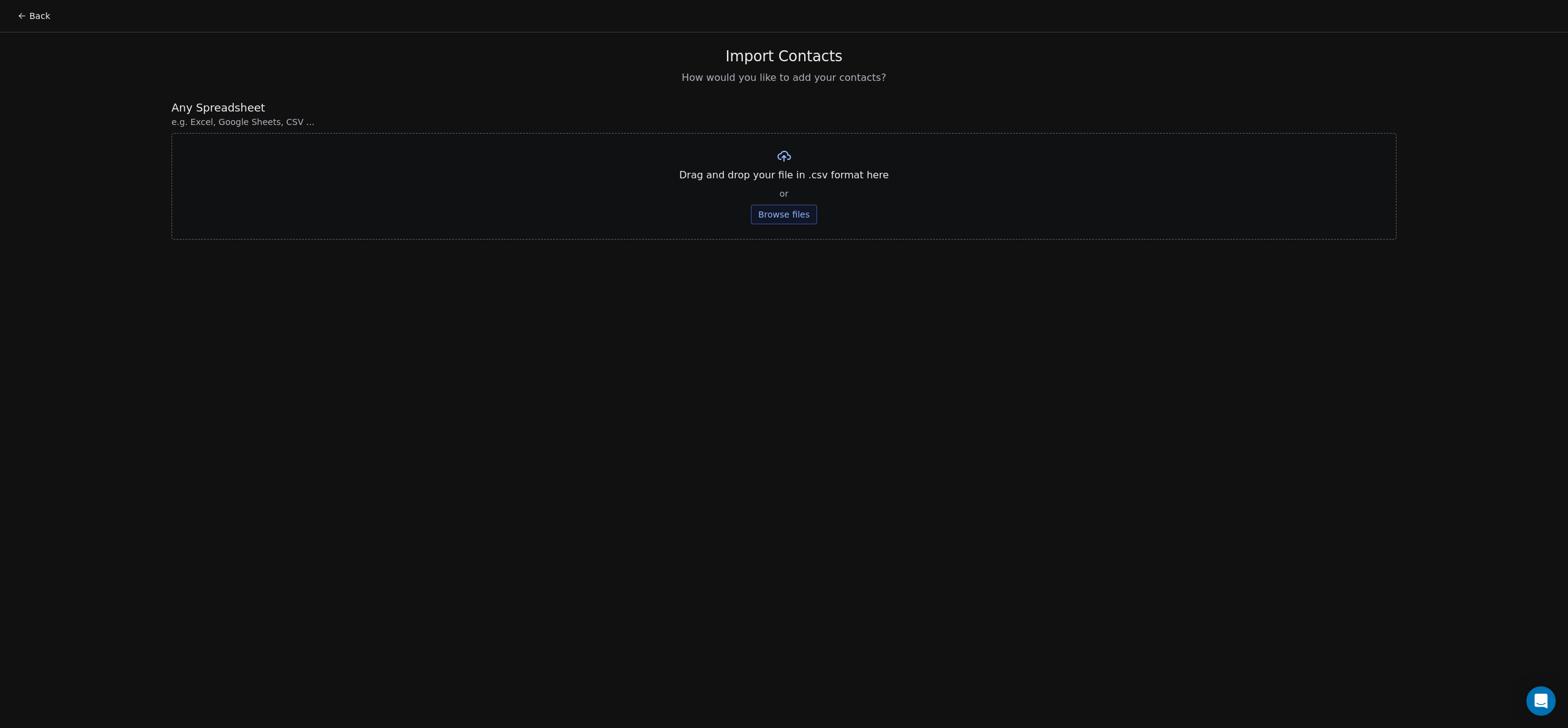
click at [796, 214] on button "Browse files" at bounding box center [784, 214] width 67 height 20
click at [781, 218] on button "Browse files" at bounding box center [784, 214] width 67 height 20
click at [779, 181] on button "Upload" at bounding box center [783, 180] width 44 height 20
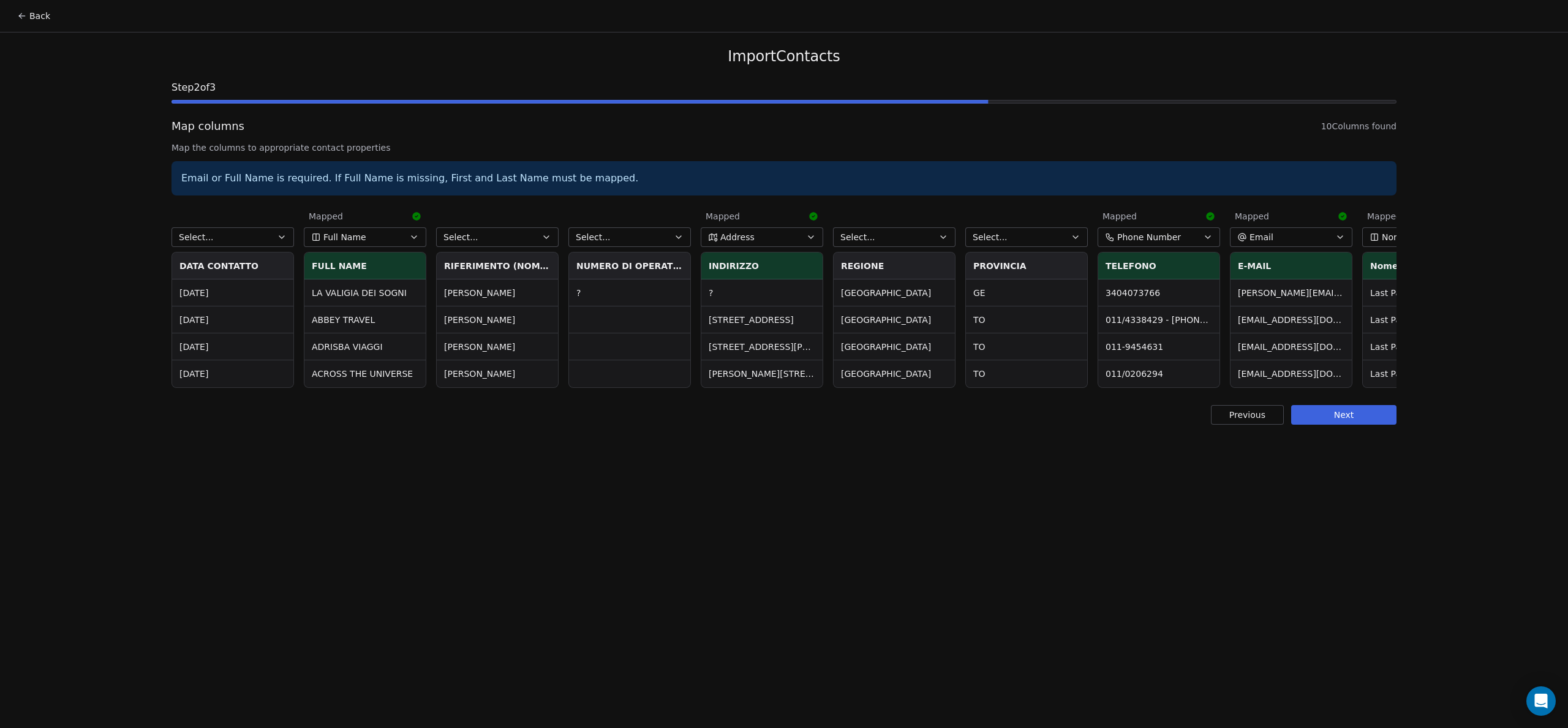
click at [1032, 232] on button "Select..." at bounding box center [1027, 236] width 123 height 20
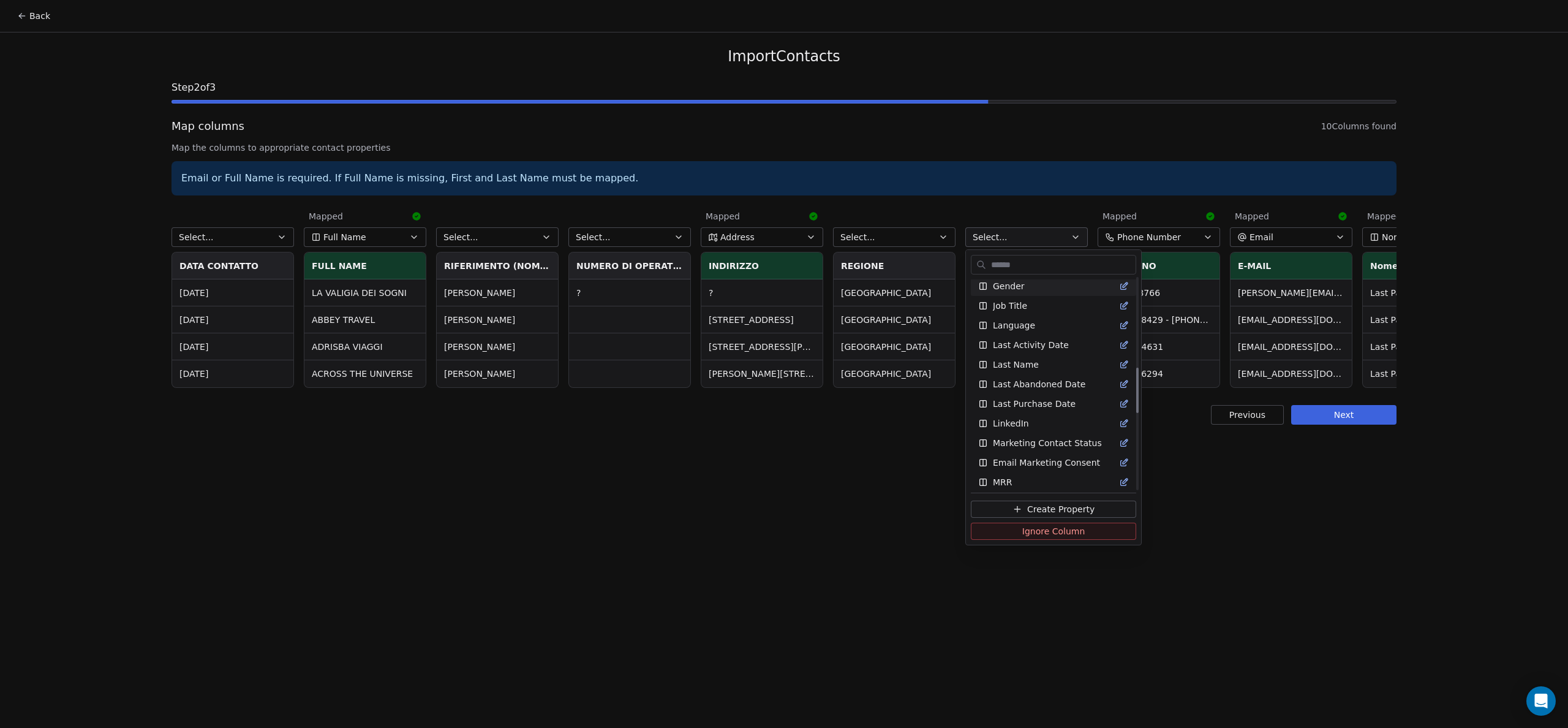
scroll to position [414, 0]
click at [882, 241] on html "Back Import Contacts Step 2 of 3 Map columns 10 Columns found Map the columns t…" at bounding box center [784, 364] width 1568 height 728
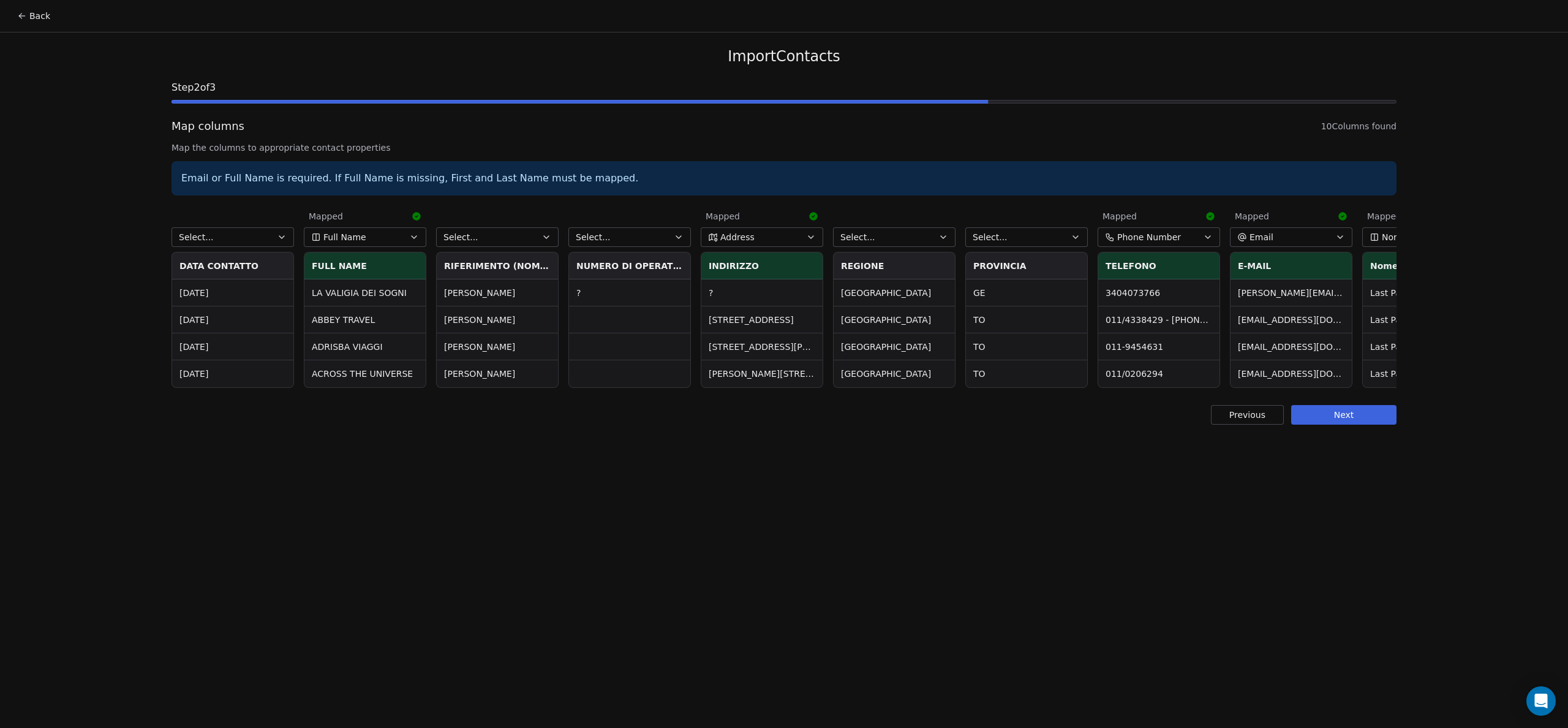
click at [889, 238] on button "Select..." at bounding box center [894, 236] width 123 height 20
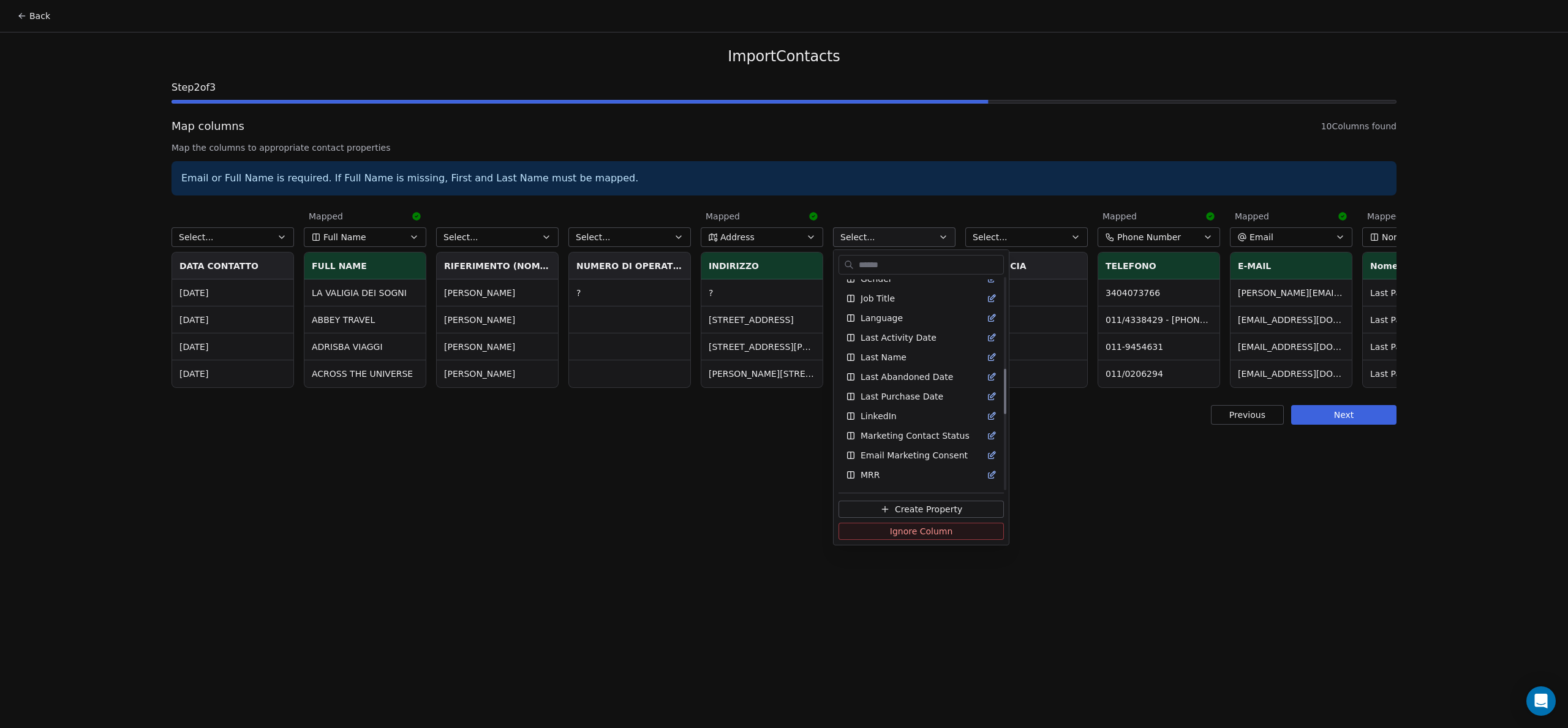
scroll to position [433, 0]
click at [680, 469] on html "Back Import Contacts Step 2 of 3 Map columns 10 Columns found Map the columns t…" at bounding box center [784, 364] width 1568 height 728
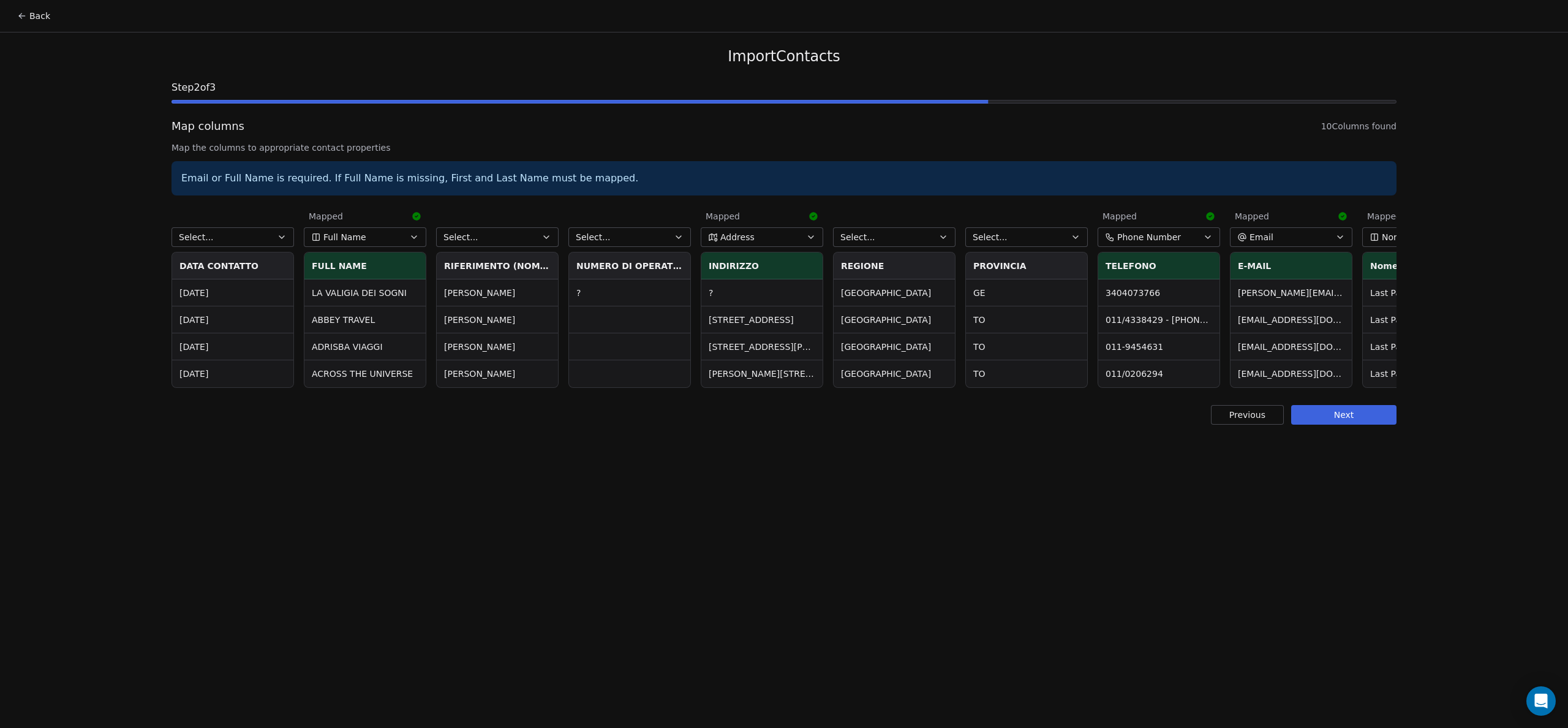
click at [510, 240] on button "Select..." at bounding box center [497, 236] width 123 height 20
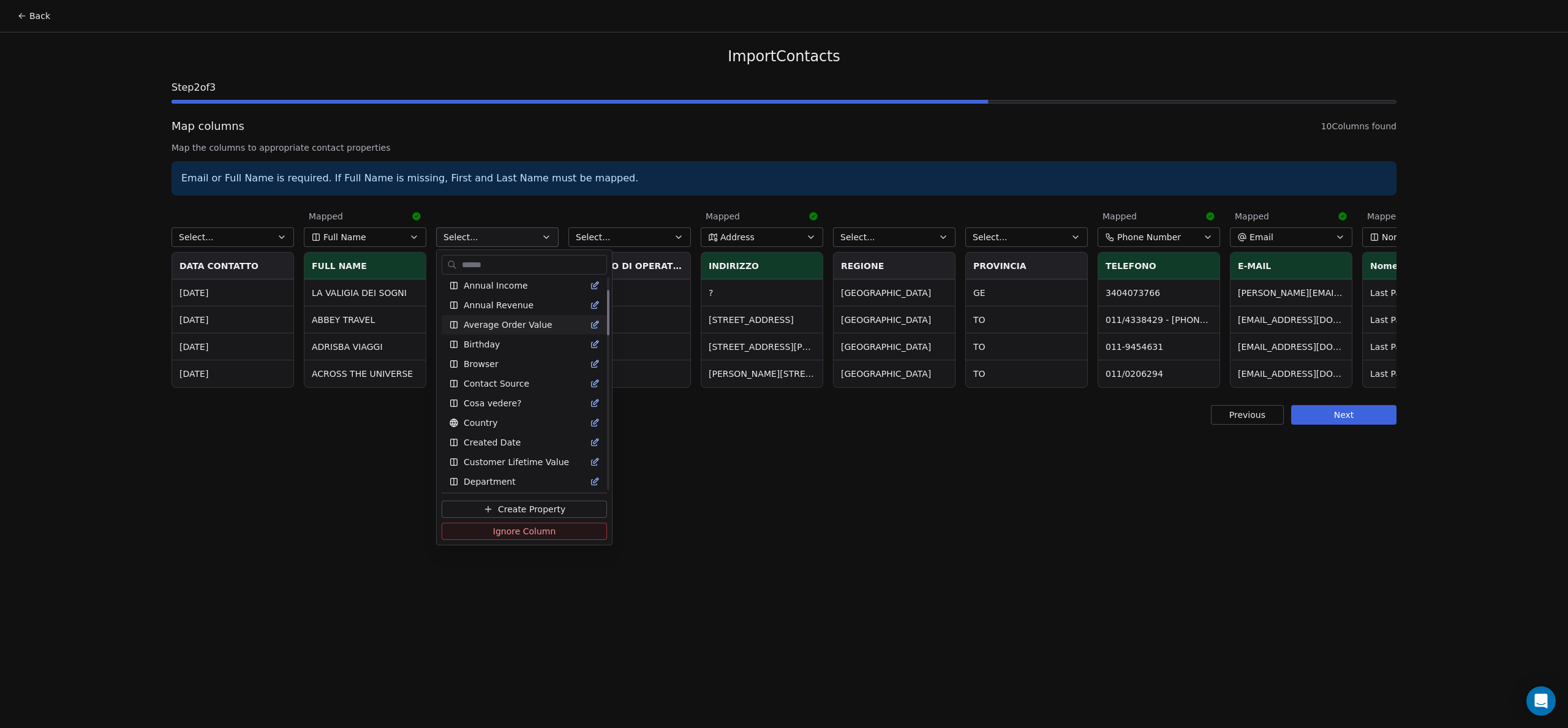
scroll to position [64, 0]
click at [481, 383] on span "Contact Source" at bounding box center [497, 382] width 66 height 12
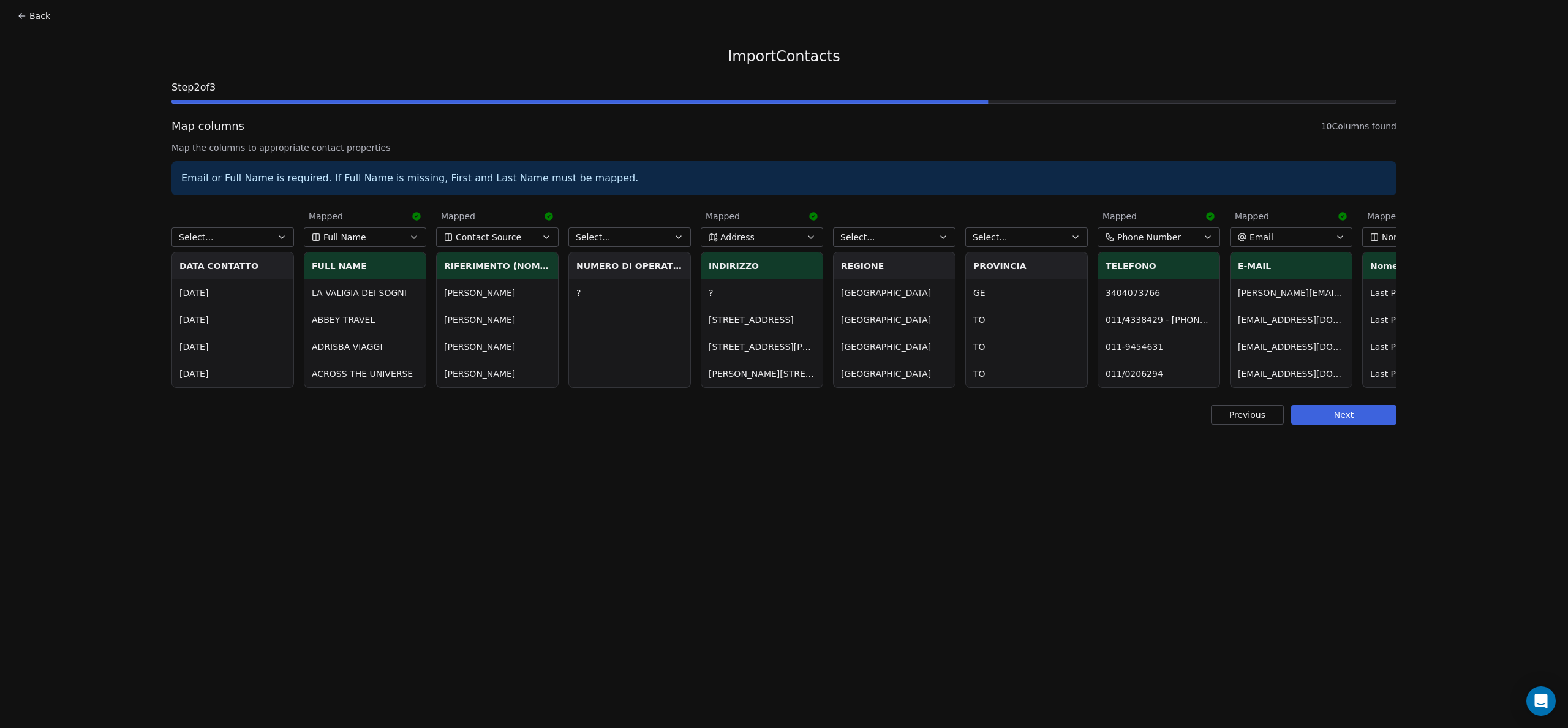
click at [282, 234] on icon "button" at bounding box center [282, 236] width 9 height 9
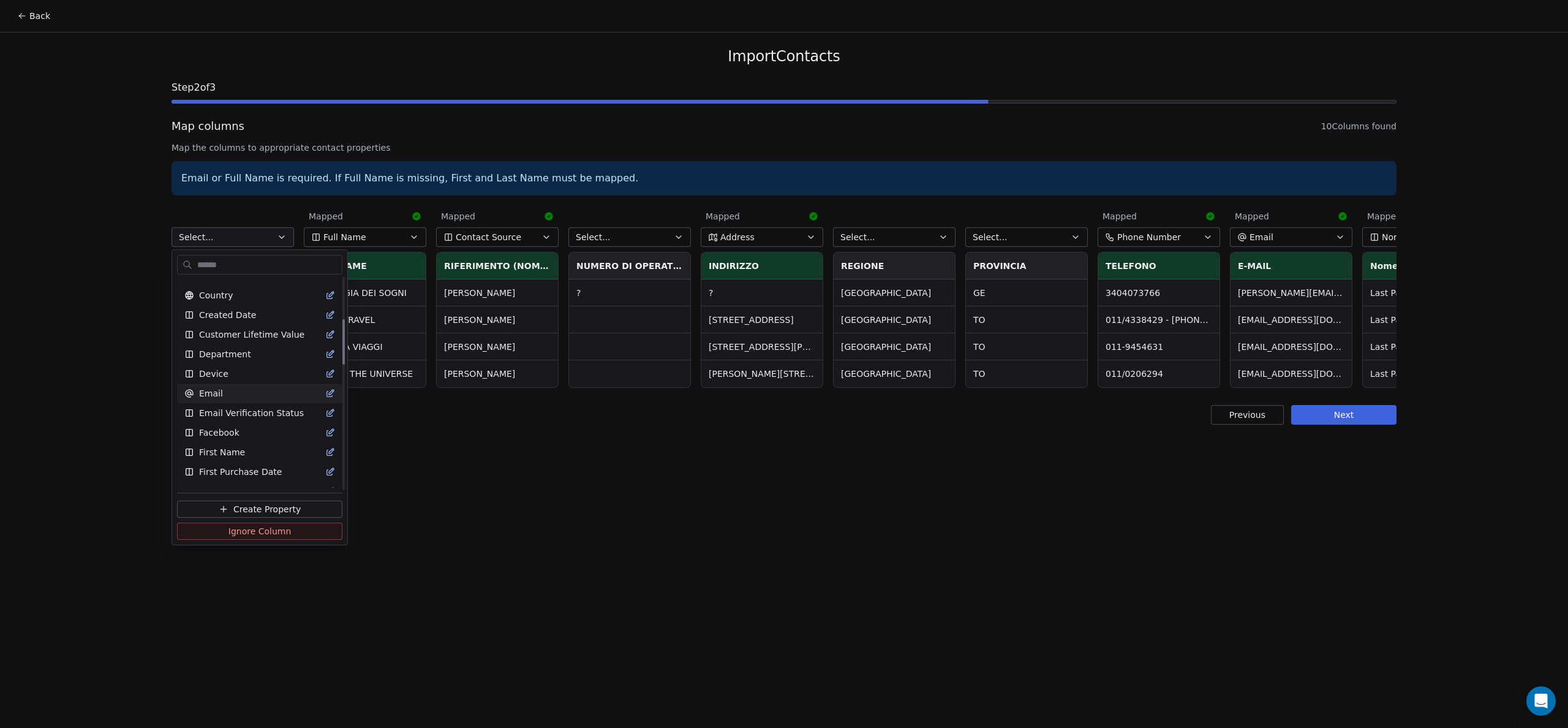
scroll to position [197, 0]
click at [229, 307] on span "Created Date" at bounding box center [227, 307] width 57 height 12
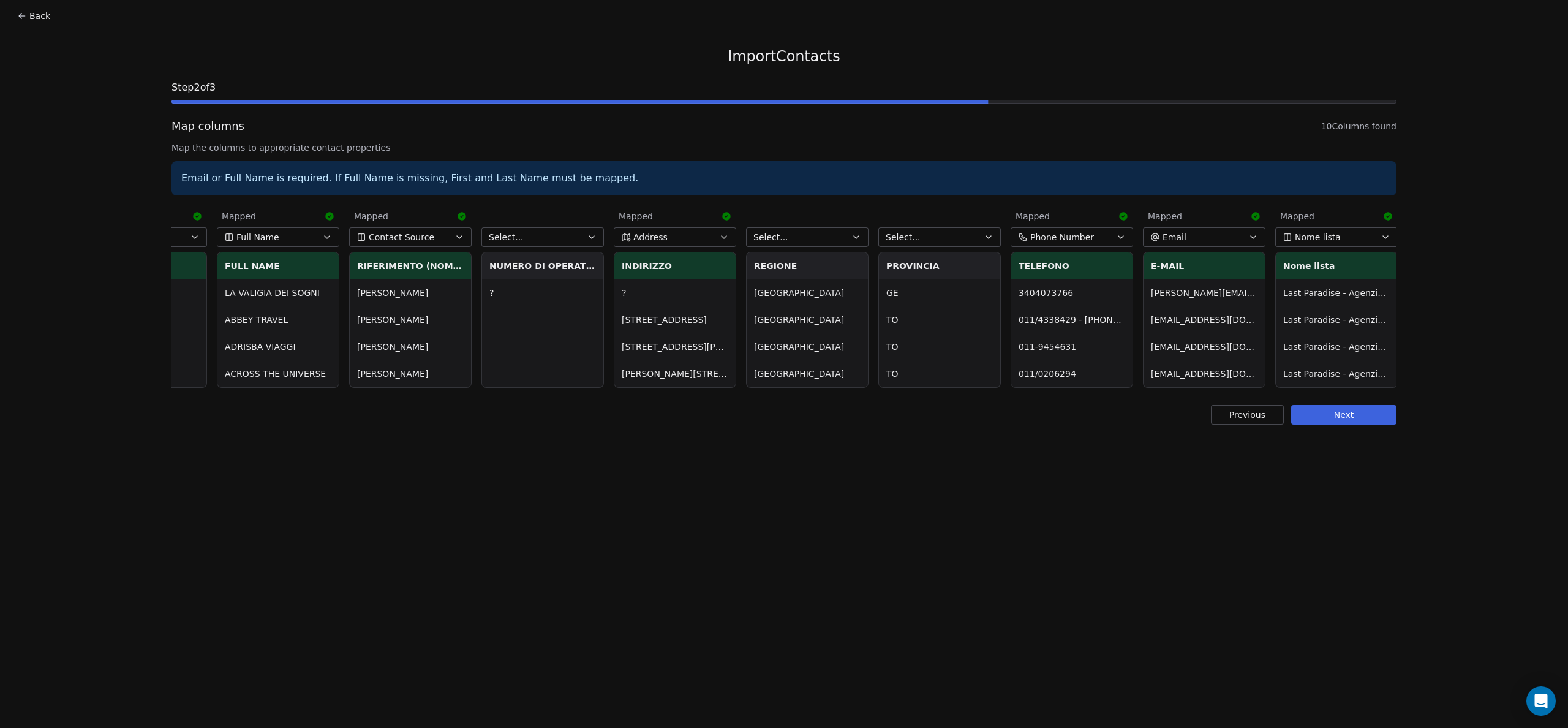
scroll to position [0, 88]
click at [1350, 425] on button "Next" at bounding box center [1344, 415] width 105 height 20
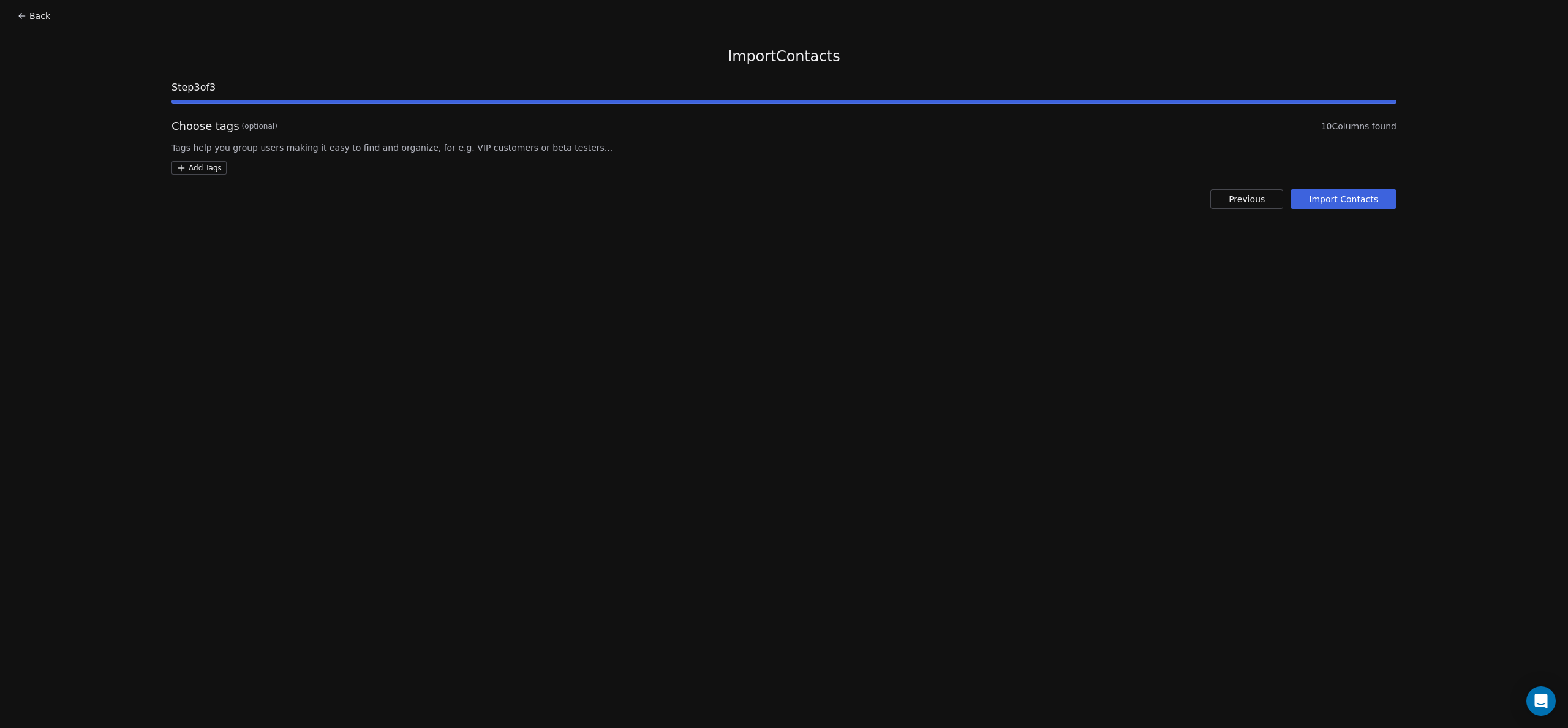
click at [1355, 198] on button "Import Contacts" at bounding box center [1344, 199] width 106 height 20
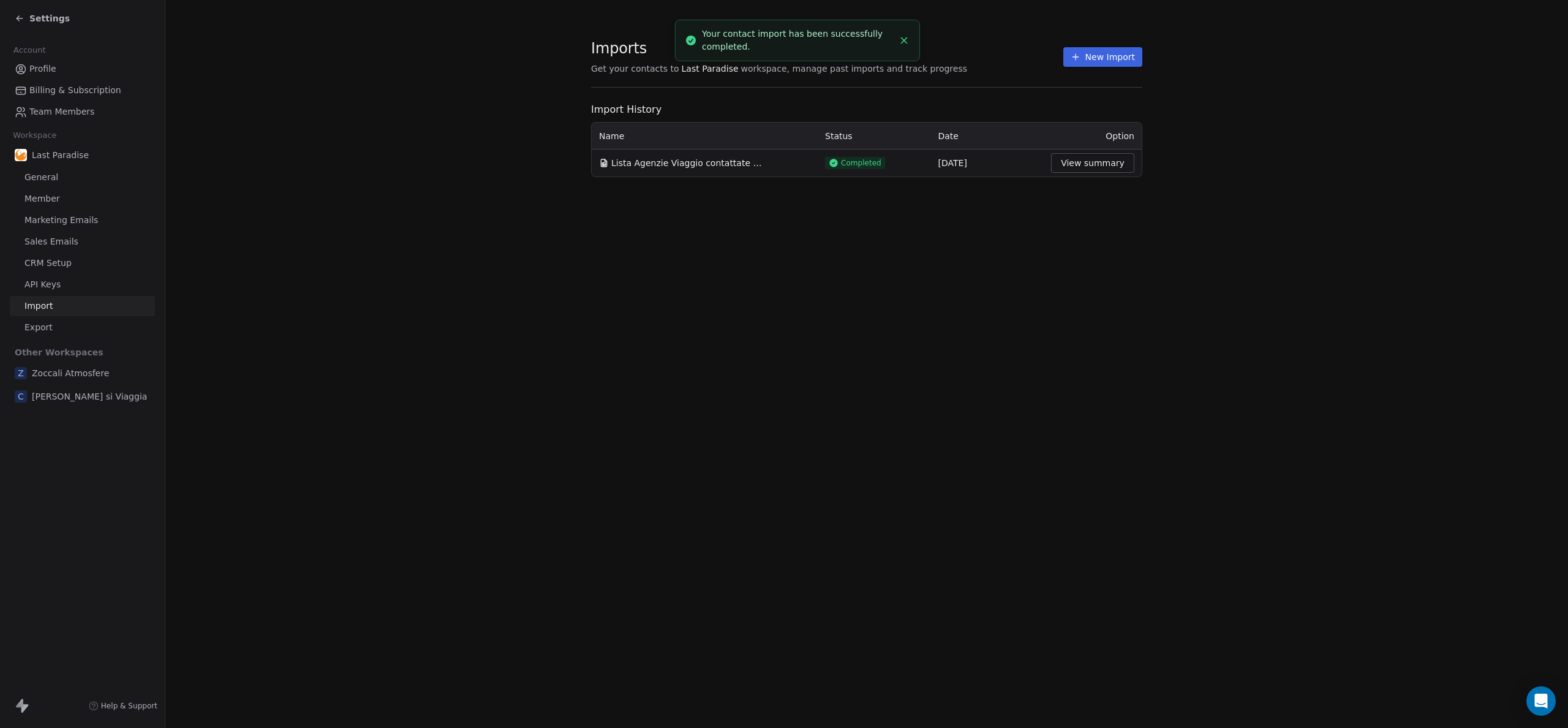
click at [636, 321] on div "Imports Get your contacts to Last Paradise workspace, manage past imports and t…" at bounding box center [867, 364] width 1402 height 728
click at [38, 73] on span "Profile" at bounding box center [43, 68] width 27 height 13
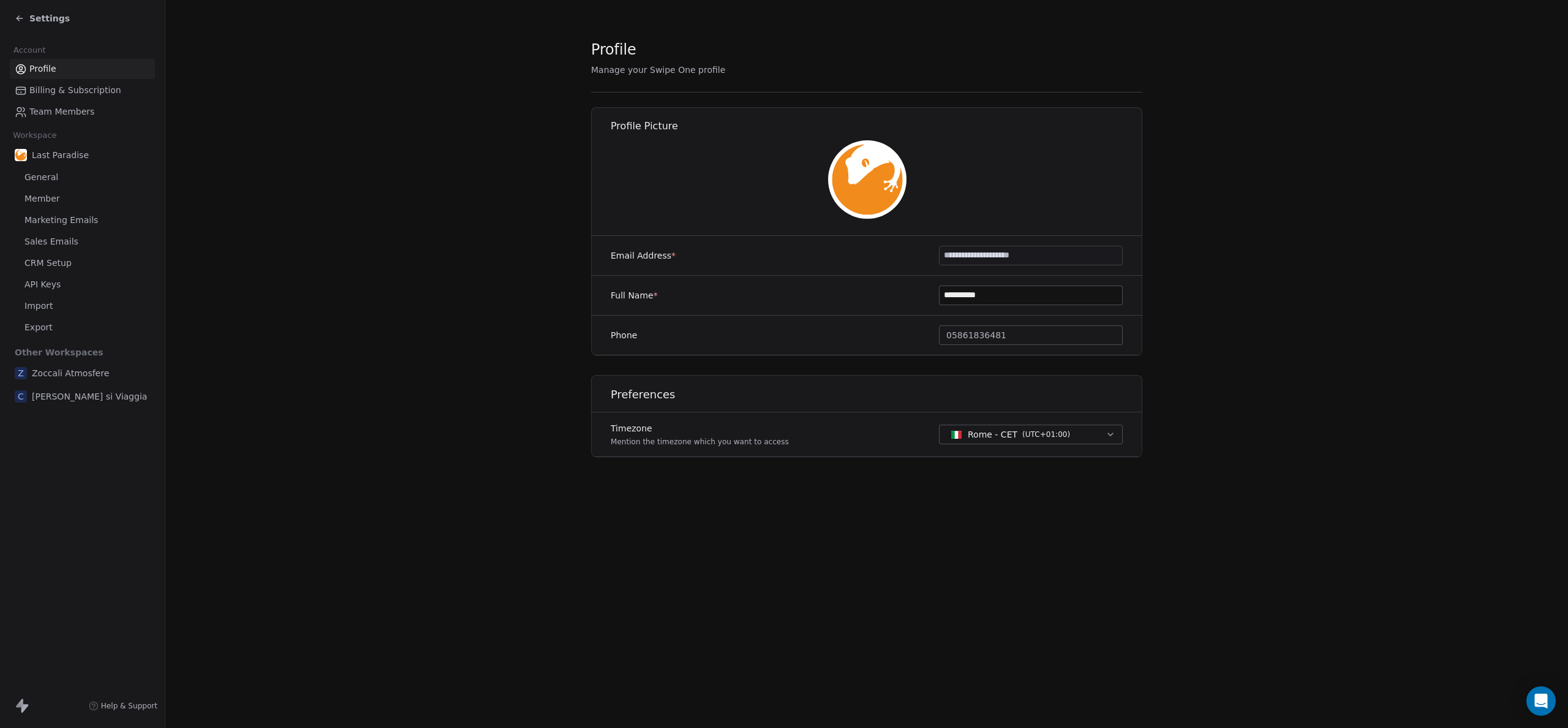
click at [32, 17] on span "Settings" at bounding box center [49, 18] width 40 height 12
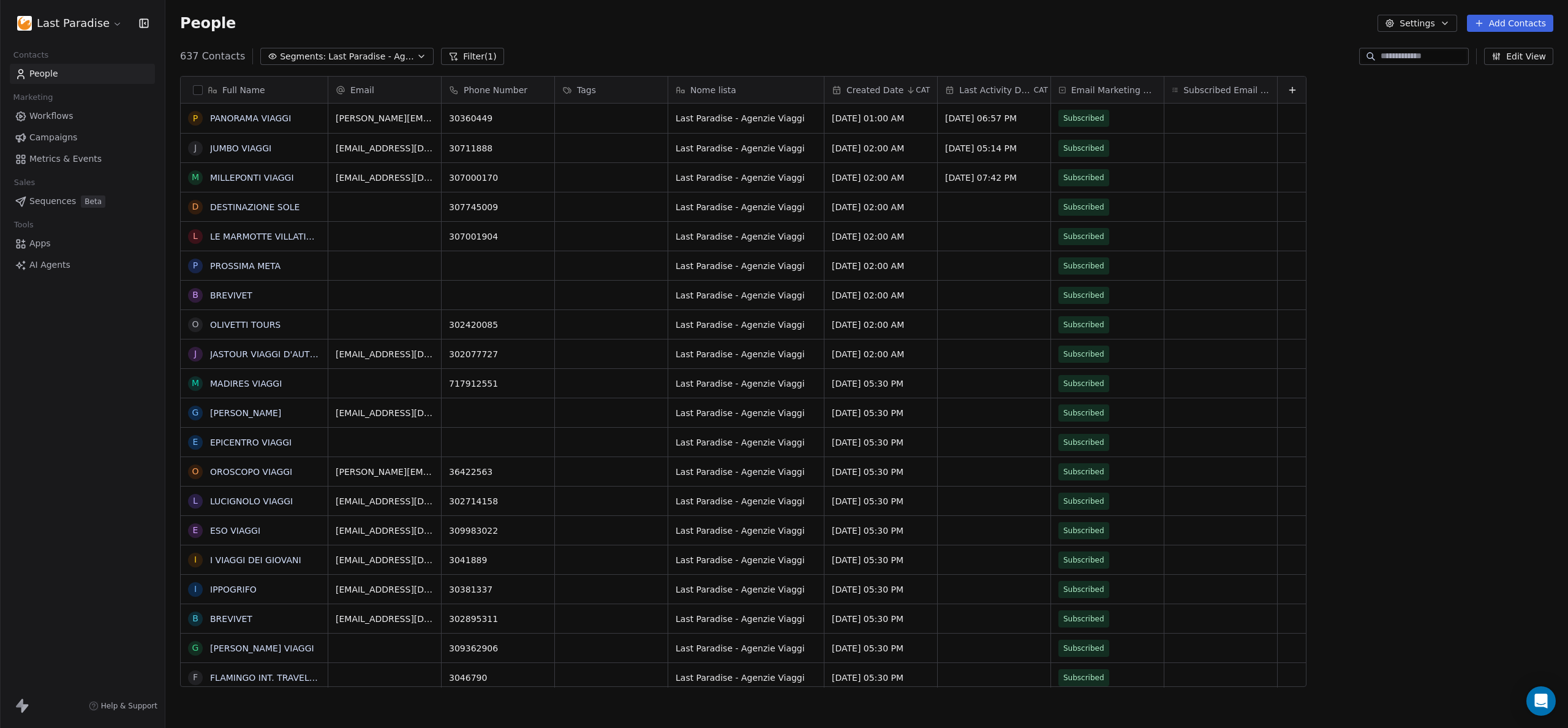
scroll to position [632, 1393]
click at [346, 57] on span "Last Paradise - Agenzie Viaggi" at bounding box center [371, 56] width 86 height 13
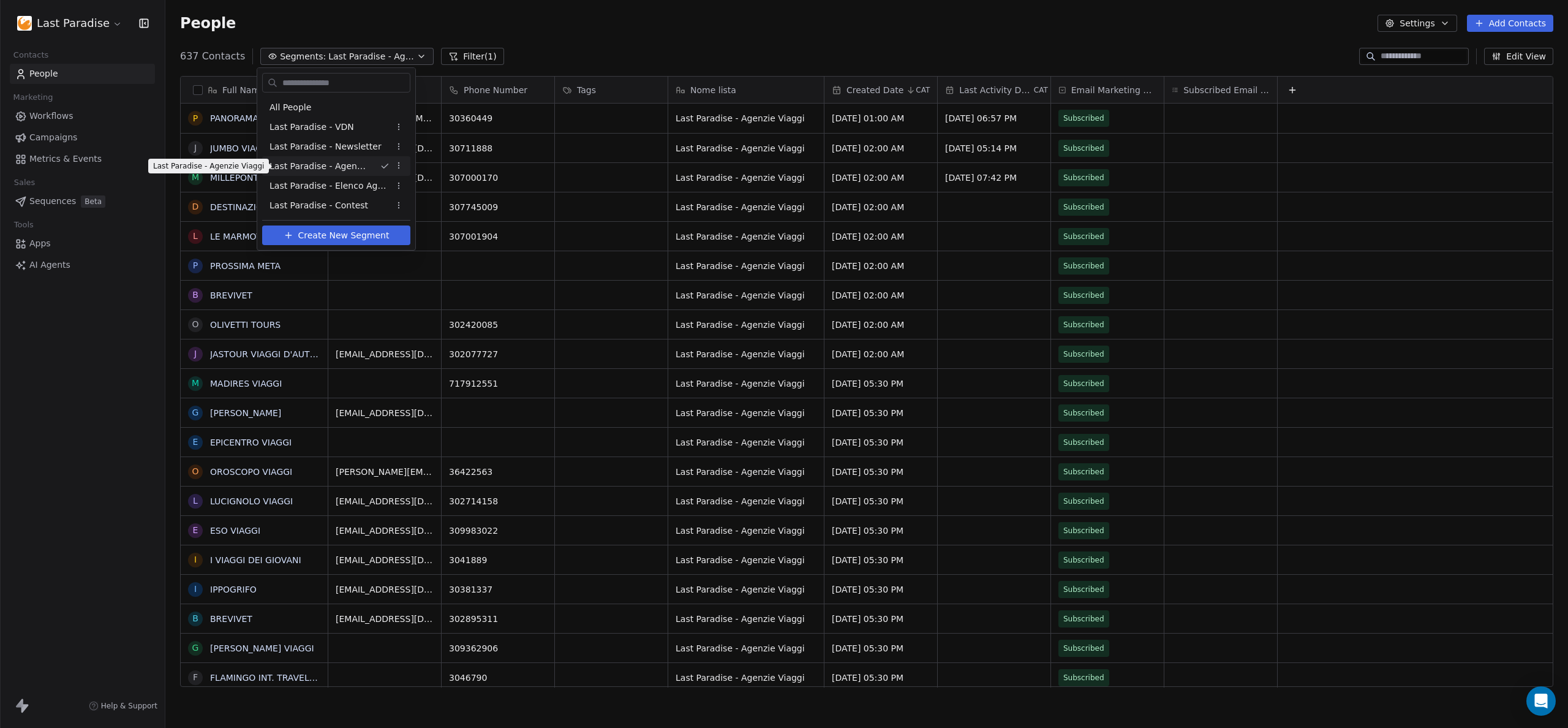
click at [307, 165] on span "Last Paradise - Agenzie Viaggi" at bounding box center [320, 166] width 101 height 13
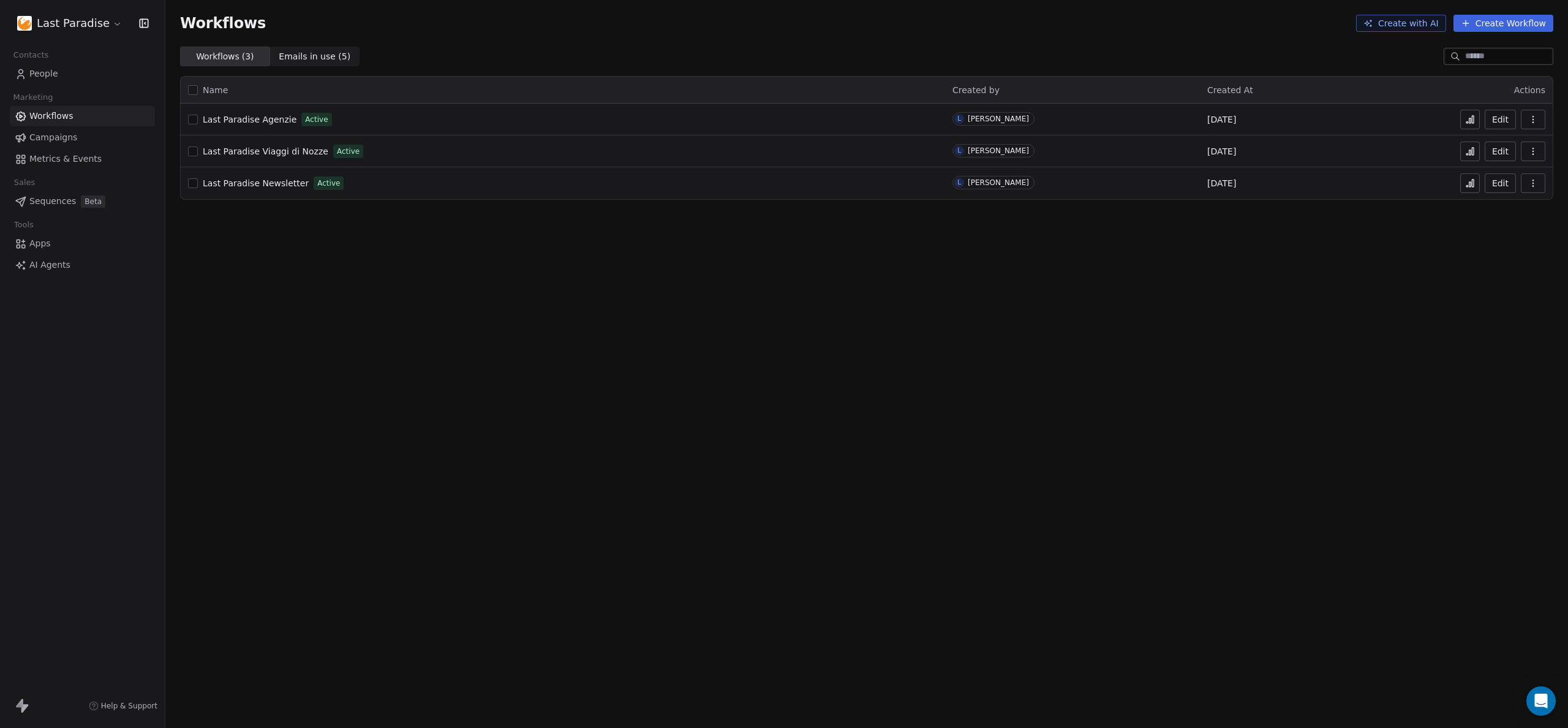
click at [279, 57] on span "Emails in use ( 5 )" at bounding box center [315, 56] width 72 height 13
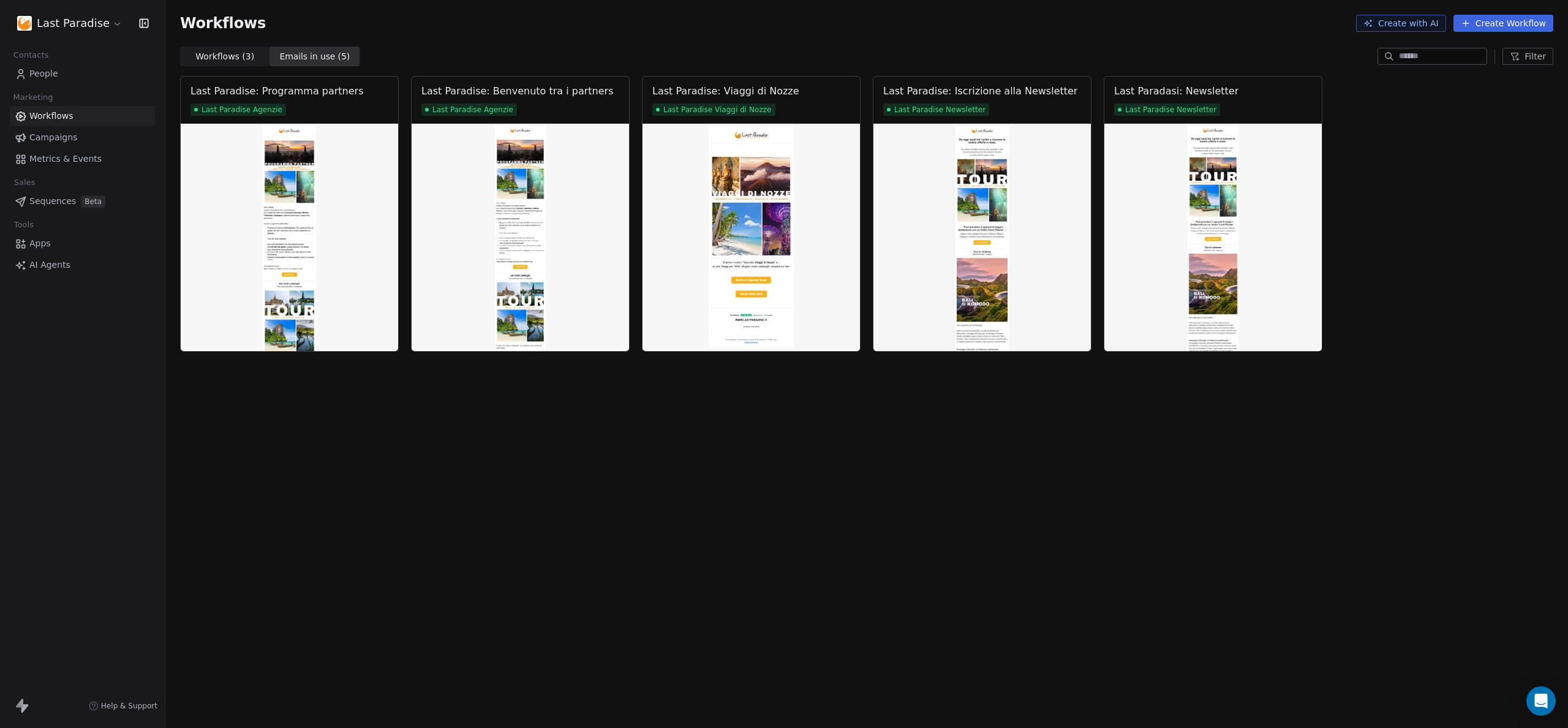
click at [218, 56] on span "Workflows ( 3 )" at bounding box center [224, 56] width 59 height 13
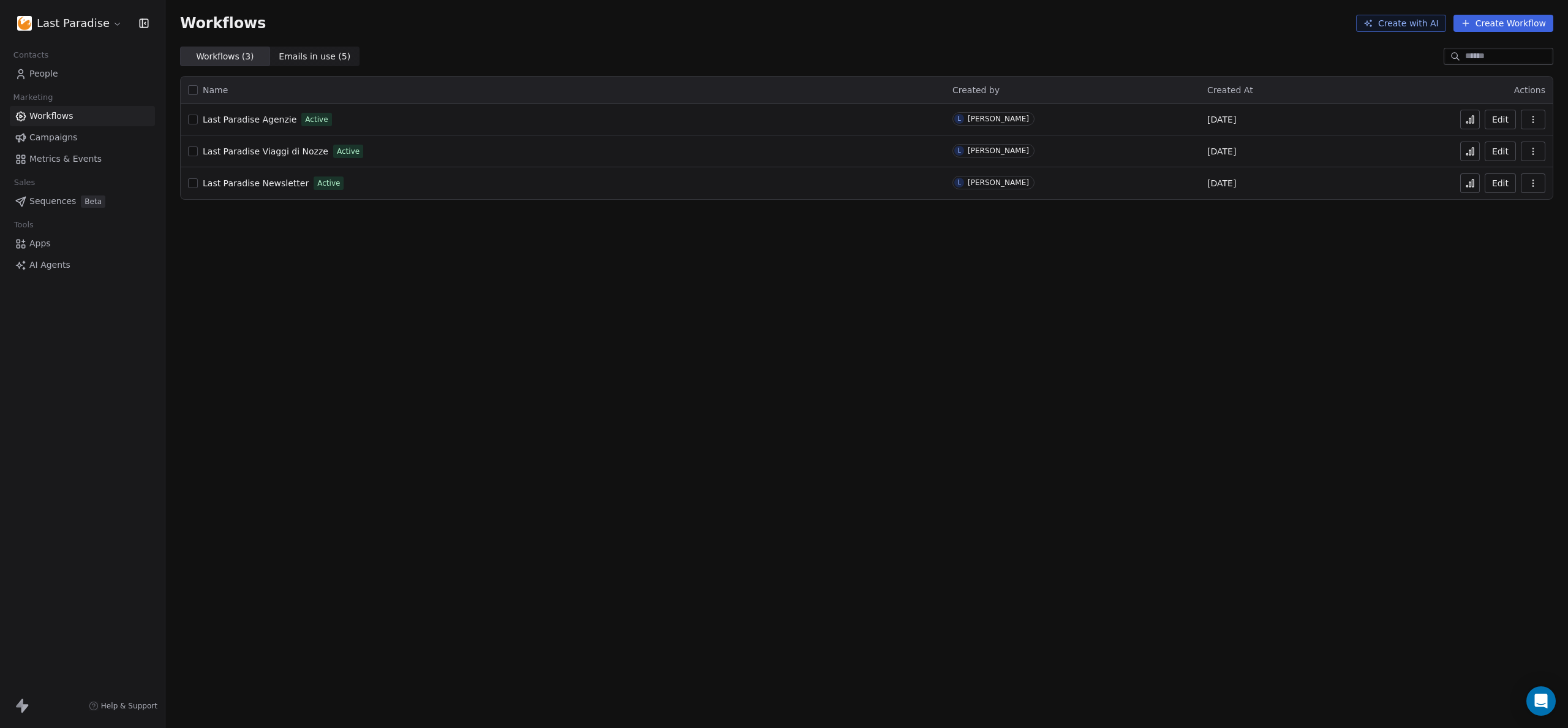
click at [1474, 120] on icon at bounding box center [1472, 119] width 2 height 8
click at [60, 140] on span "Campaigns" at bounding box center [53, 137] width 48 height 13
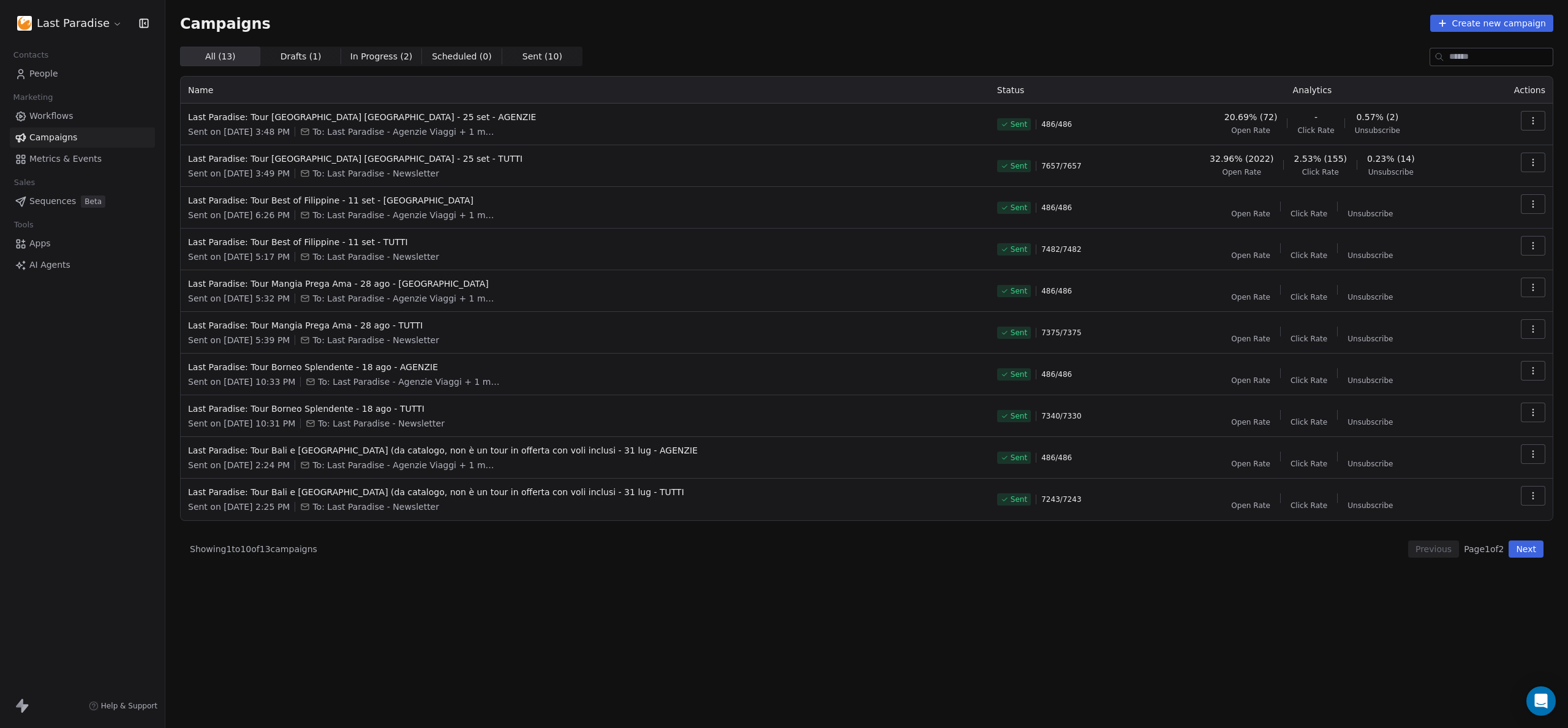
click at [55, 73] on span "People" at bounding box center [44, 73] width 29 height 13
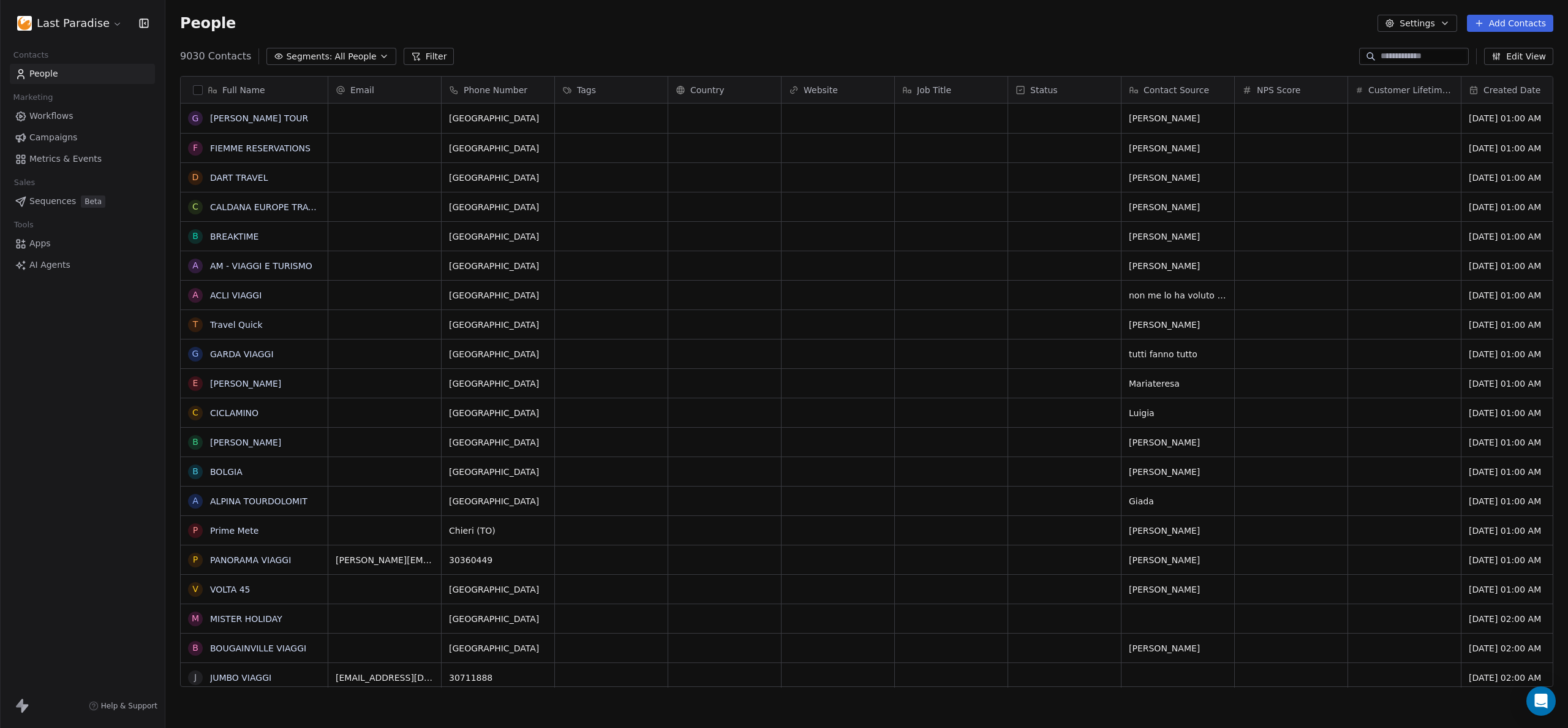
scroll to position [632, 1393]
click at [334, 52] on span "All People" at bounding box center [355, 56] width 42 height 13
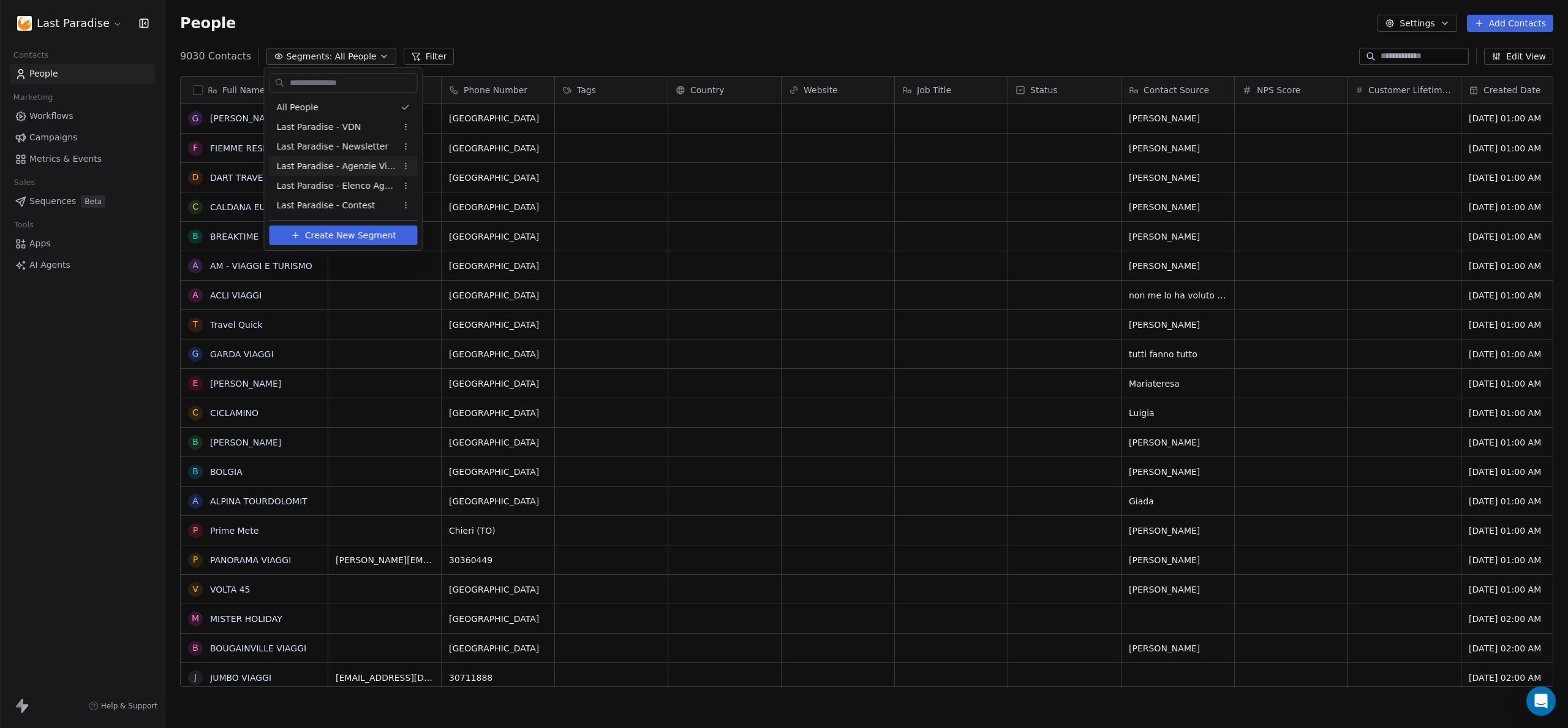
click at [313, 164] on span "Last Paradise - Agenzie Viaggi" at bounding box center [337, 166] width 120 height 13
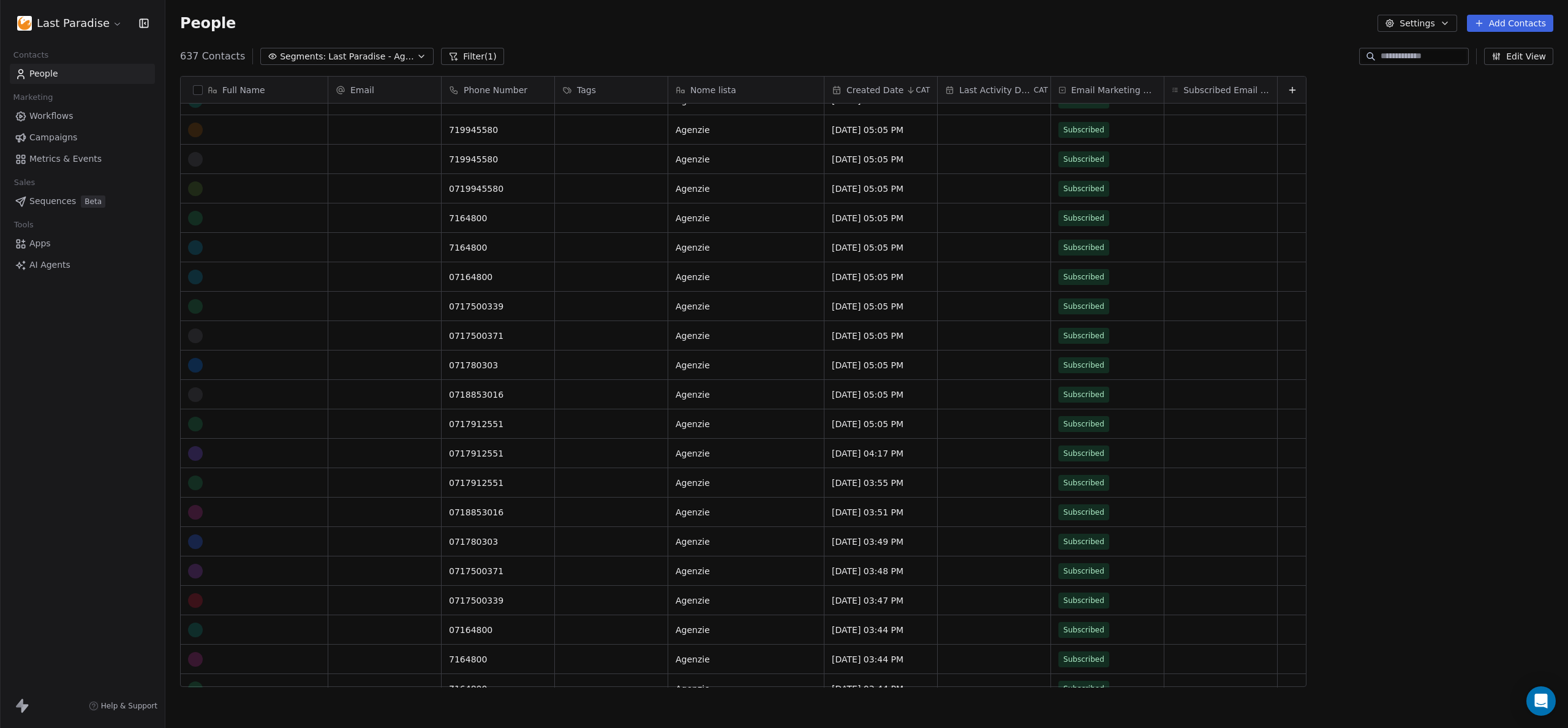
scroll to position [0, 0]
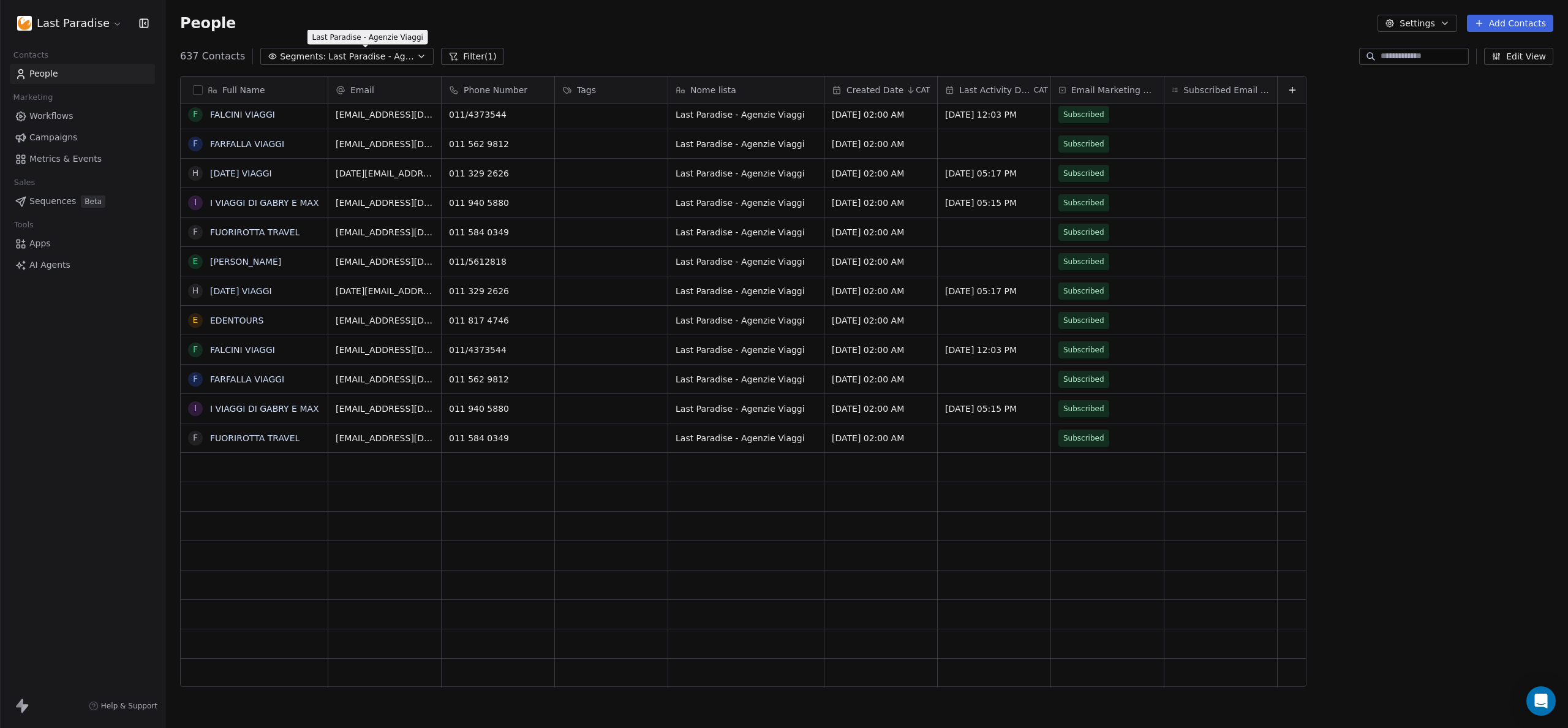
click at [351, 57] on span "Last Paradise - Agenzie Viaggi" at bounding box center [371, 56] width 86 height 13
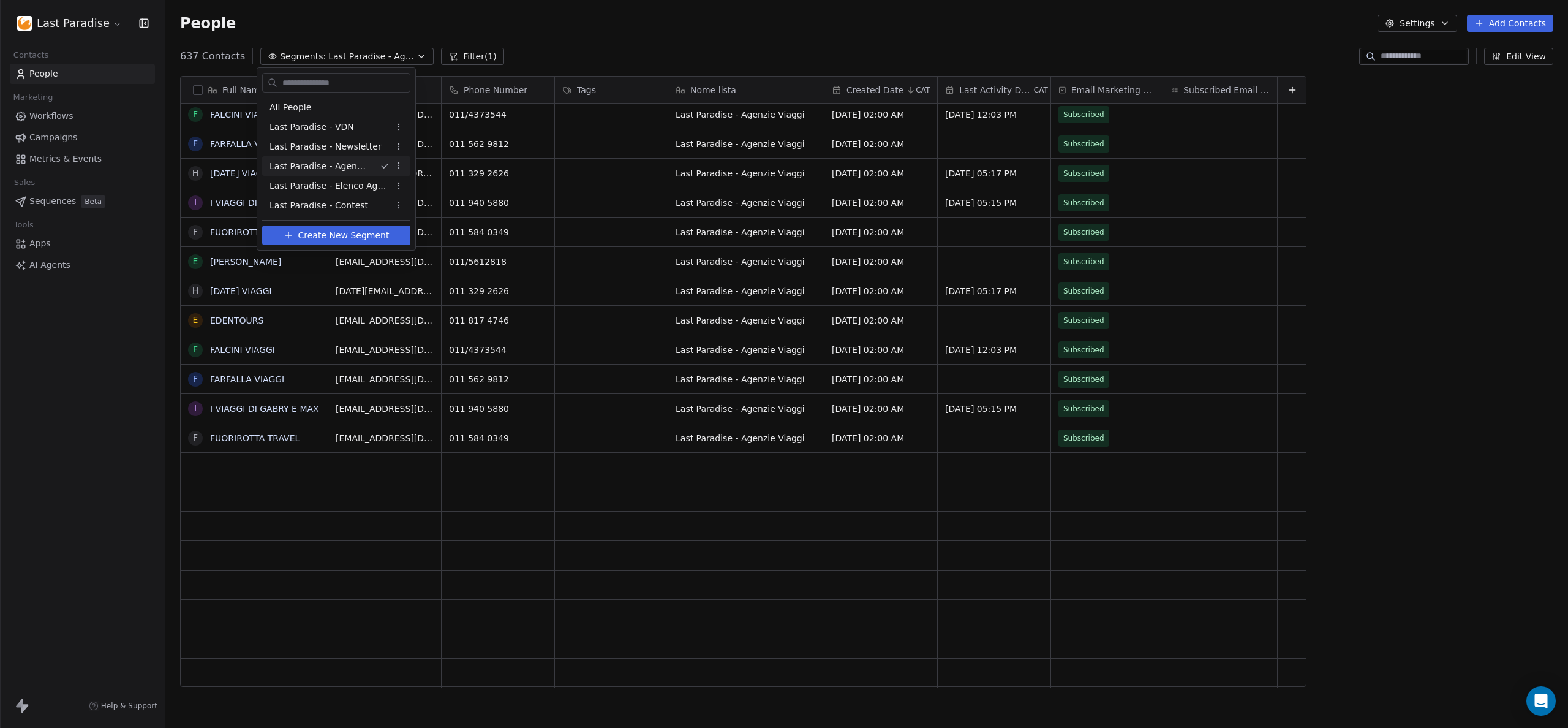
click at [648, 46] on html "Last Paradise Contacts People Marketing Workflows Campaigns Metrics & Events Sa…" at bounding box center [784, 364] width 1568 height 728
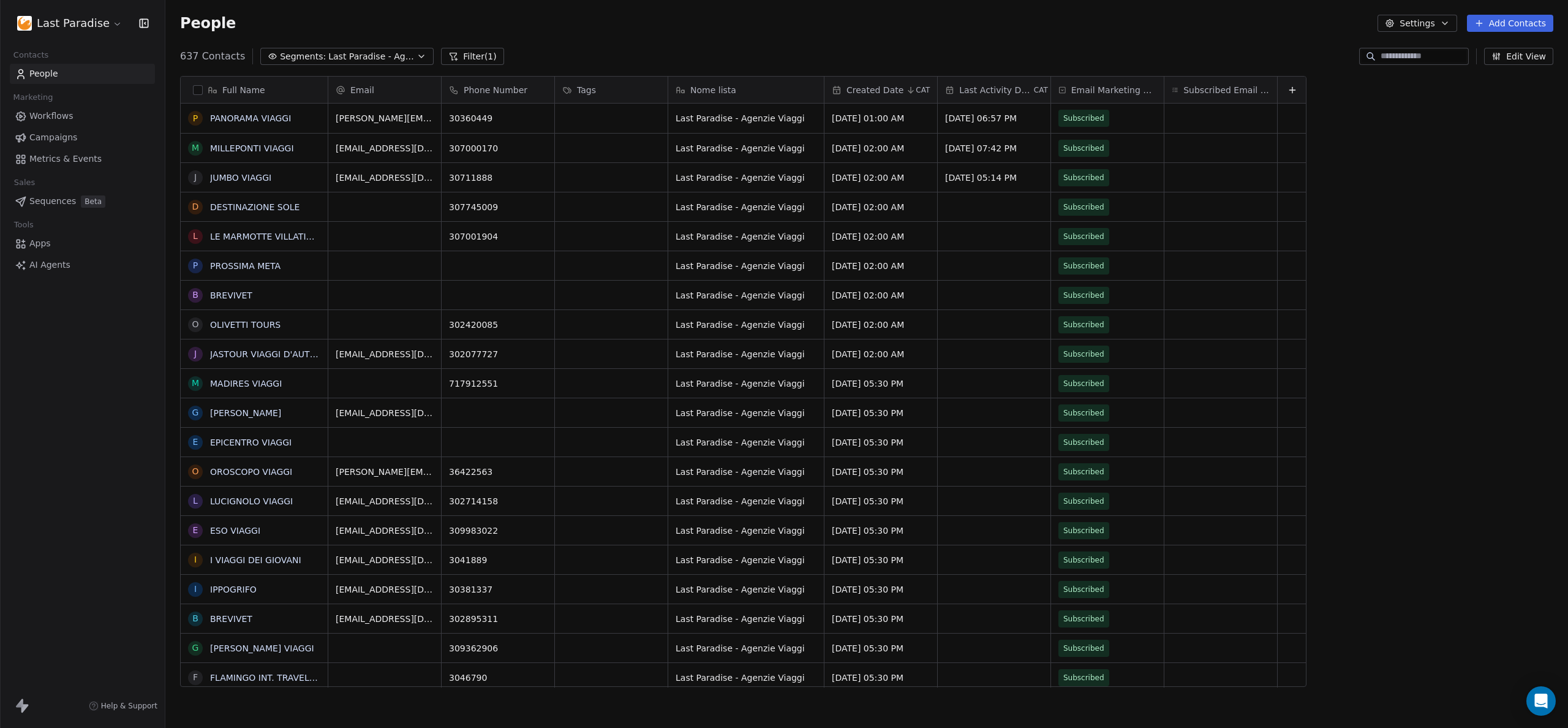
click at [403, 86] on div "Email" at bounding box center [383, 90] width 96 height 12
click at [369, 117] on span "Edit property" at bounding box center [379, 116] width 56 height 12
click at [357, 213] on button "Cancel" at bounding box center [367, 211] width 57 height 17
click at [478, 50] on button "Filter (1)" at bounding box center [473, 56] width 63 height 17
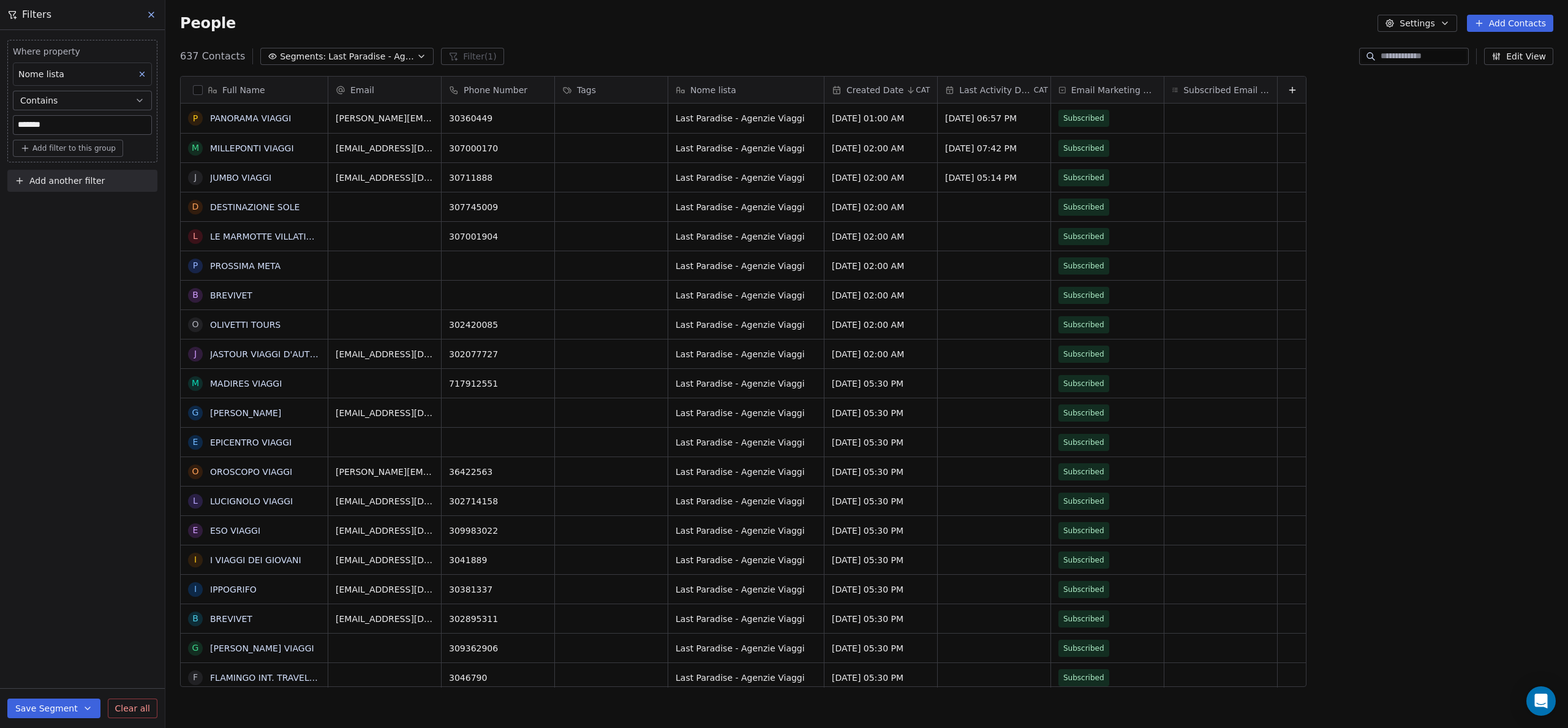
click at [68, 71] on div "Nome lista" at bounding box center [82, 73] width 139 height 23
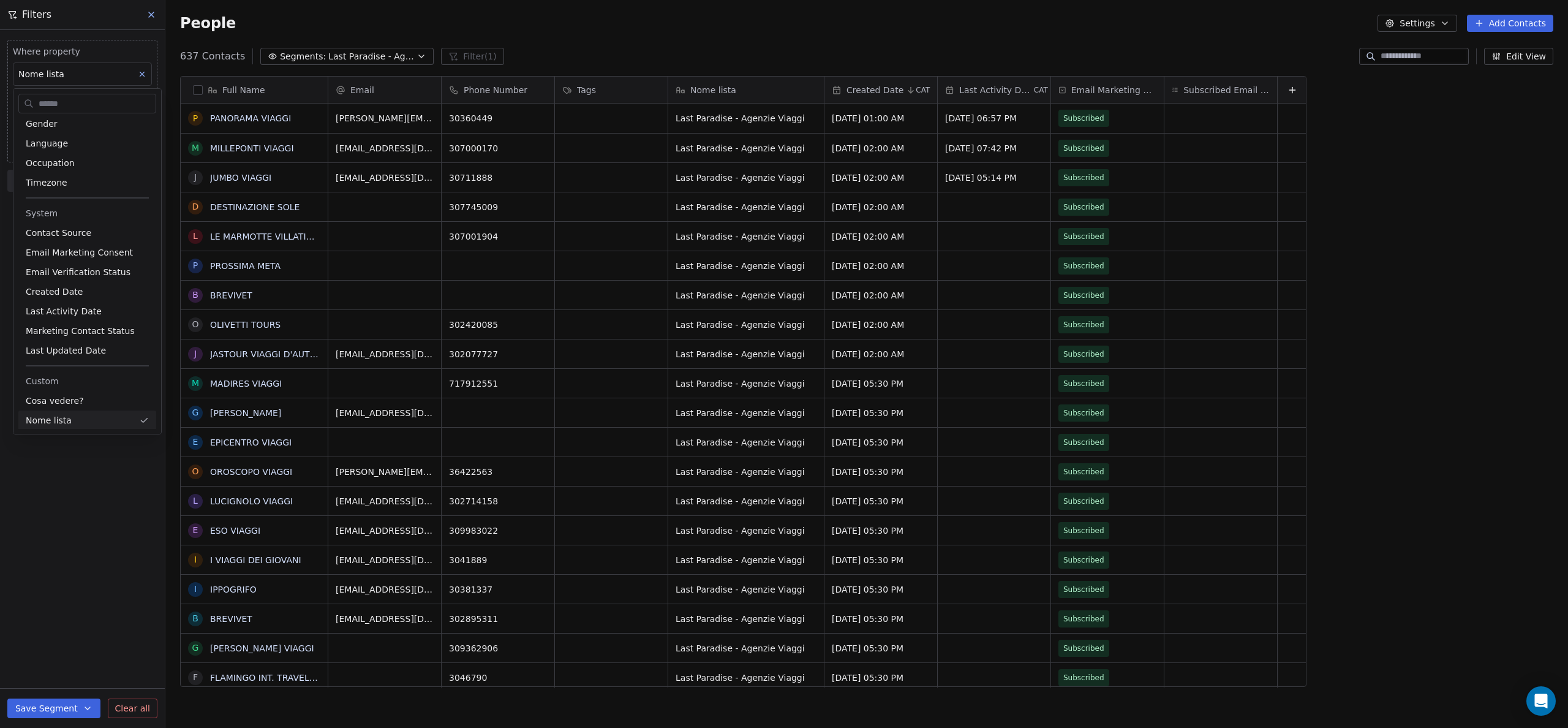
click at [151, 9] on html "Last Paradise Contacts People Marketing Workflows Campaigns Metrics & Events Sa…" at bounding box center [784, 364] width 1568 height 728
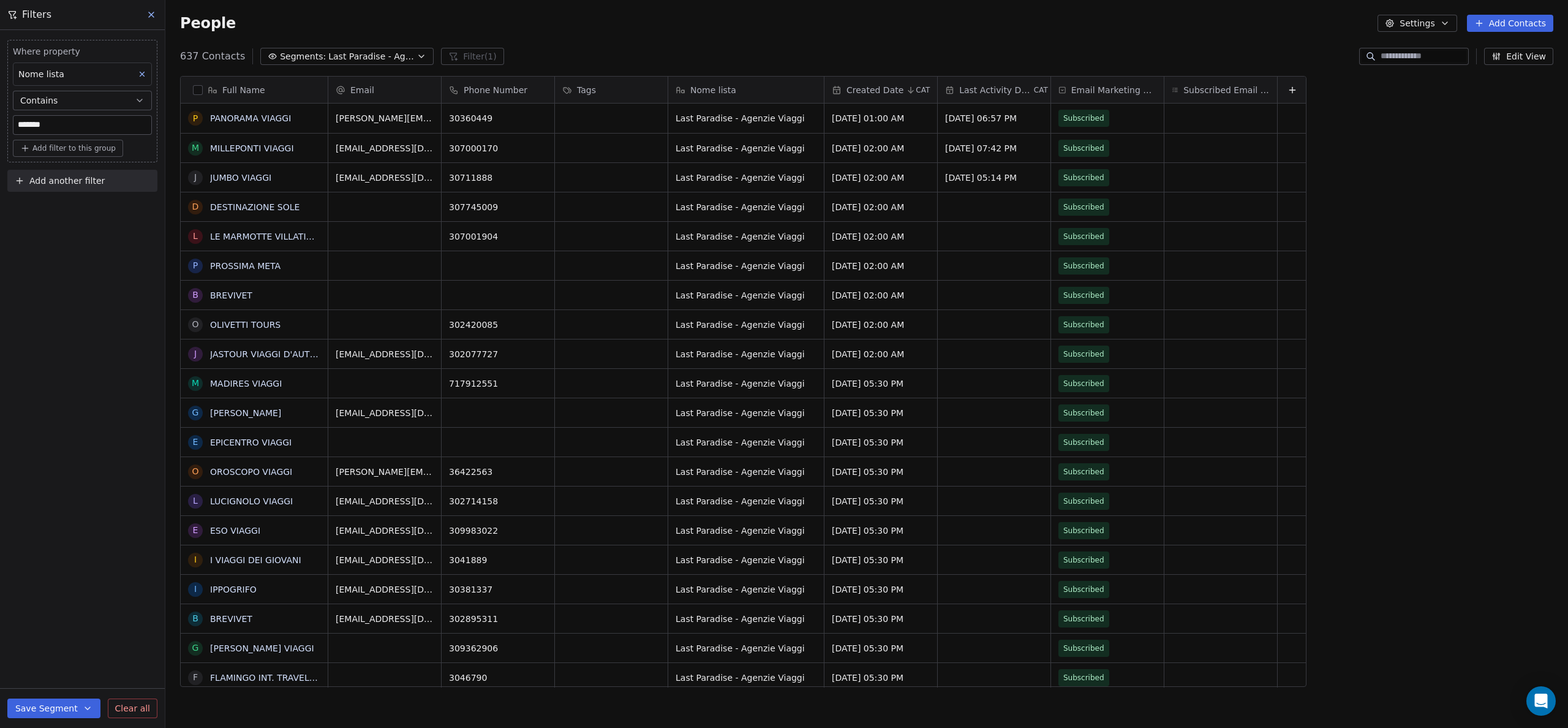
click at [55, 182] on span "Add another filter" at bounding box center [67, 181] width 75 height 13
click at [49, 212] on span "Contact properties" at bounding box center [60, 209] width 79 height 13
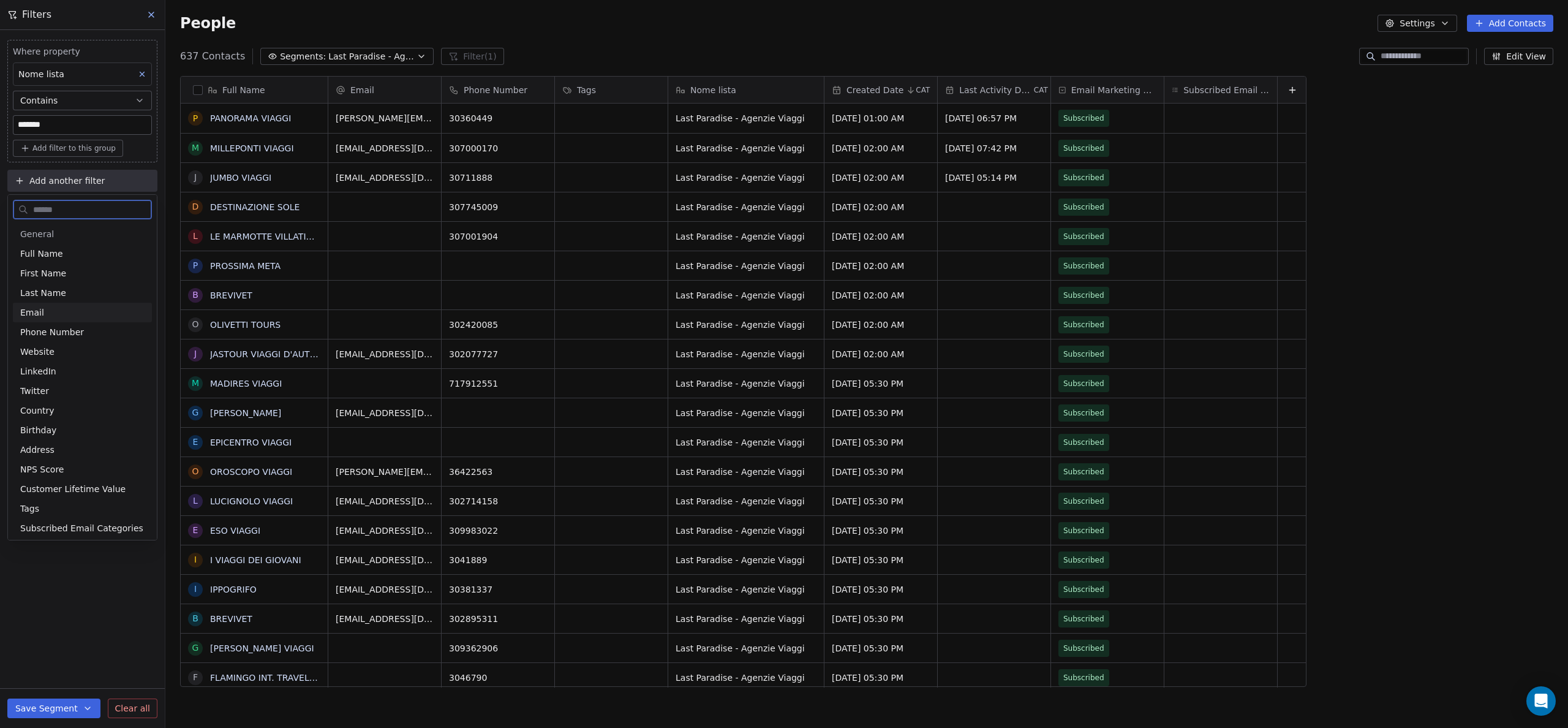
click at [49, 315] on div "Email" at bounding box center [83, 312] width 125 height 12
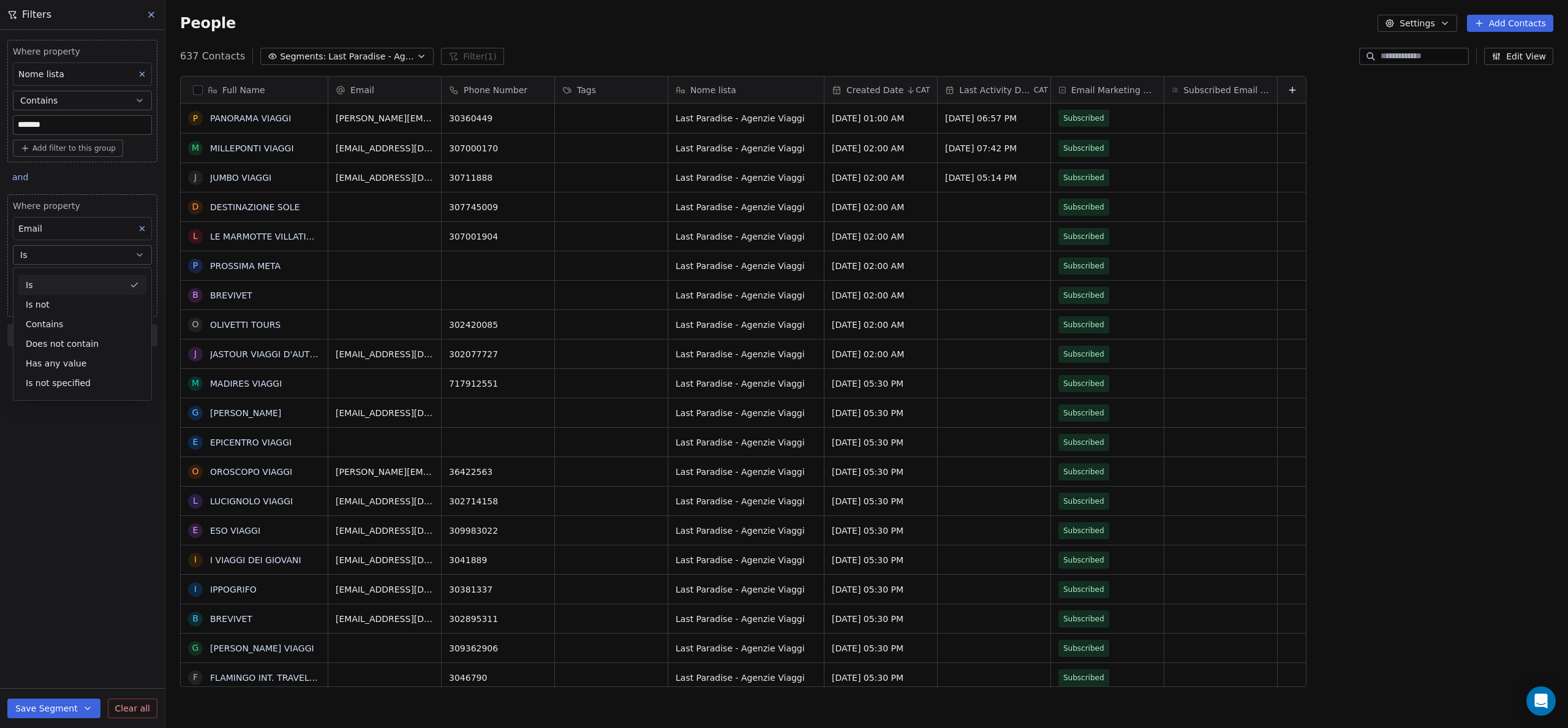
click at [60, 258] on button "Is" at bounding box center [82, 254] width 139 height 20
click at [60, 259] on button "Is" at bounding box center [82, 254] width 139 height 20
click at [49, 357] on div "Has any value" at bounding box center [83, 363] width 128 height 20
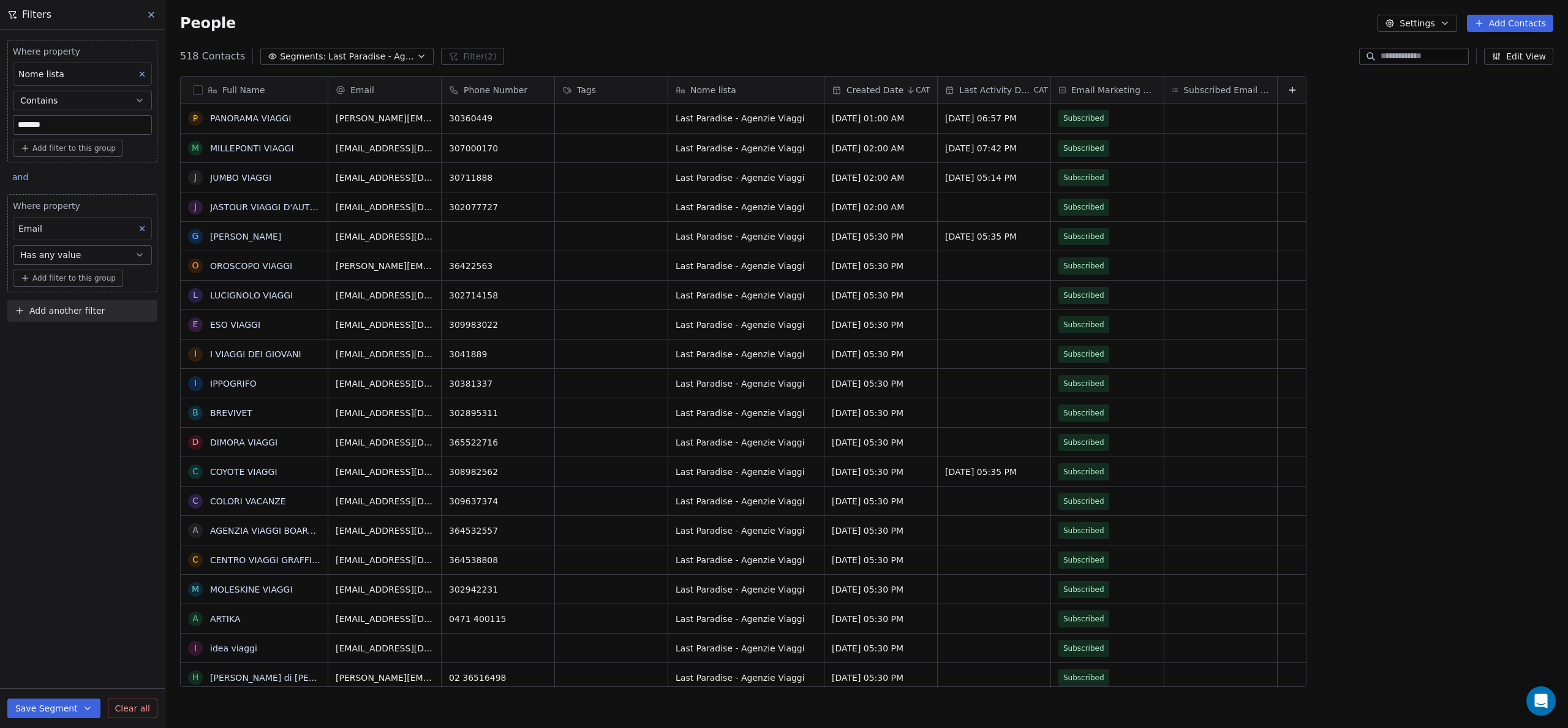
click at [56, 255] on span "Has any value" at bounding box center [50, 255] width 61 height 12
click at [52, 382] on div "Is not specified" at bounding box center [83, 382] width 128 height 20
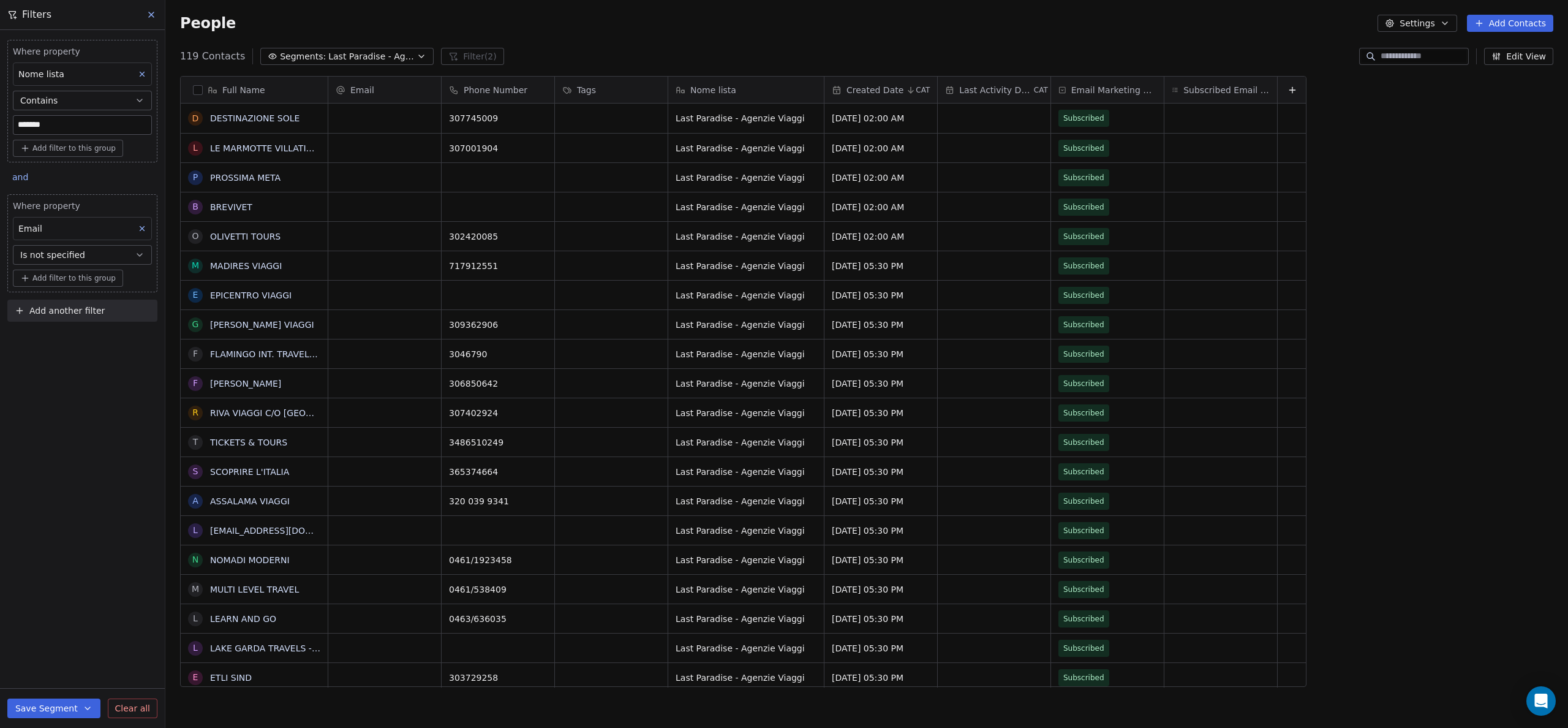
click at [54, 398] on div "Where property Nome lista Contains ******* Add filter to this group and Where p…" at bounding box center [82, 379] width 165 height 698
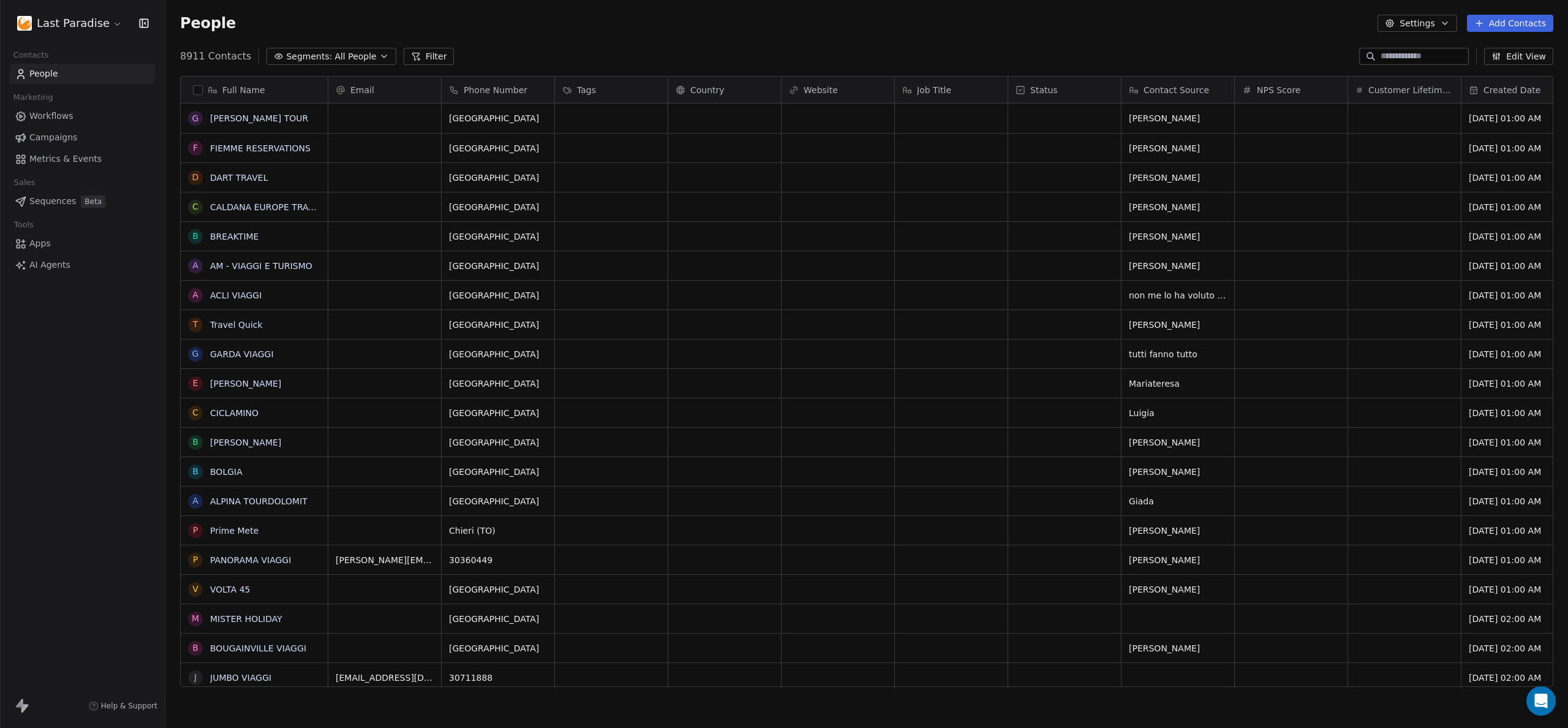
scroll to position [632, 1393]
click at [305, 52] on span "Segments:" at bounding box center [309, 56] width 46 height 13
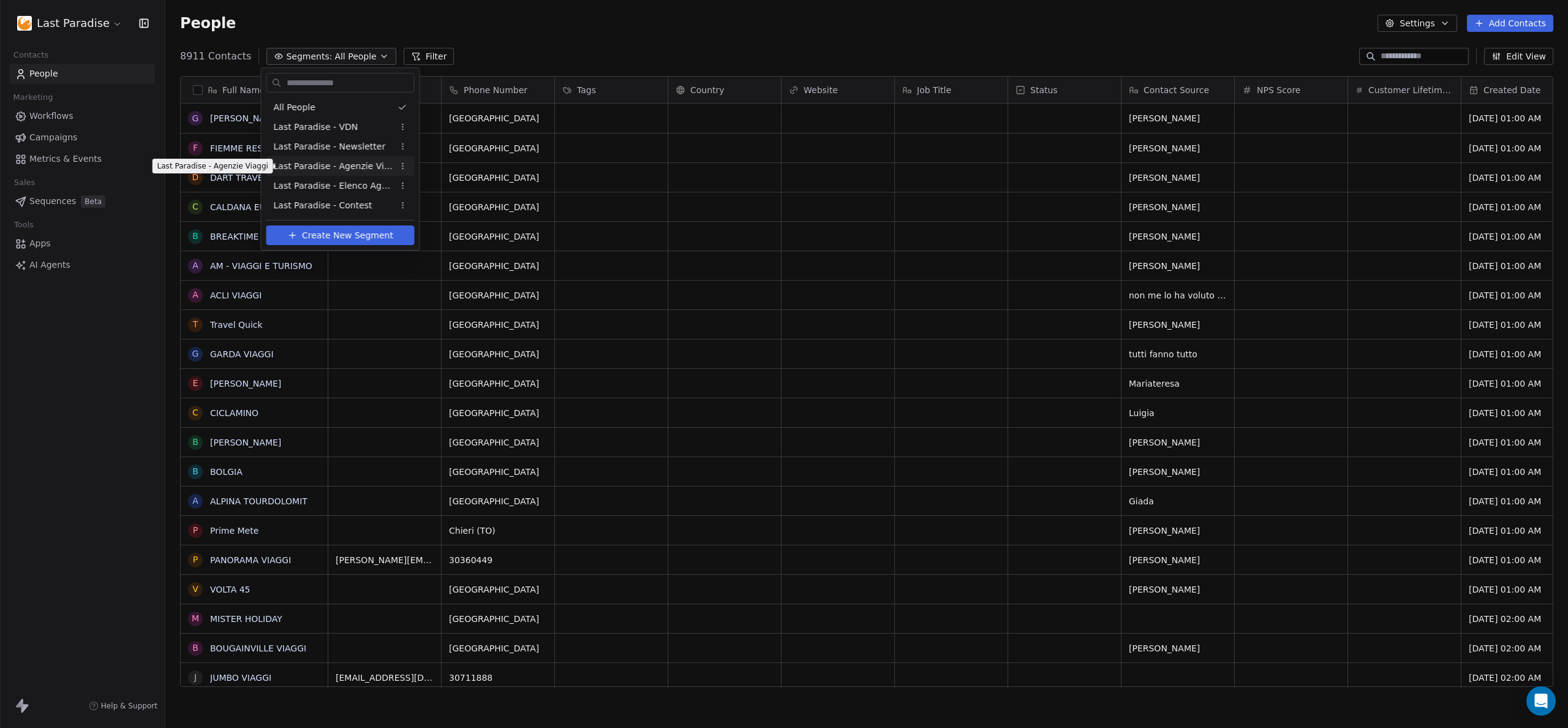
click at [307, 169] on span "Last Paradise - Agenzie Viaggi" at bounding box center [334, 166] width 120 height 13
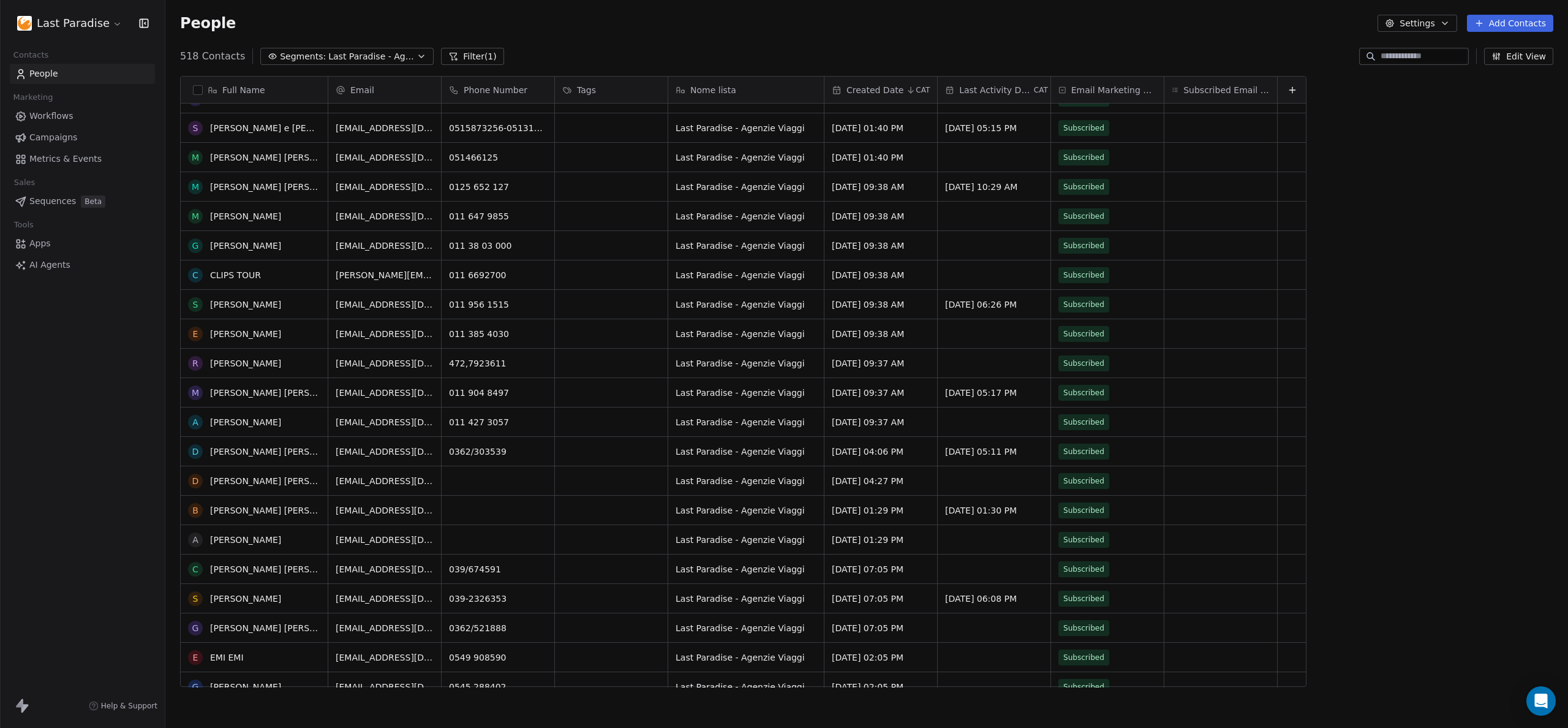
scroll to position [0, 0]
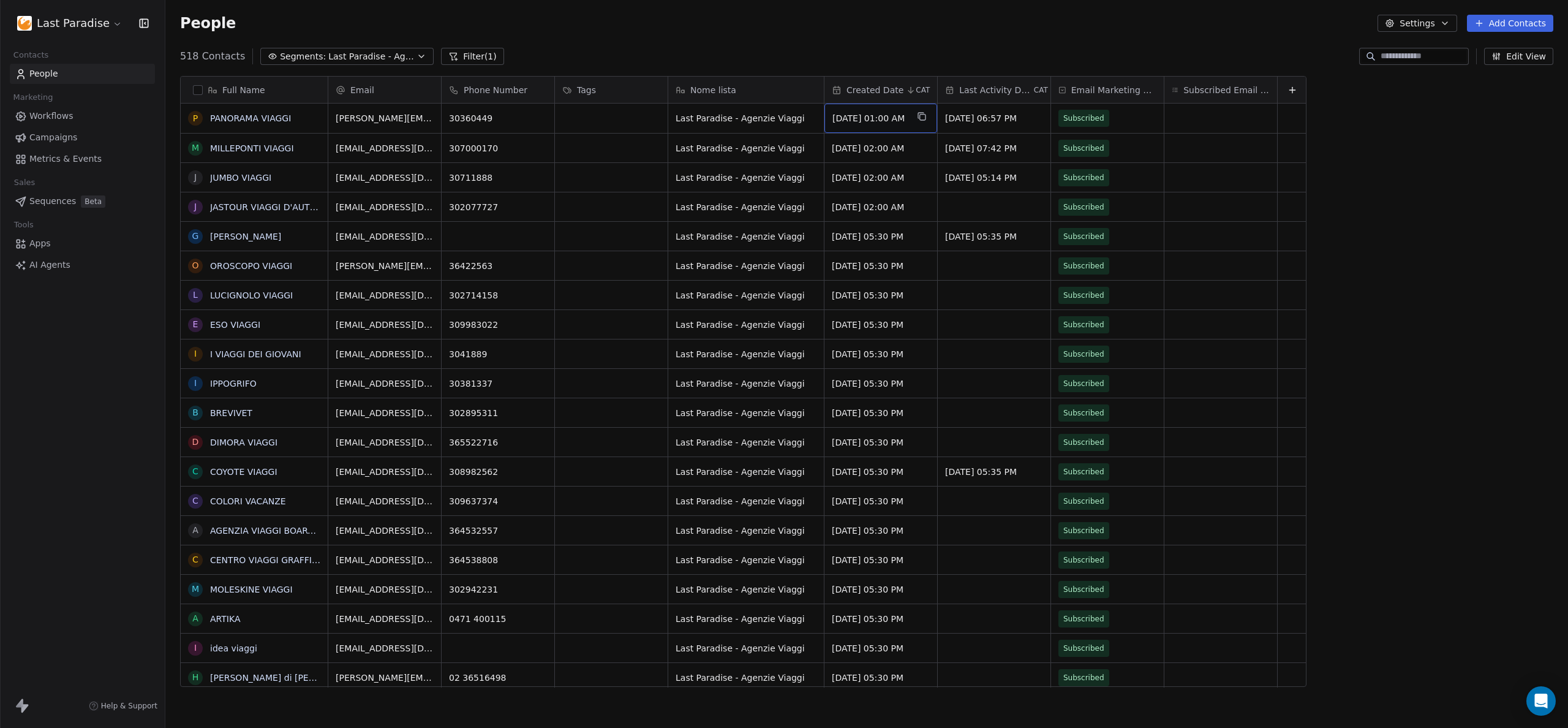
click at [859, 119] on span "[DATE] 01:00 AM" at bounding box center [870, 118] width 75 height 12
click at [641, 300] on html "Last Paradise Contacts People Marketing Workflows Campaigns Metrics & Events Sa…" at bounding box center [784, 364] width 1568 height 728
click at [838, 206] on span "[DATE] 02:00 AM" at bounding box center [870, 207] width 75 height 12
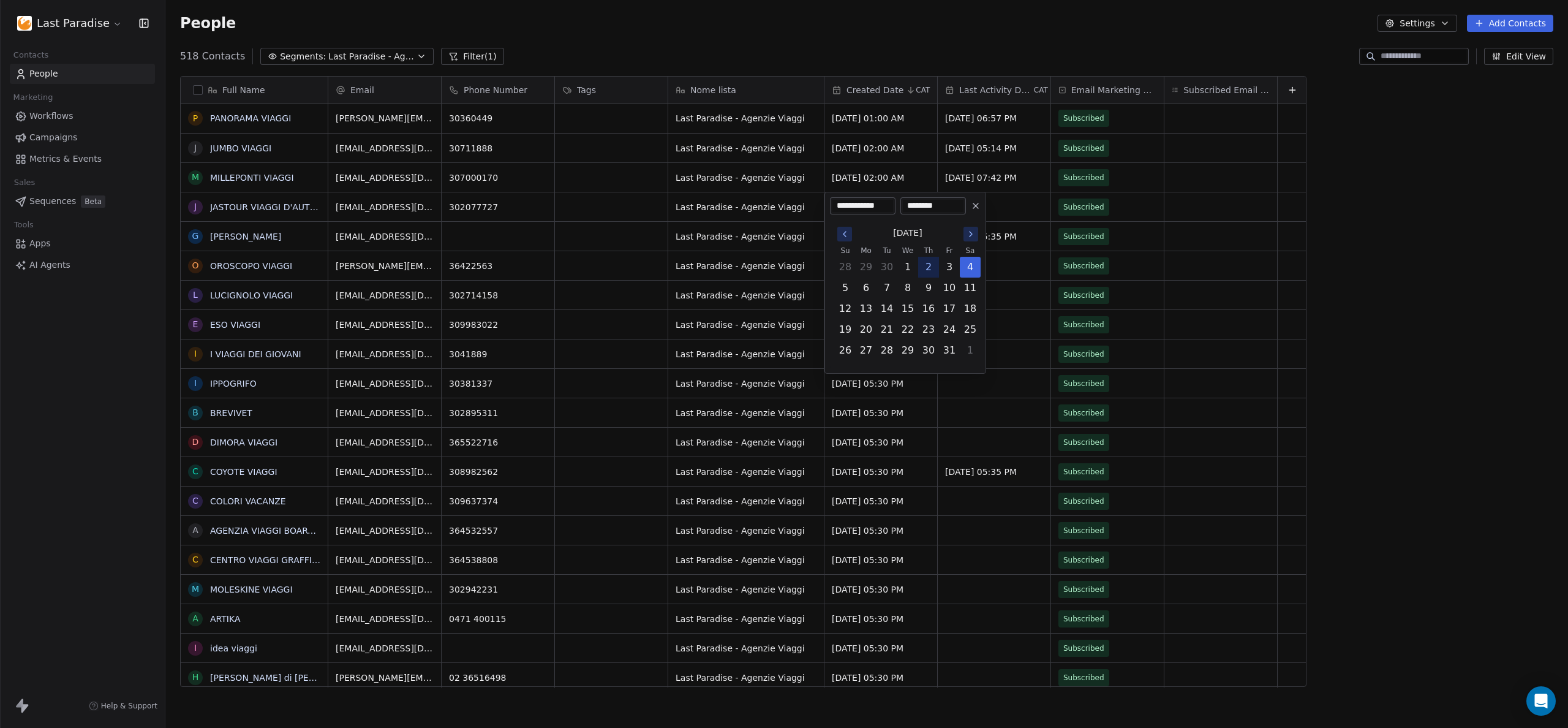
click at [927, 271] on button "2" at bounding box center [928, 267] width 20 height 20
type input "**********"
click at [919, 258] on button "2" at bounding box center [928, 267] width 20 height 20
click at [864, 175] on html "Last Paradise Contacts People Marketing Workflows Campaigns Metrics & Events Sa…" at bounding box center [784, 364] width 1568 height 728
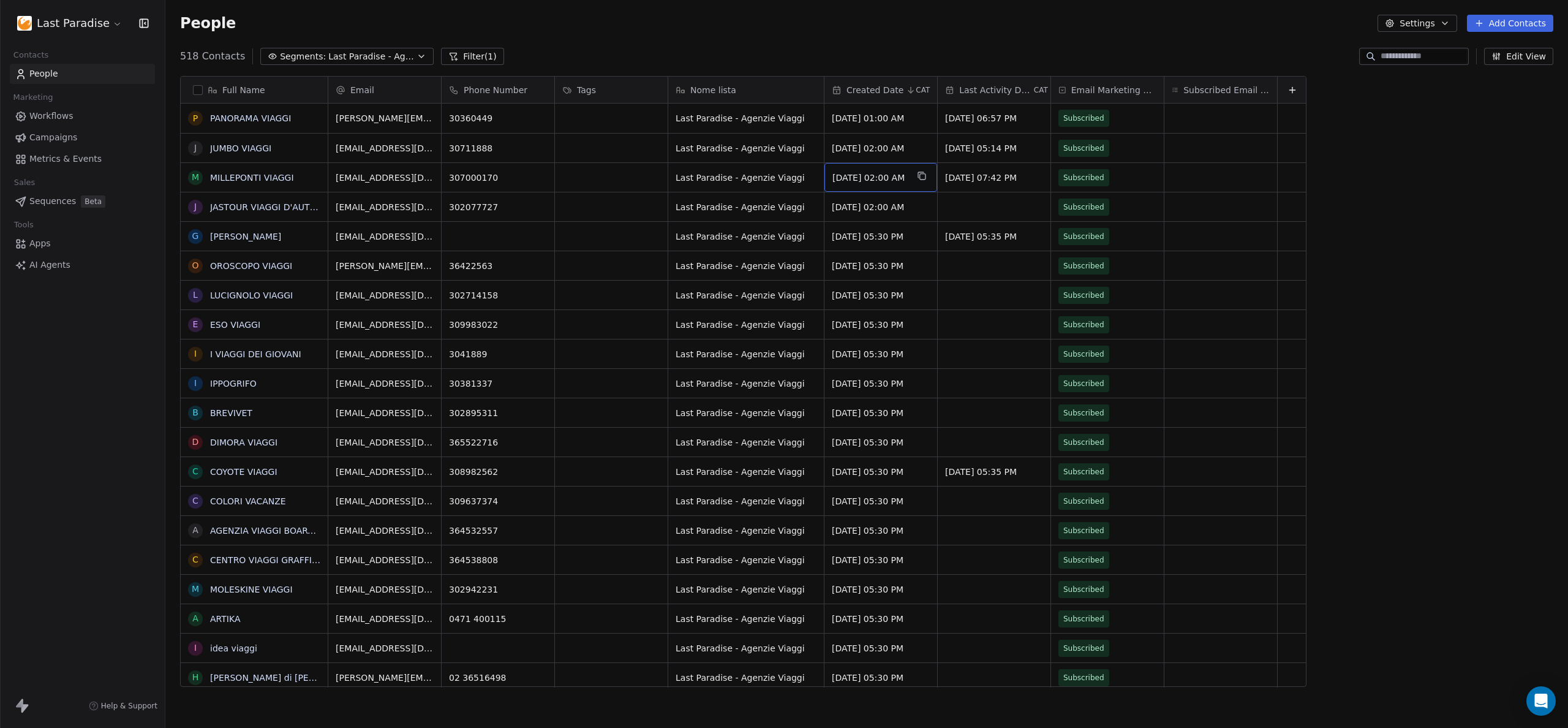
click at [859, 178] on span "[DATE] 02:00 AM" at bounding box center [870, 178] width 75 height 12
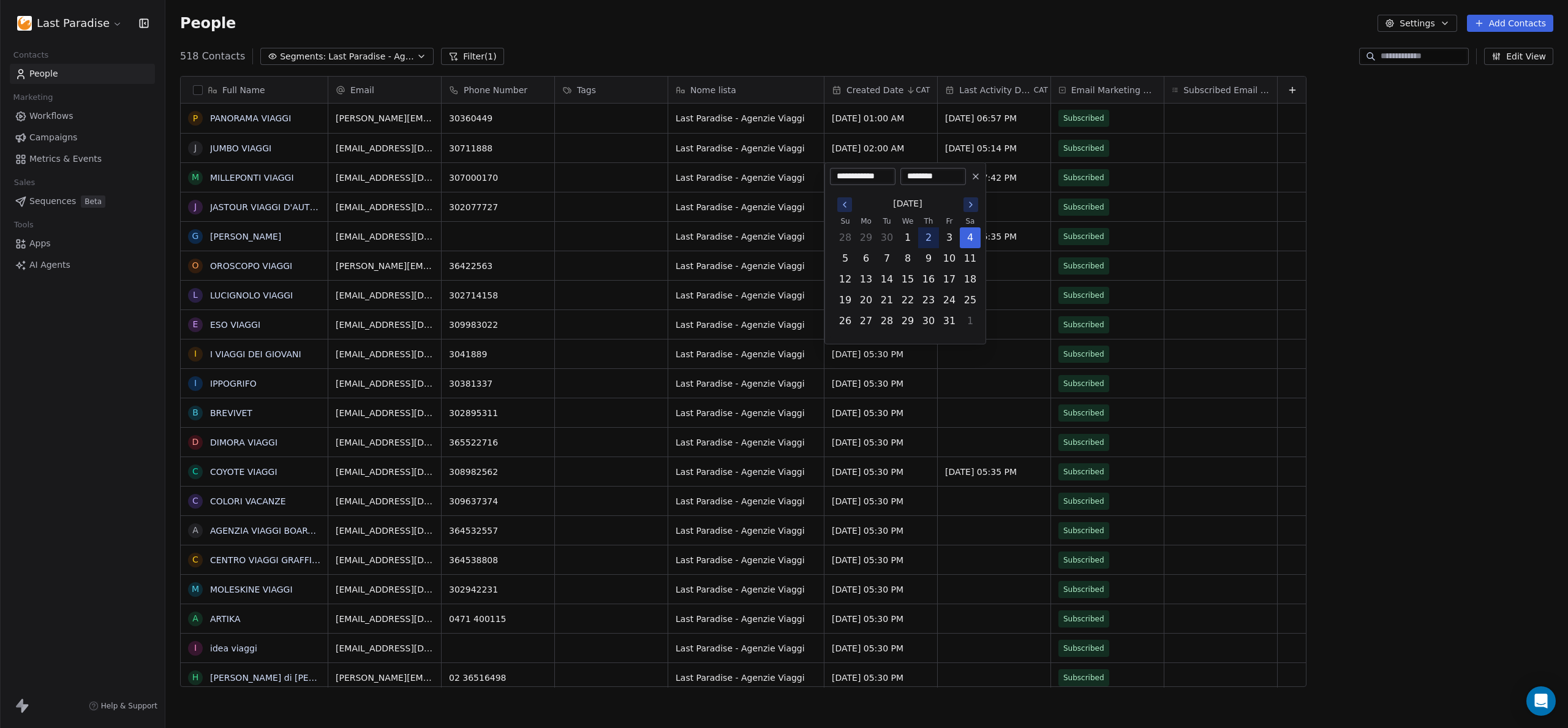
click at [926, 237] on button "2" at bounding box center [928, 237] width 20 height 20
type input "**********"
click at [919, 228] on button "2" at bounding box center [928, 237] width 20 height 20
click at [848, 148] on html "Last Paradise Contacts People Marketing Workflows Campaigns Metrics & Events Sa…" at bounding box center [784, 364] width 1568 height 728
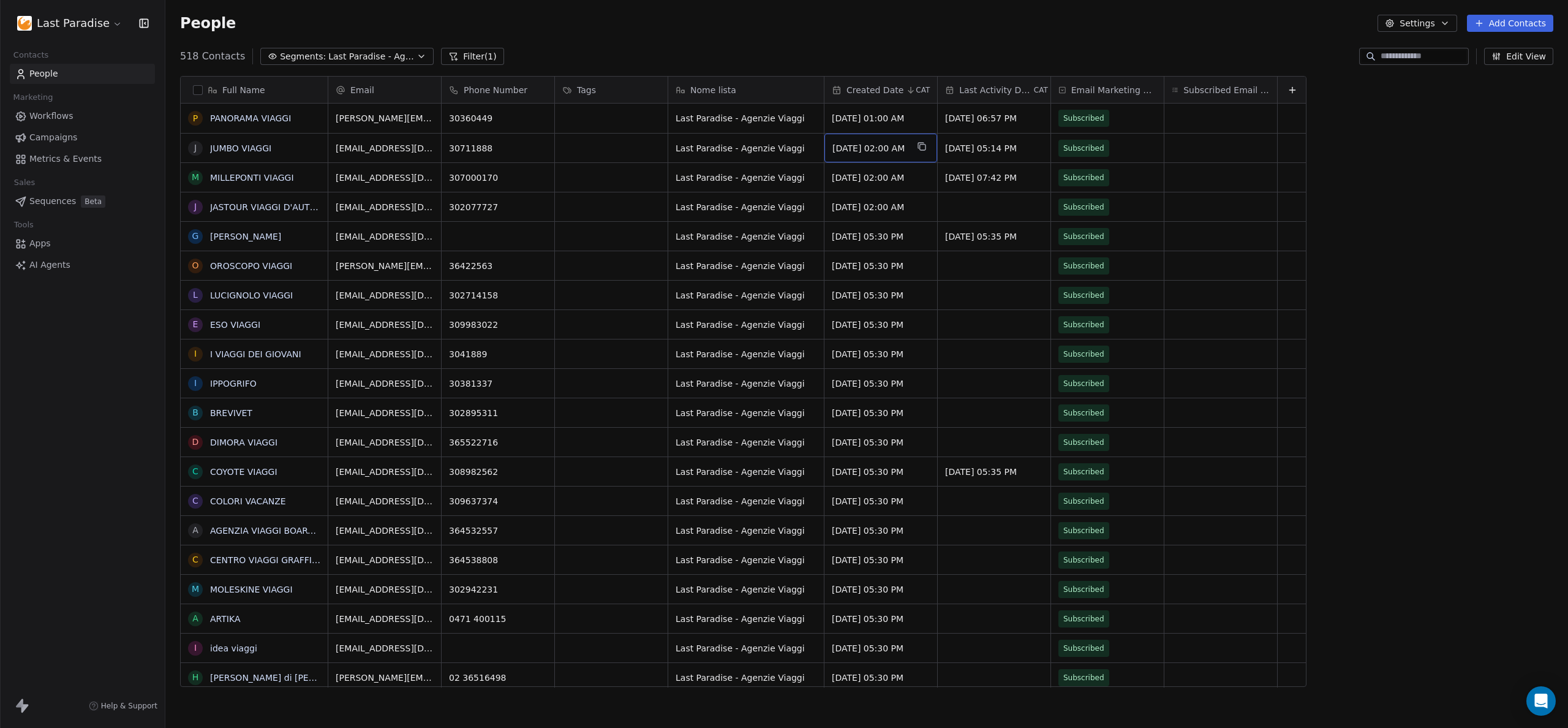
click at [852, 147] on span "Oct 04, 2025 02:00 AM" at bounding box center [870, 149] width 75 height 12
click at [852, 147] on span "[DATE] 02:00 AM" at bounding box center [870, 149] width 75 height 12
click at [924, 210] on button "2" at bounding box center [928, 208] width 20 height 20
type input "**********"
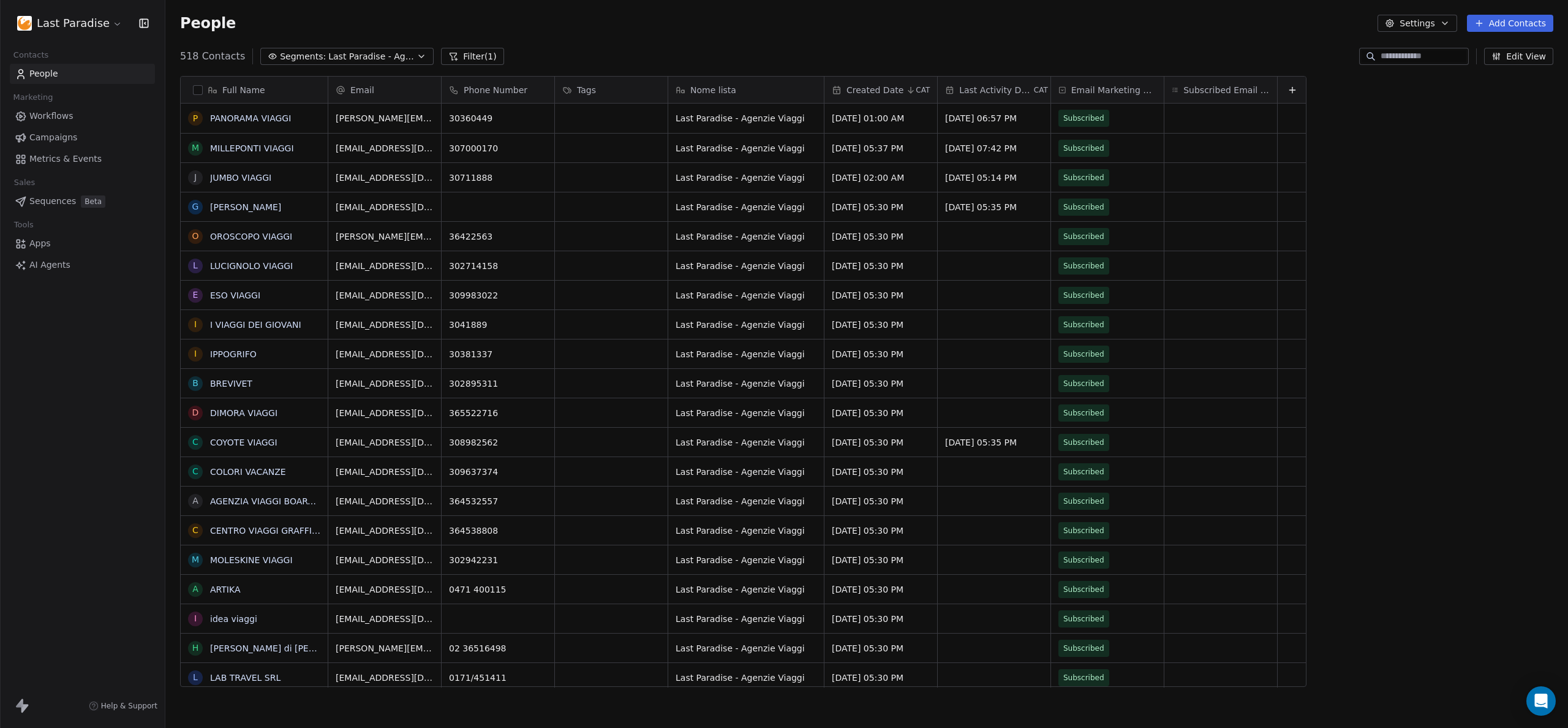
click at [862, 124] on html "Last Paradise Contacts People Marketing Workflows Campaigns Metrics & Events Sa…" at bounding box center [784, 364] width 1568 height 728
click at [852, 119] on span "[DATE] 01:00 AM" at bounding box center [870, 118] width 75 height 12
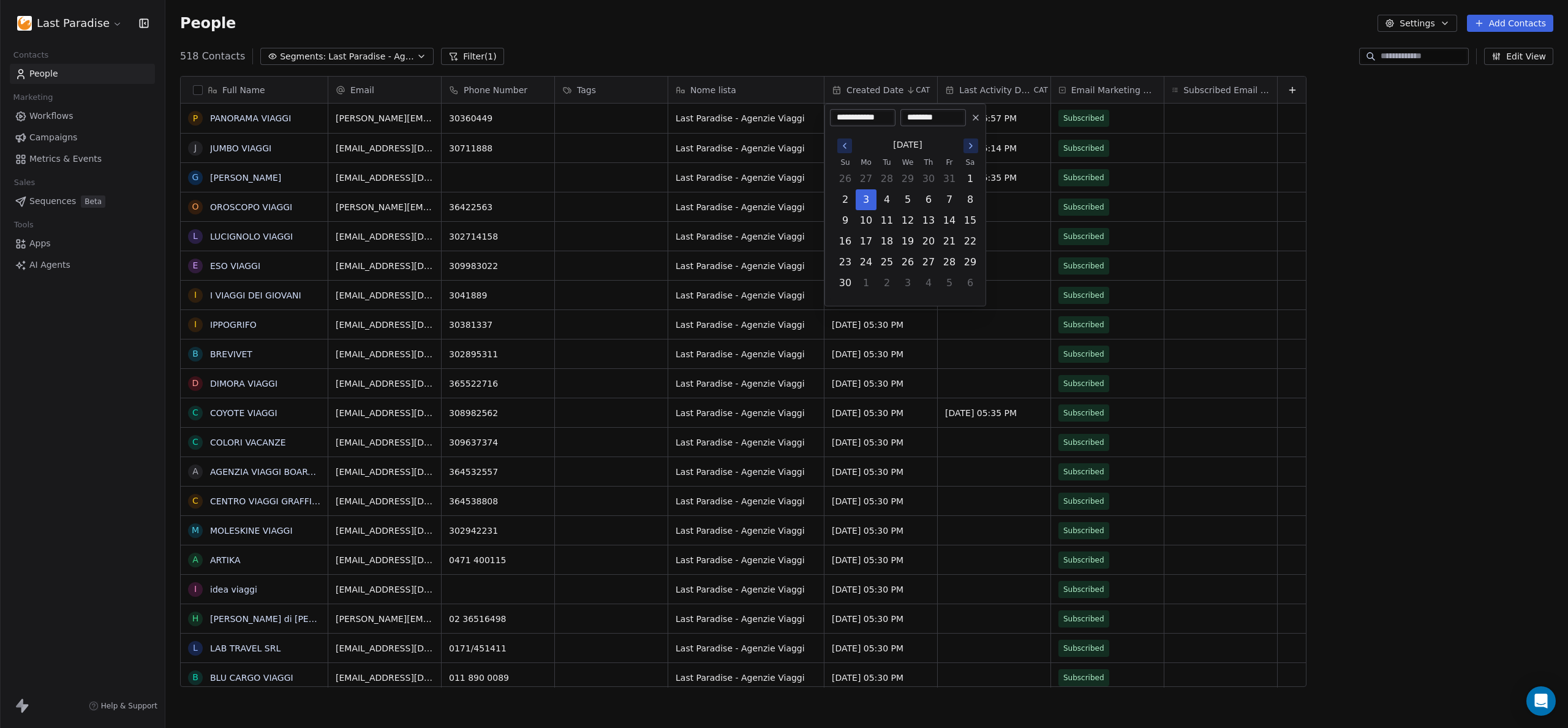
click at [849, 141] on icon "Go to the Previous Month" at bounding box center [844, 145] width 9 height 9
click at [931, 180] on button "2" at bounding box center [928, 178] width 20 height 20
type input "**********"
click at [892, 338] on html "Last Paradise Contacts People Marketing Workflows Campaigns Metrics & Events Sa…" at bounding box center [784, 364] width 1568 height 728
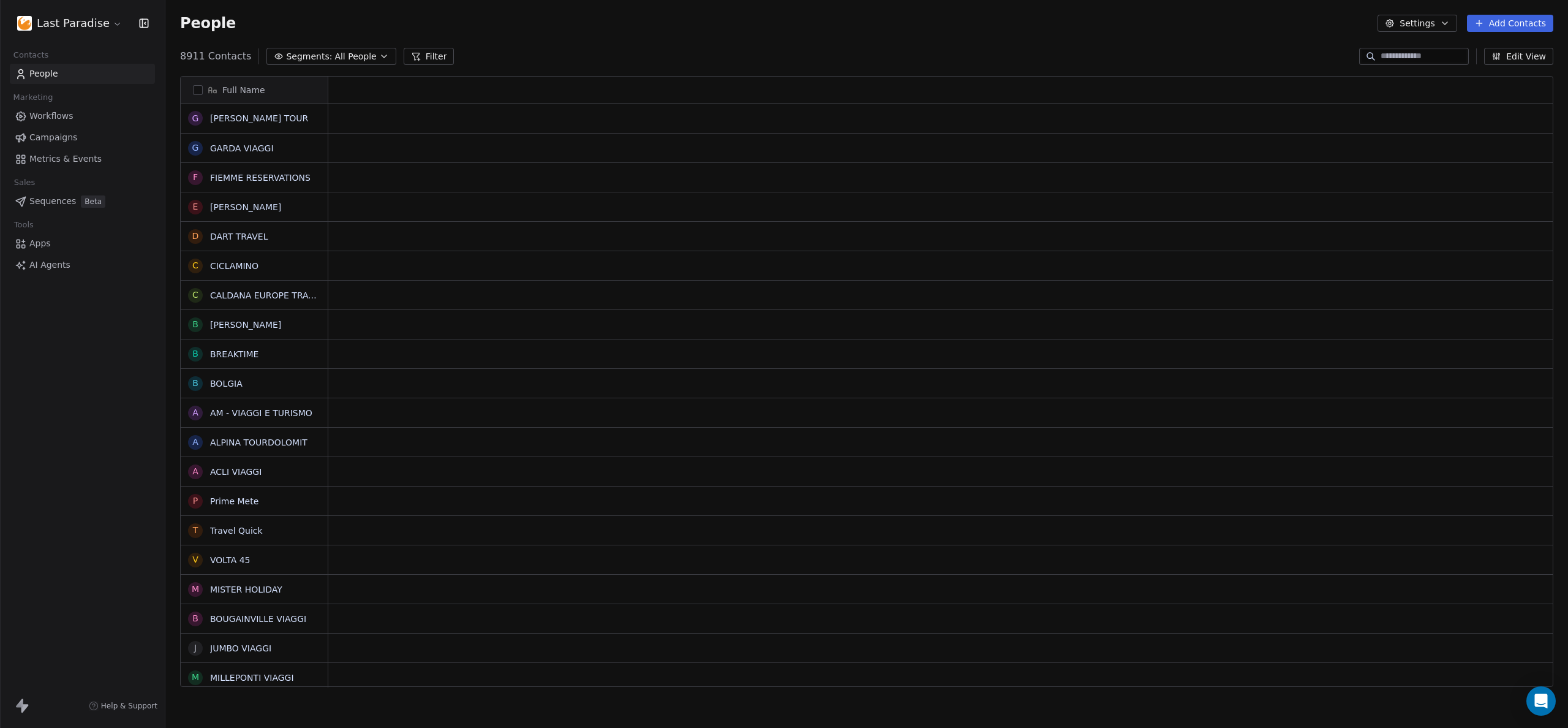
scroll to position [632, 1393]
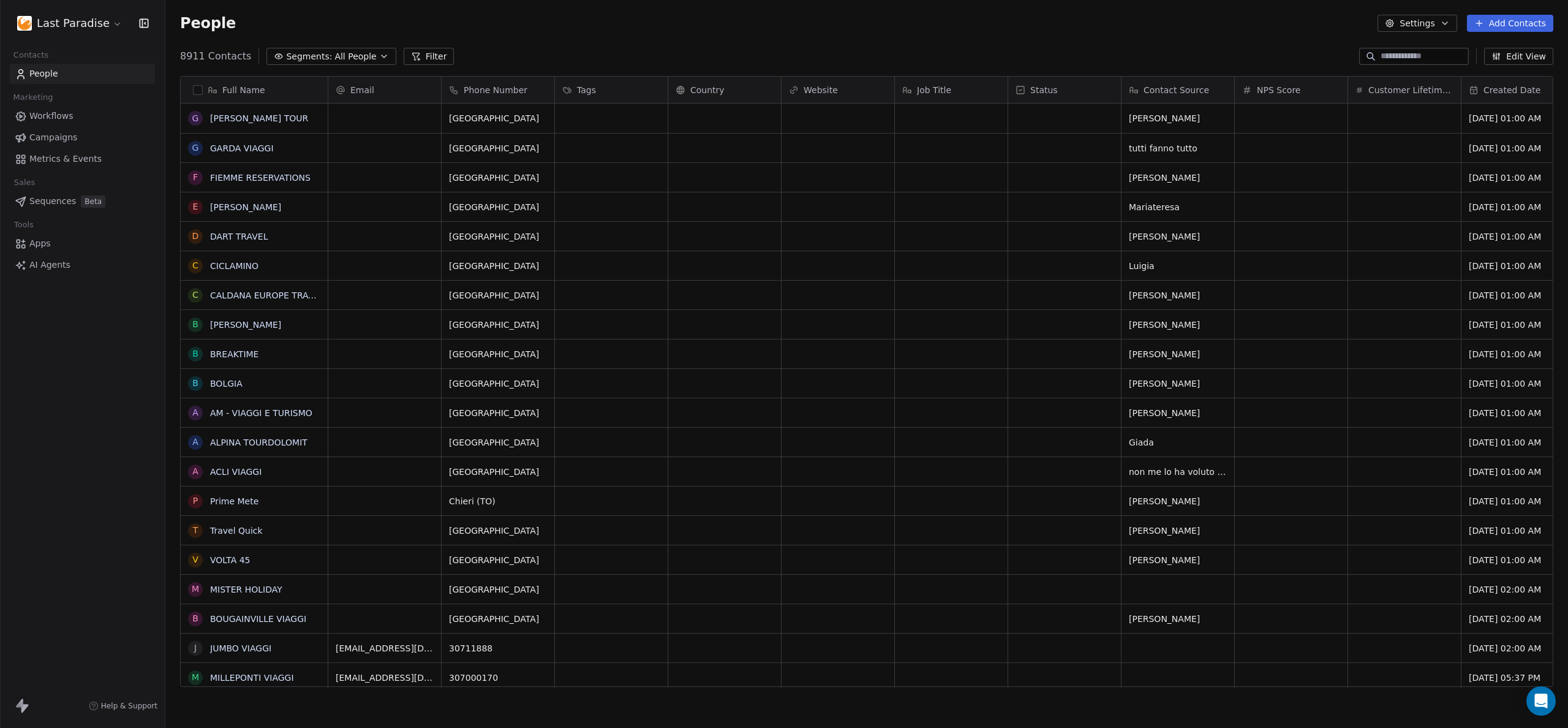
click at [299, 47] on div "8911 Contacts Segments: All People Filter Edit View" at bounding box center [867, 56] width 1402 height 20
click at [305, 53] on span "Segments:" at bounding box center [309, 56] width 46 height 13
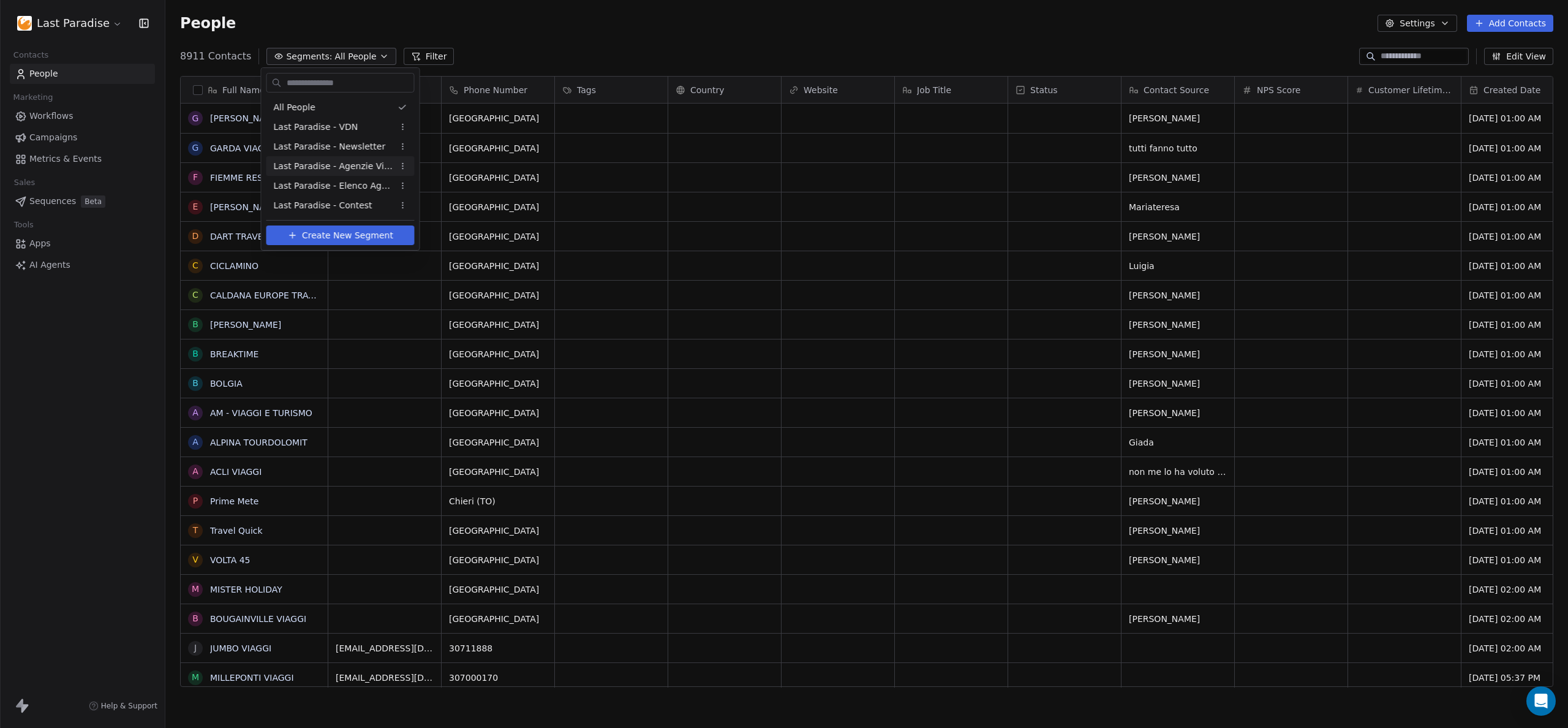
click at [328, 160] on span "Last Paradise - Agenzie Viaggi" at bounding box center [334, 166] width 120 height 13
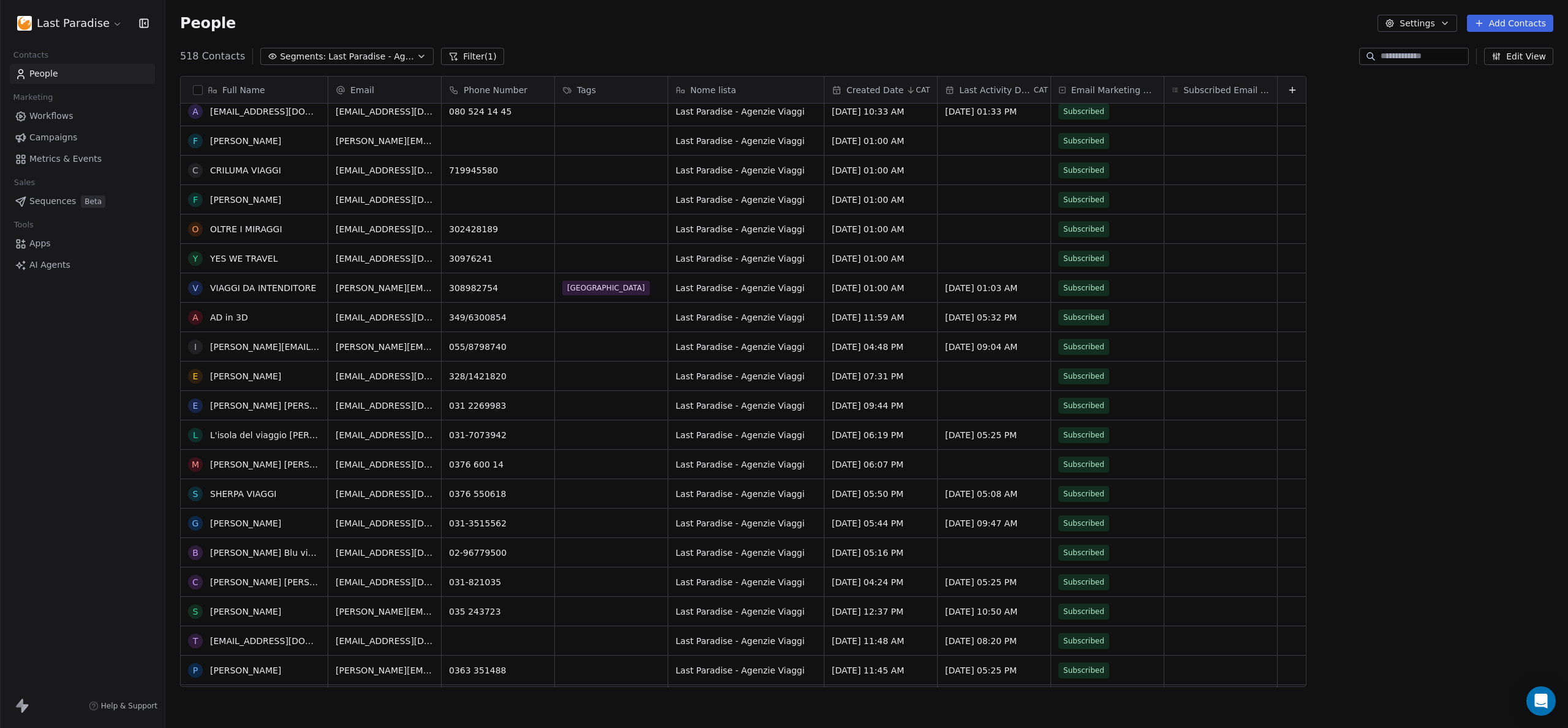
scroll to position [0, 0]
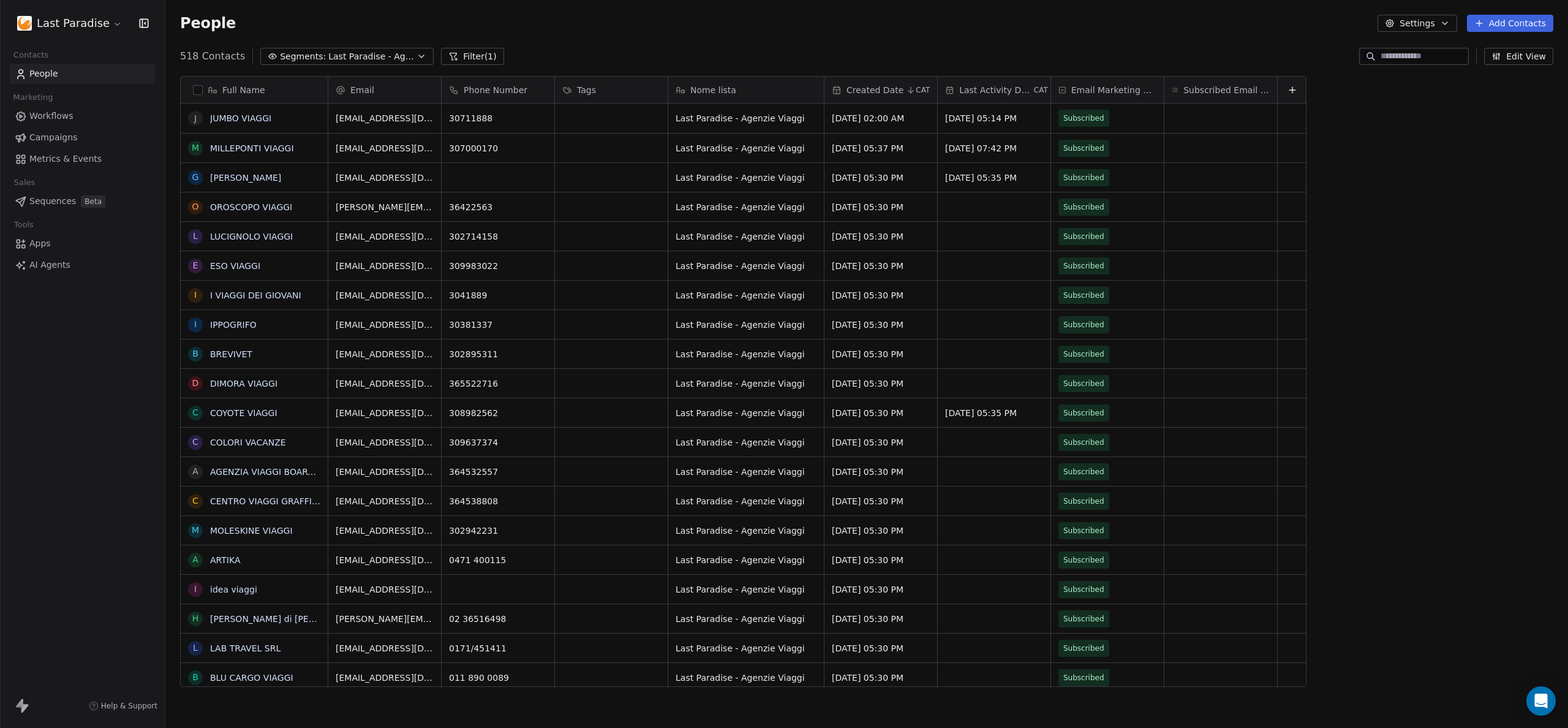
click at [49, 118] on span "Workflows" at bounding box center [51, 116] width 44 height 13
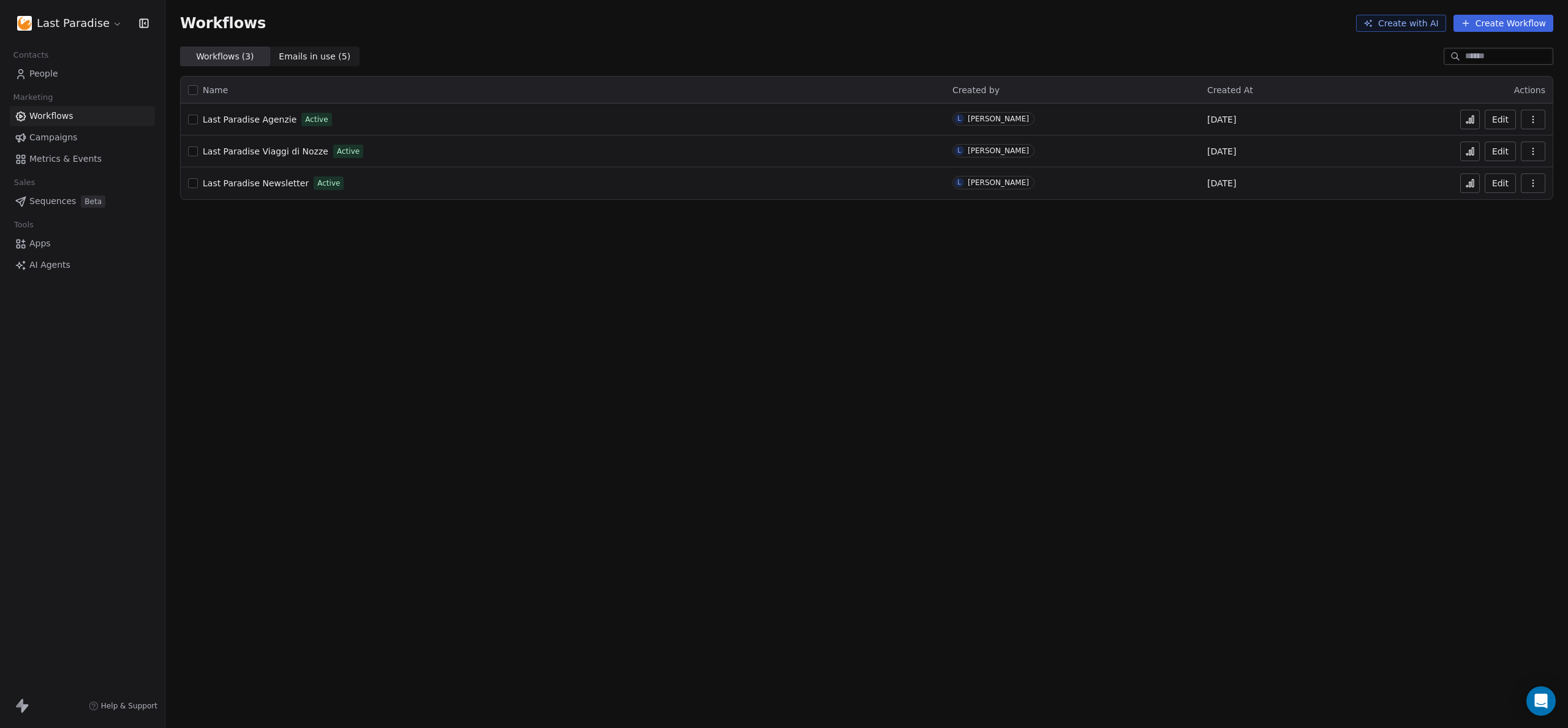
click at [231, 119] on span "Last Paradise Agenzie" at bounding box center [250, 119] width 94 height 9
click at [1532, 119] on icon "button" at bounding box center [1532, 119] width 1 height 1
click at [1468, 115] on icon at bounding box center [1469, 119] width 9 height 9
click at [70, 24] on html "Last Paradise Contacts People Marketing Workflows Campaigns Metrics & Events Sa…" at bounding box center [784, 364] width 1568 height 728
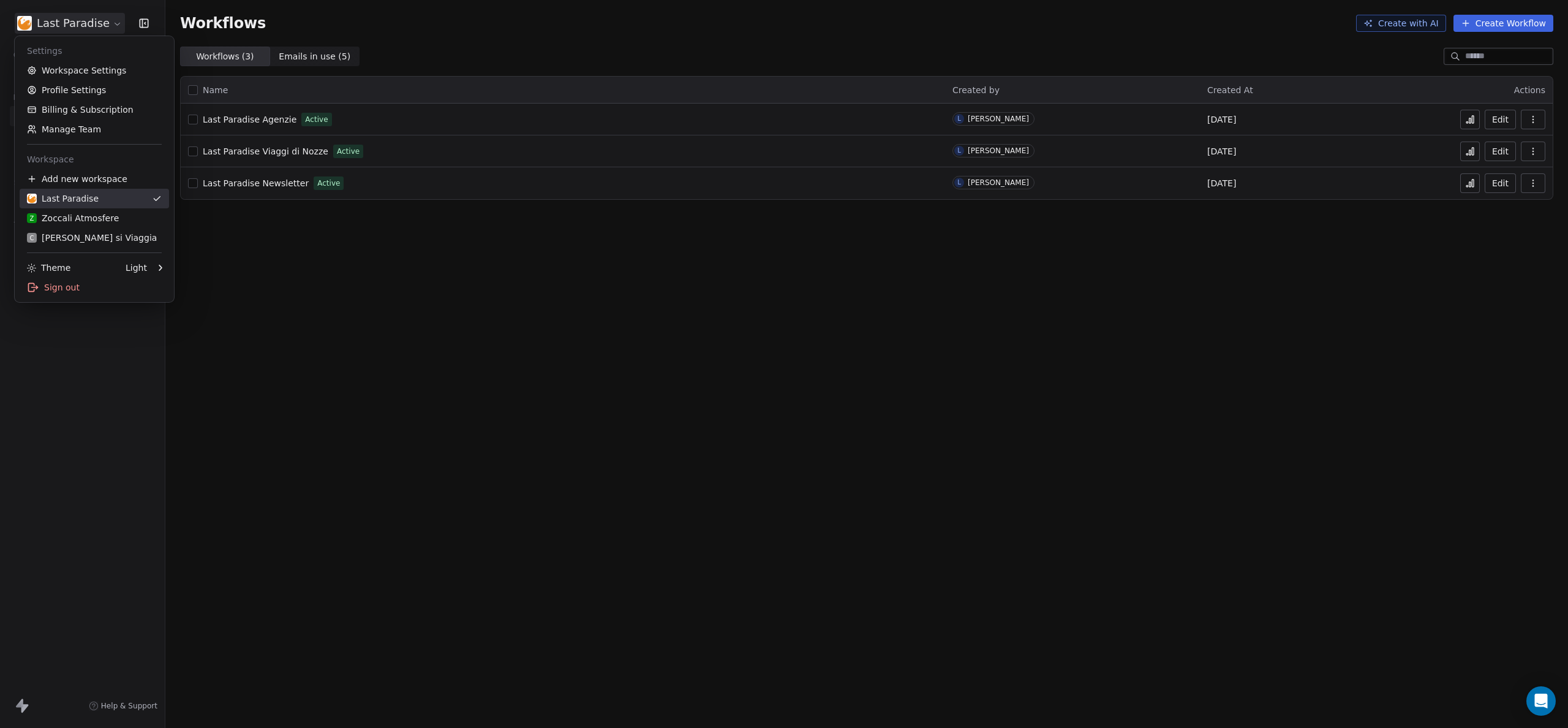
click at [55, 199] on div "Last Paradise" at bounding box center [63, 198] width 72 height 12
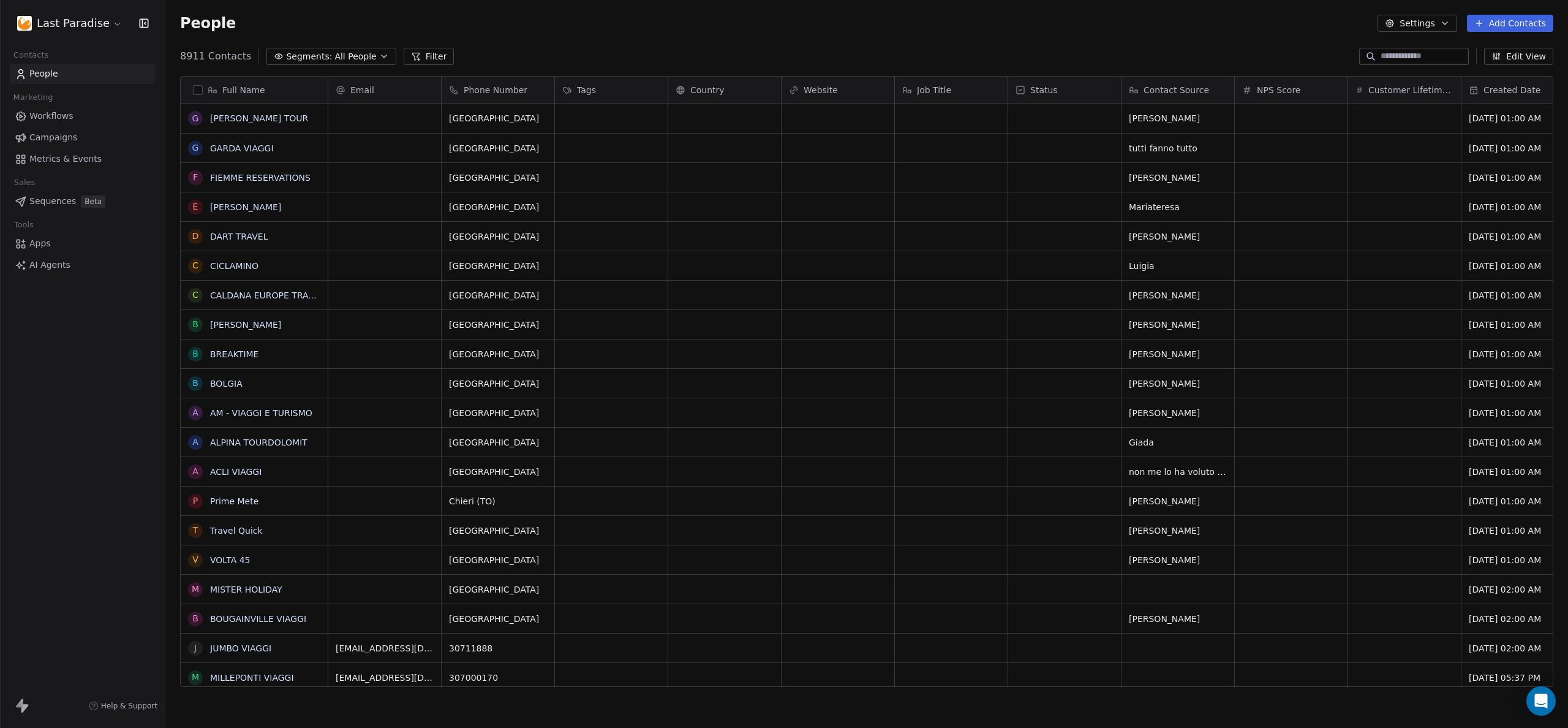
scroll to position [632, 1393]
